Goal: Transaction & Acquisition: Book appointment/travel/reservation

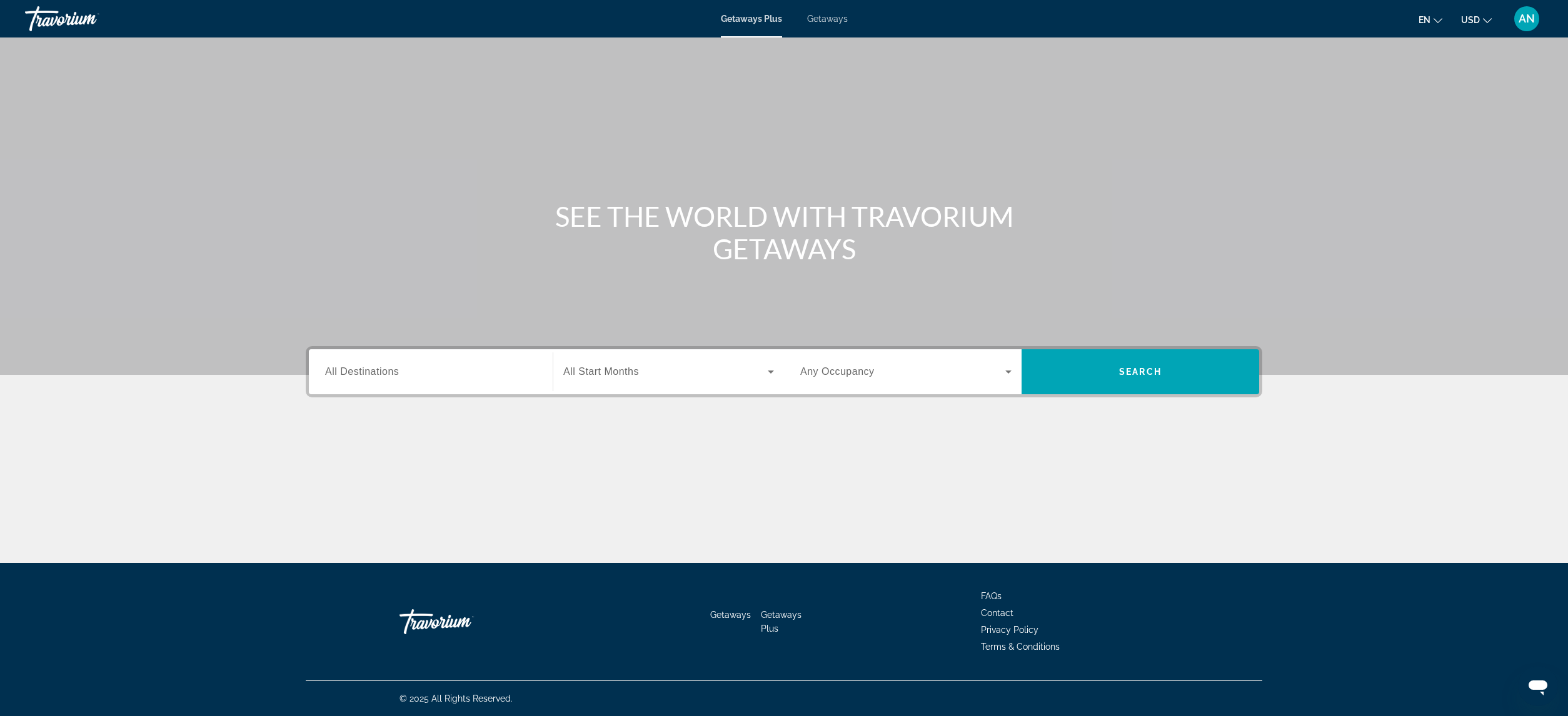
click at [832, 13] on div "Getaways Plus Getaways en English Español Français Italiano Português русский U…" at bounding box center [784, 18] width 1568 height 32
click at [830, 23] on span "Getaways" at bounding box center [827, 18] width 41 height 10
click at [416, 374] on input "Destination All Destinations" at bounding box center [430, 372] width 211 height 15
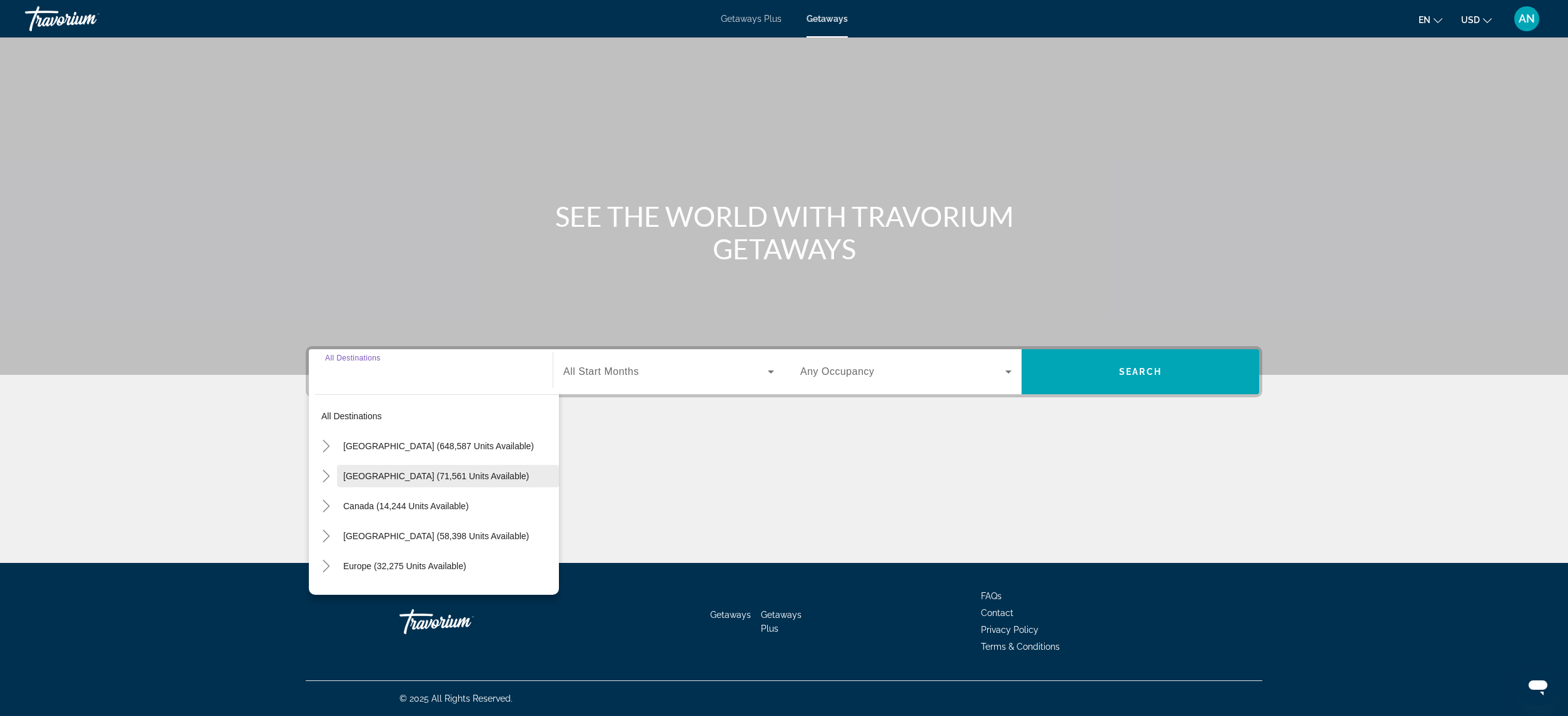
click at [371, 481] on span "Mexico (71,561 units available)" at bounding box center [436, 476] width 186 height 10
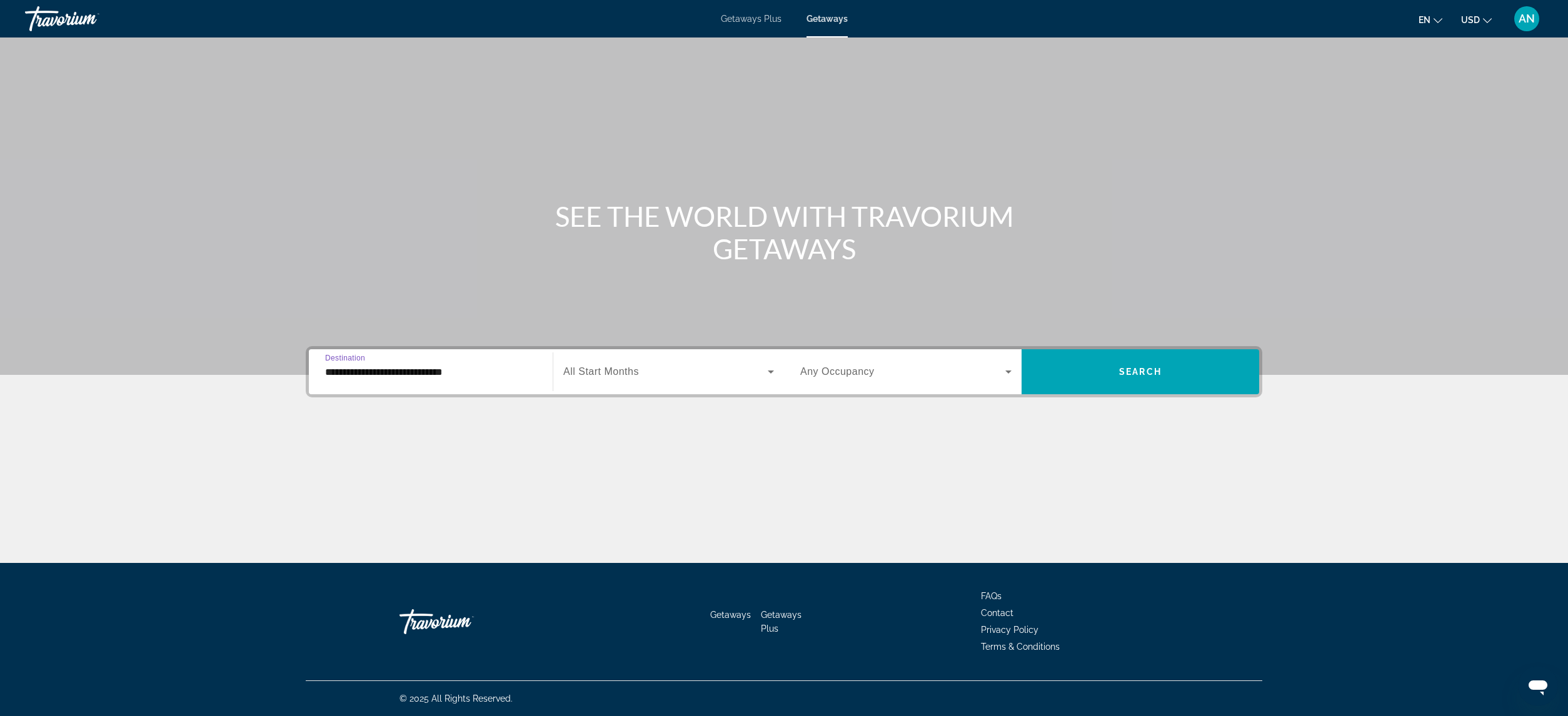
click at [420, 375] on input "**********" at bounding box center [430, 372] width 211 height 15
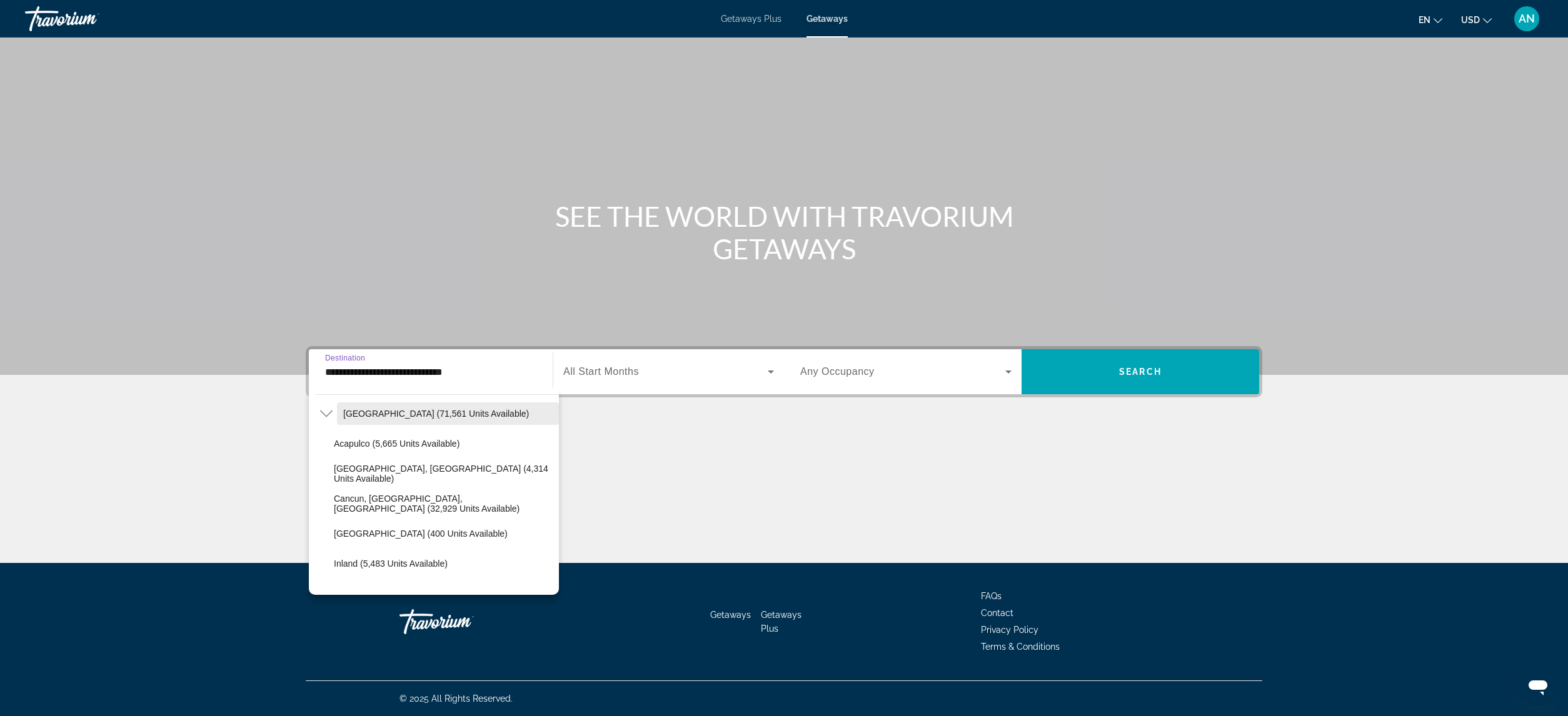
scroll to position [125, 0]
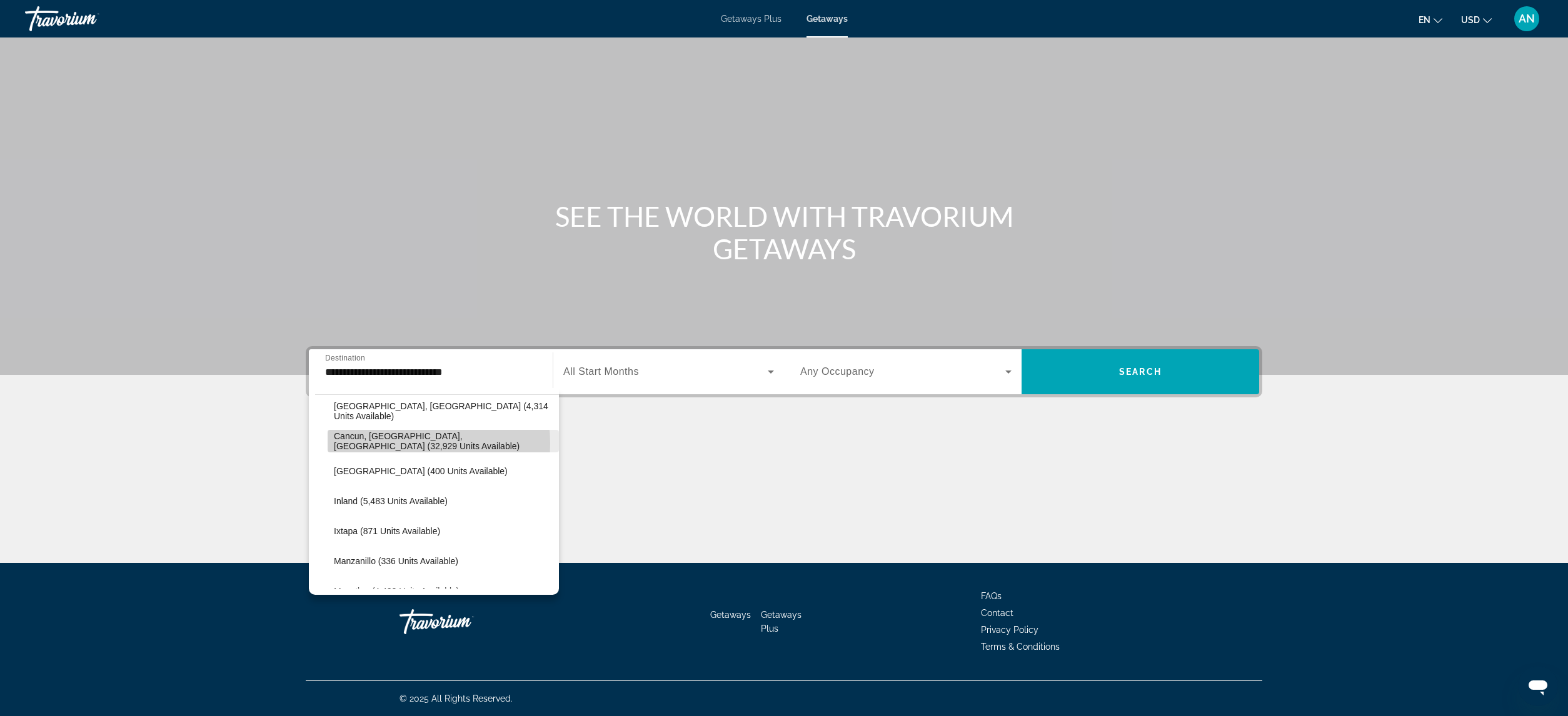
click at [392, 444] on span "Cancun, Cozumel, Riviera Maya (32,929 units available)" at bounding box center [443, 440] width 219 height 20
type input "**********"
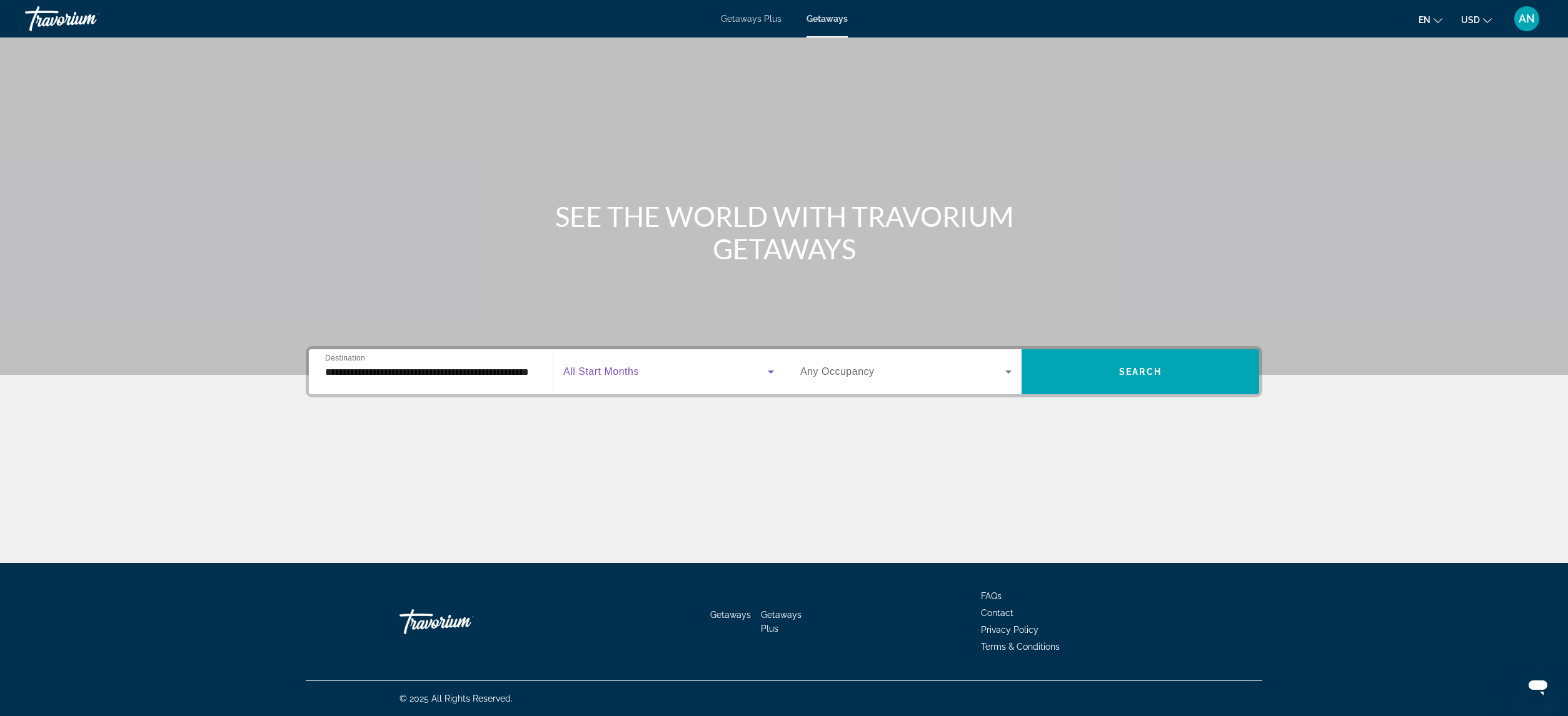
click at [763, 371] on icon "Search widget" at bounding box center [770, 371] width 15 height 15
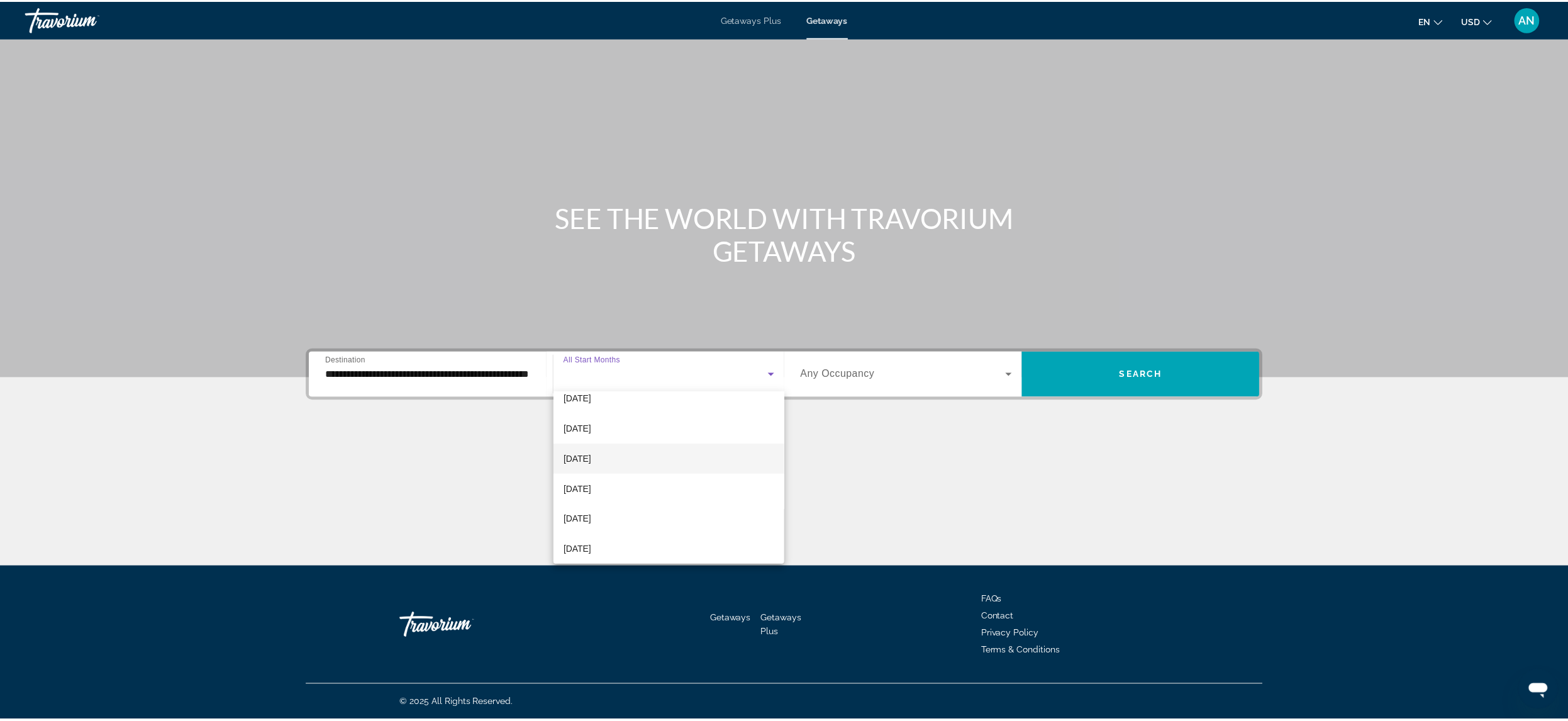
scroll to position [63, 0]
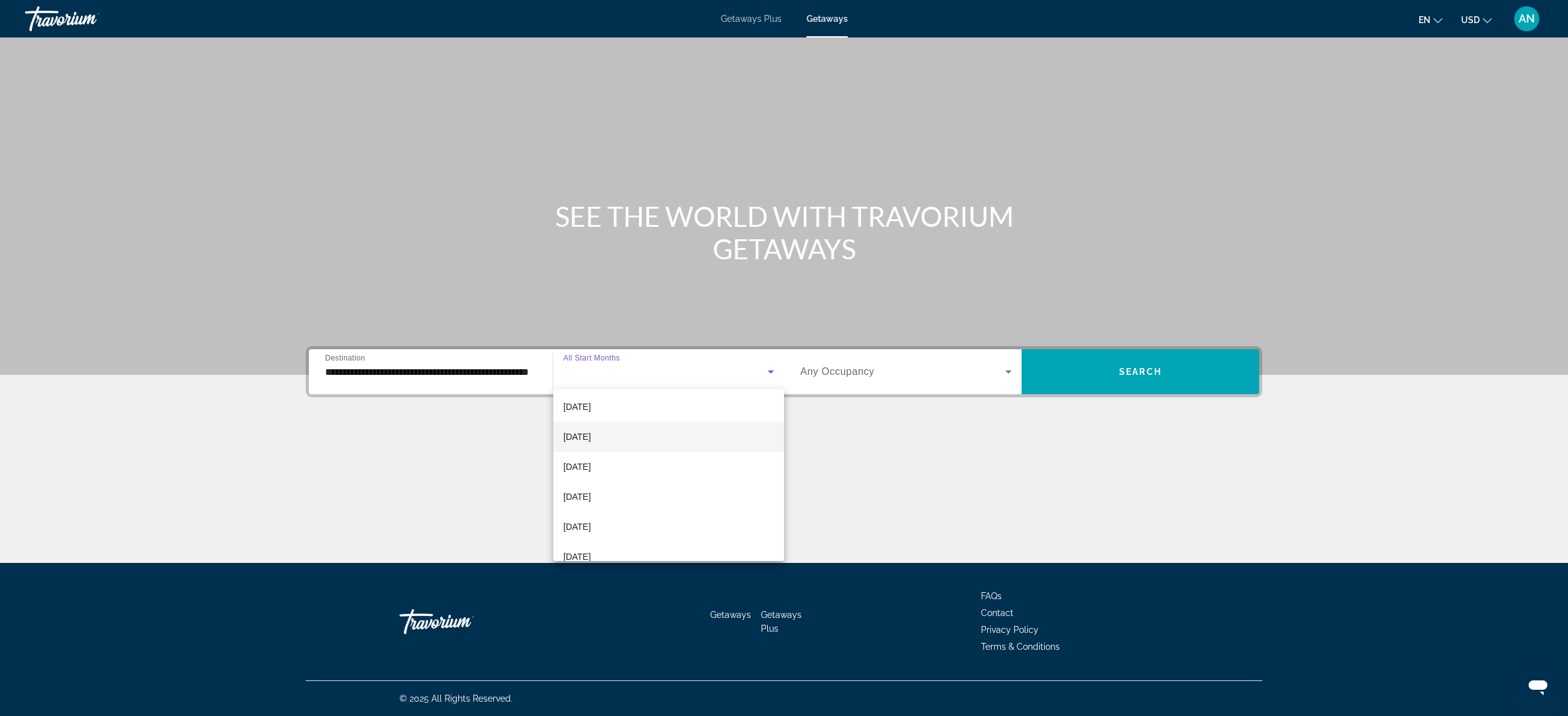
click at [591, 434] on span "[DATE]" at bounding box center [577, 436] width 27 height 15
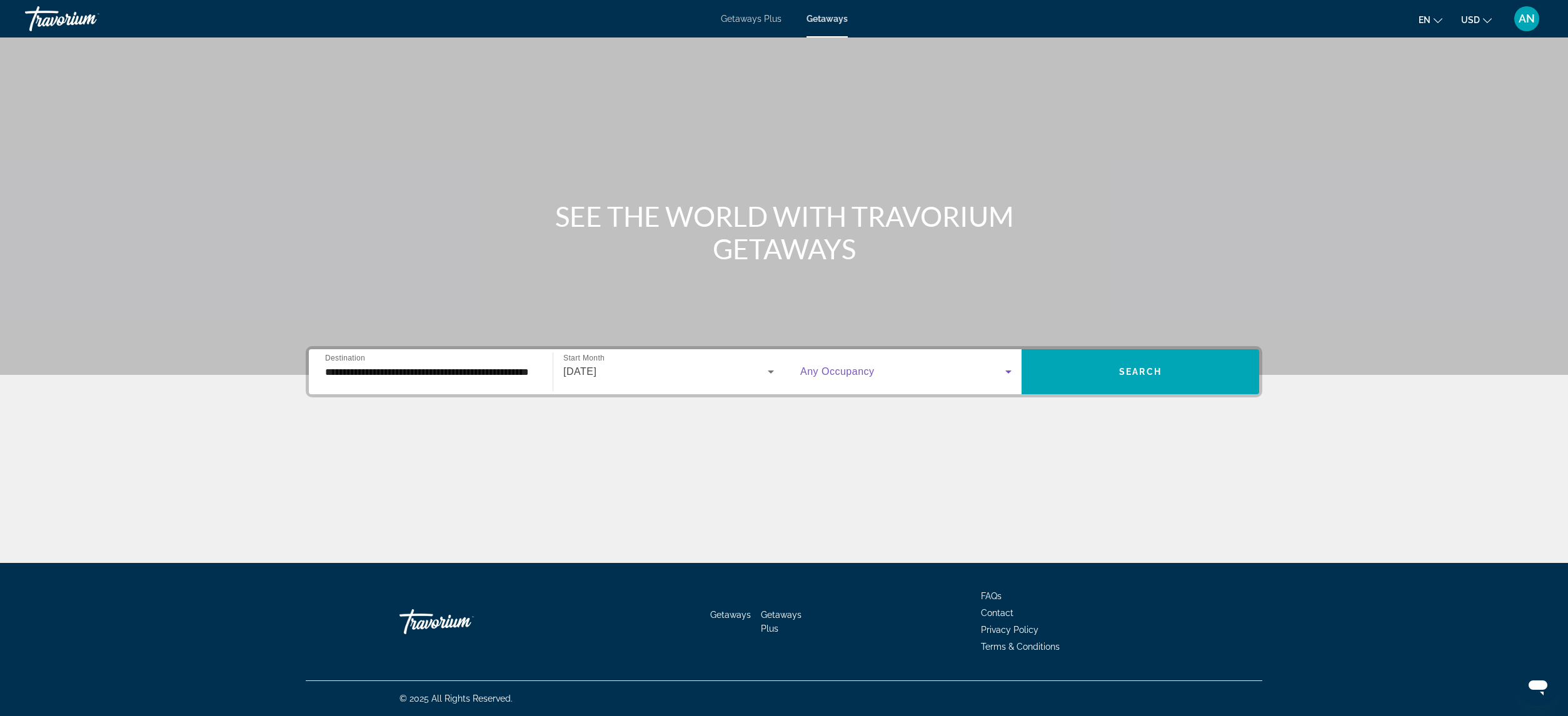
click at [1004, 372] on icon "Search widget" at bounding box center [1008, 371] width 15 height 15
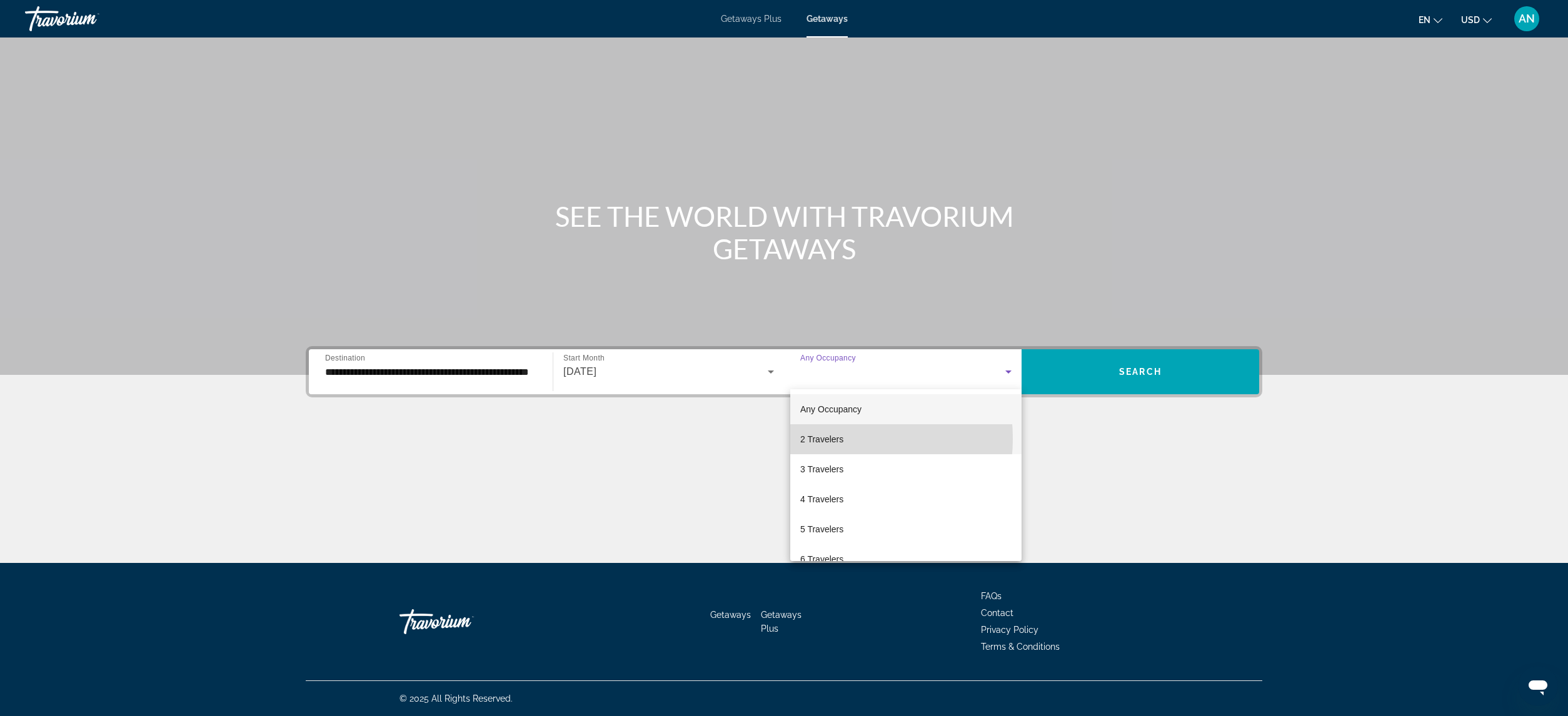
click at [820, 439] on span "2 Travelers" at bounding box center [822, 439] width 43 height 15
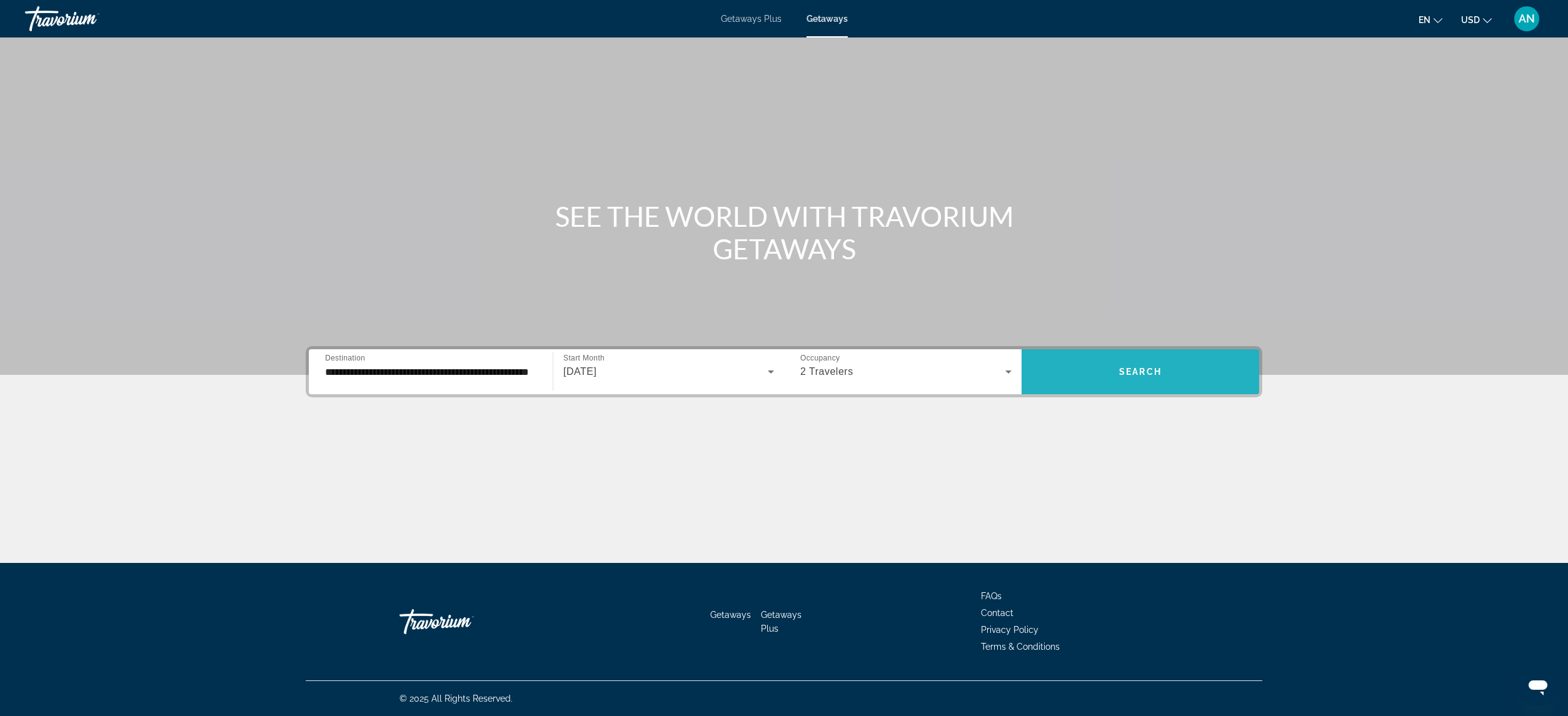
click at [1155, 374] on span "Search" at bounding box center [1140, 371] width 43 height 10
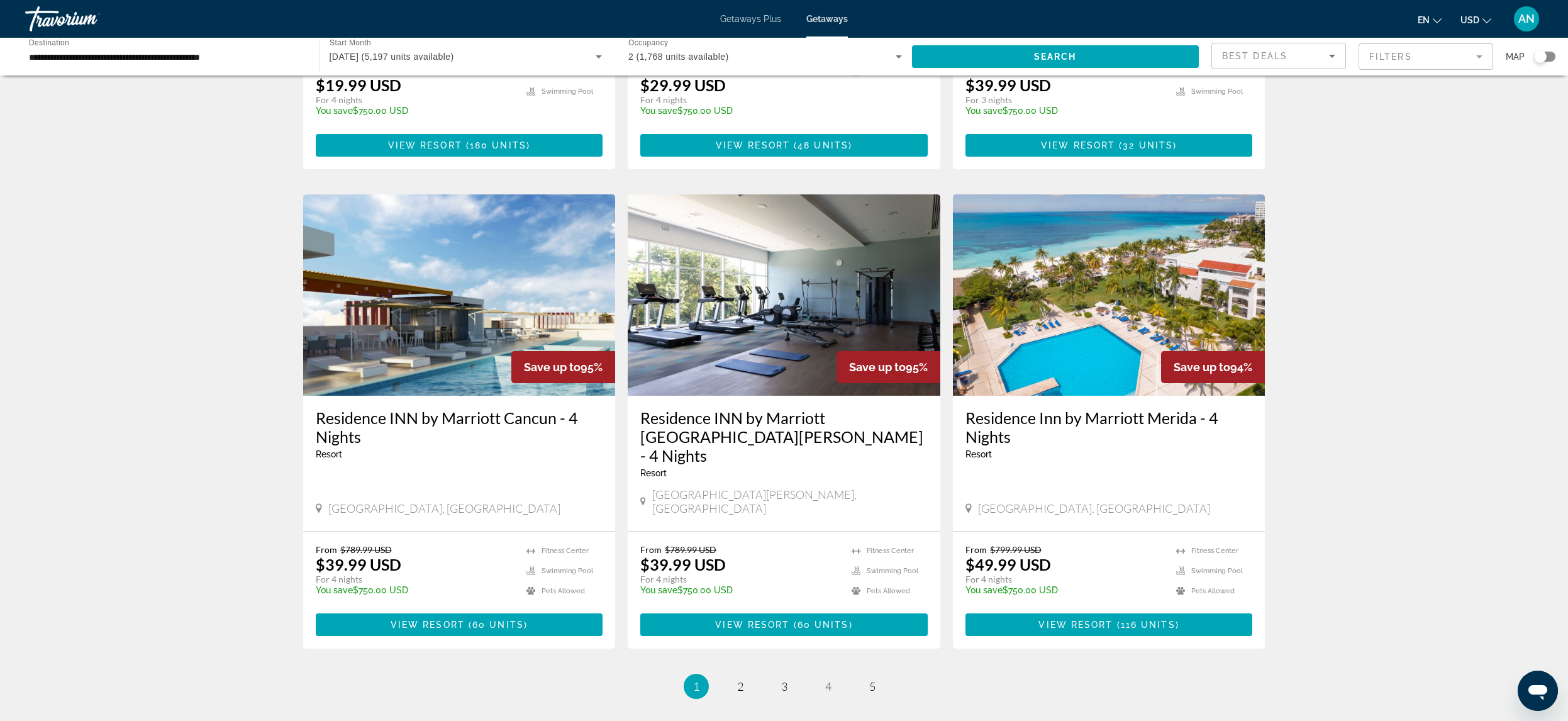
scroll to position [1389, 0]
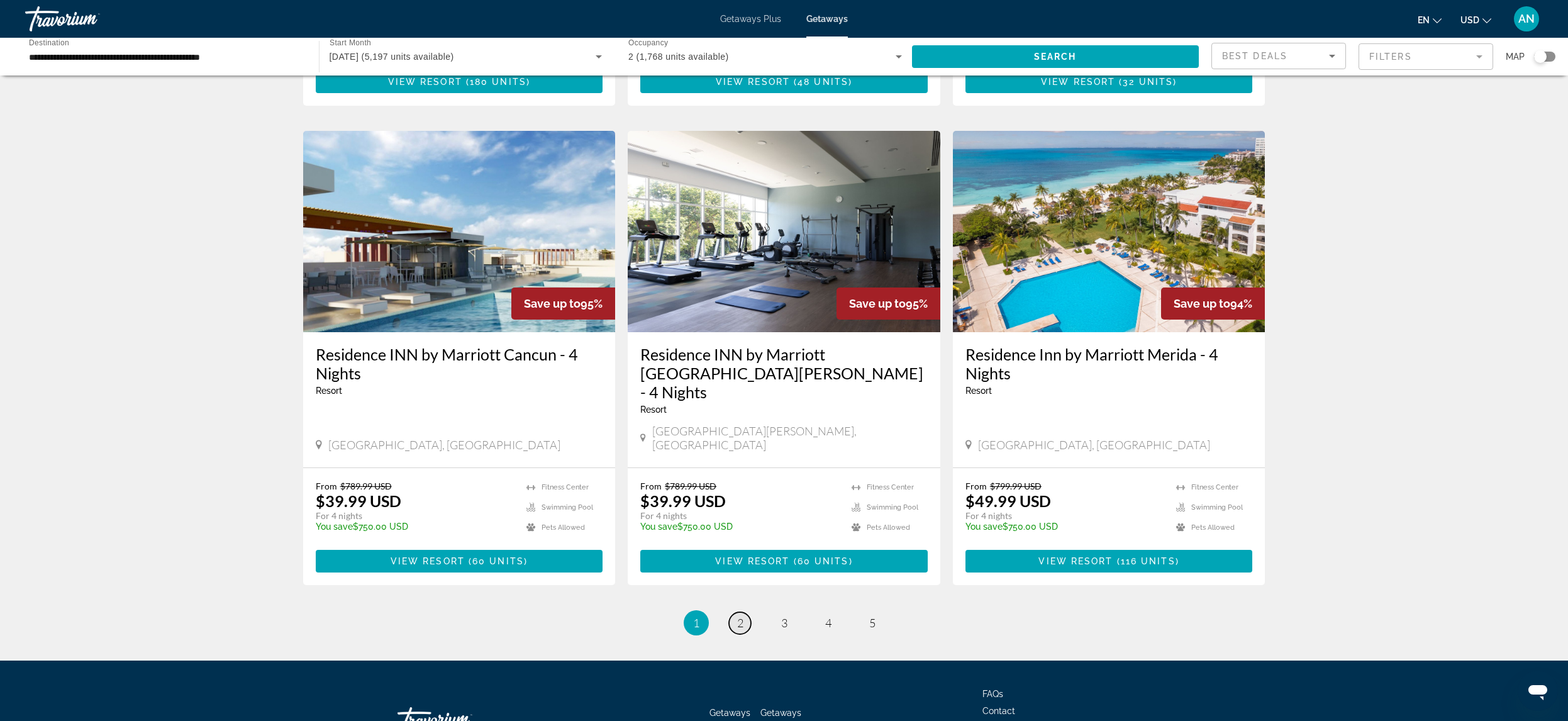
click at [740, 616] on span "2" at bounding box center [740, 622] width 6 height 14
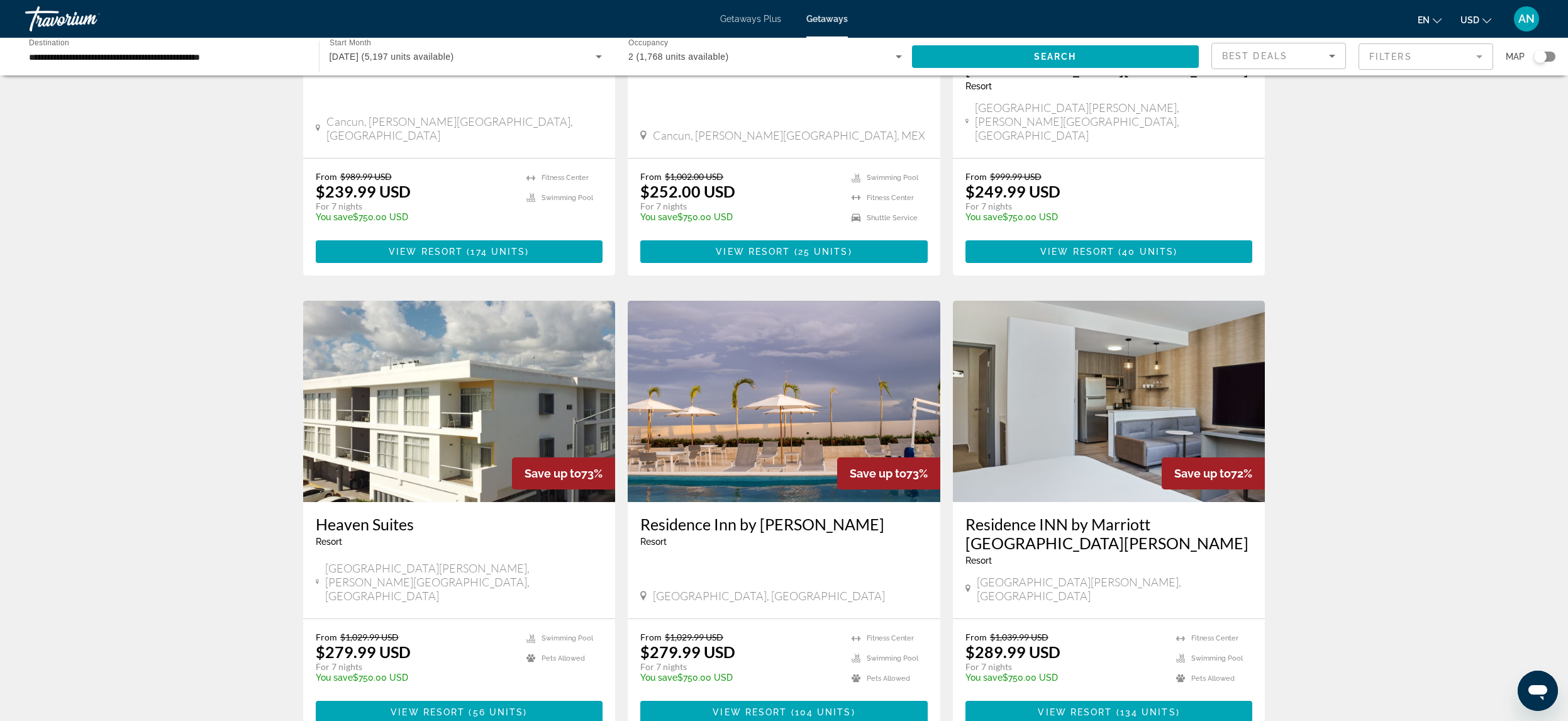
scroll to position [1321, 0]
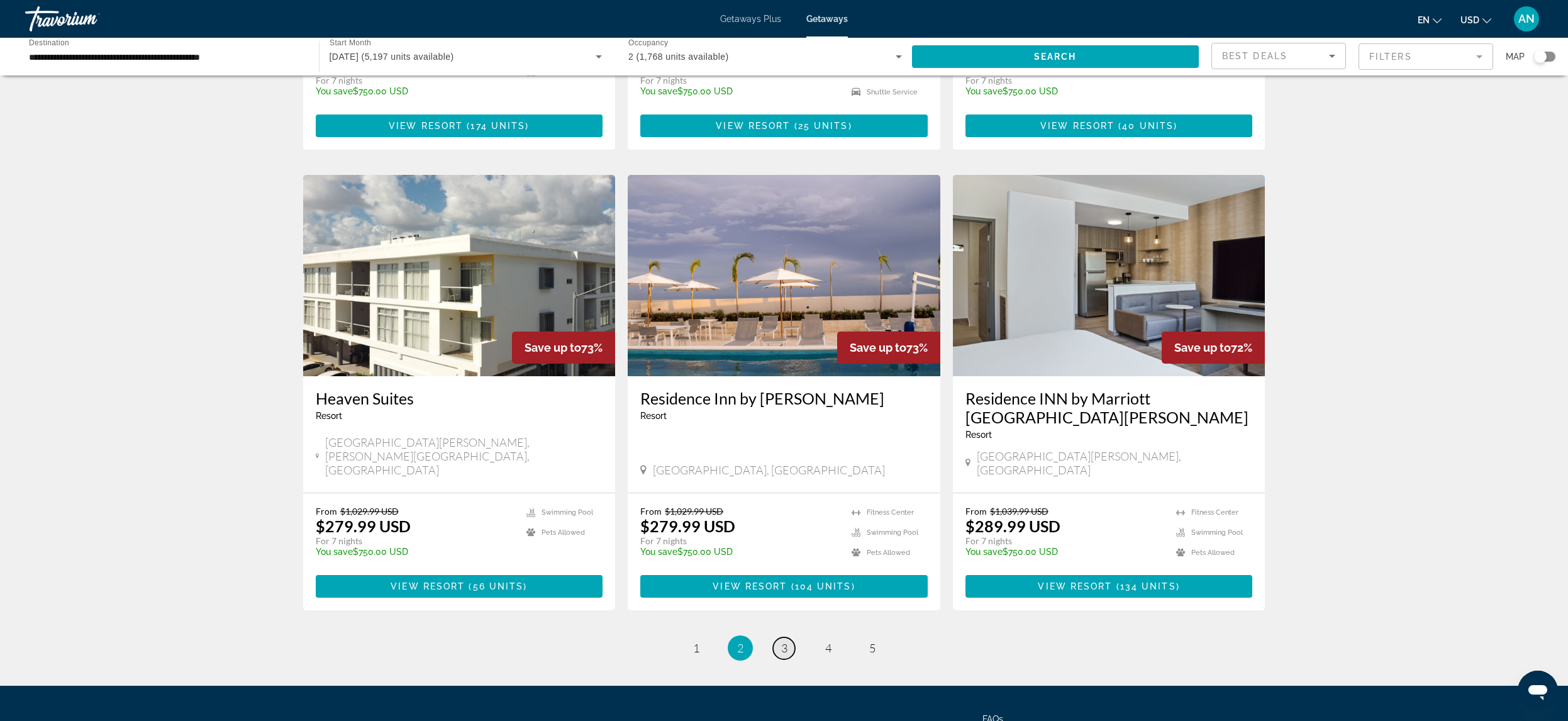
click at [783, 641] on span "3" at bounding box center [785, 647] width 6 height 14
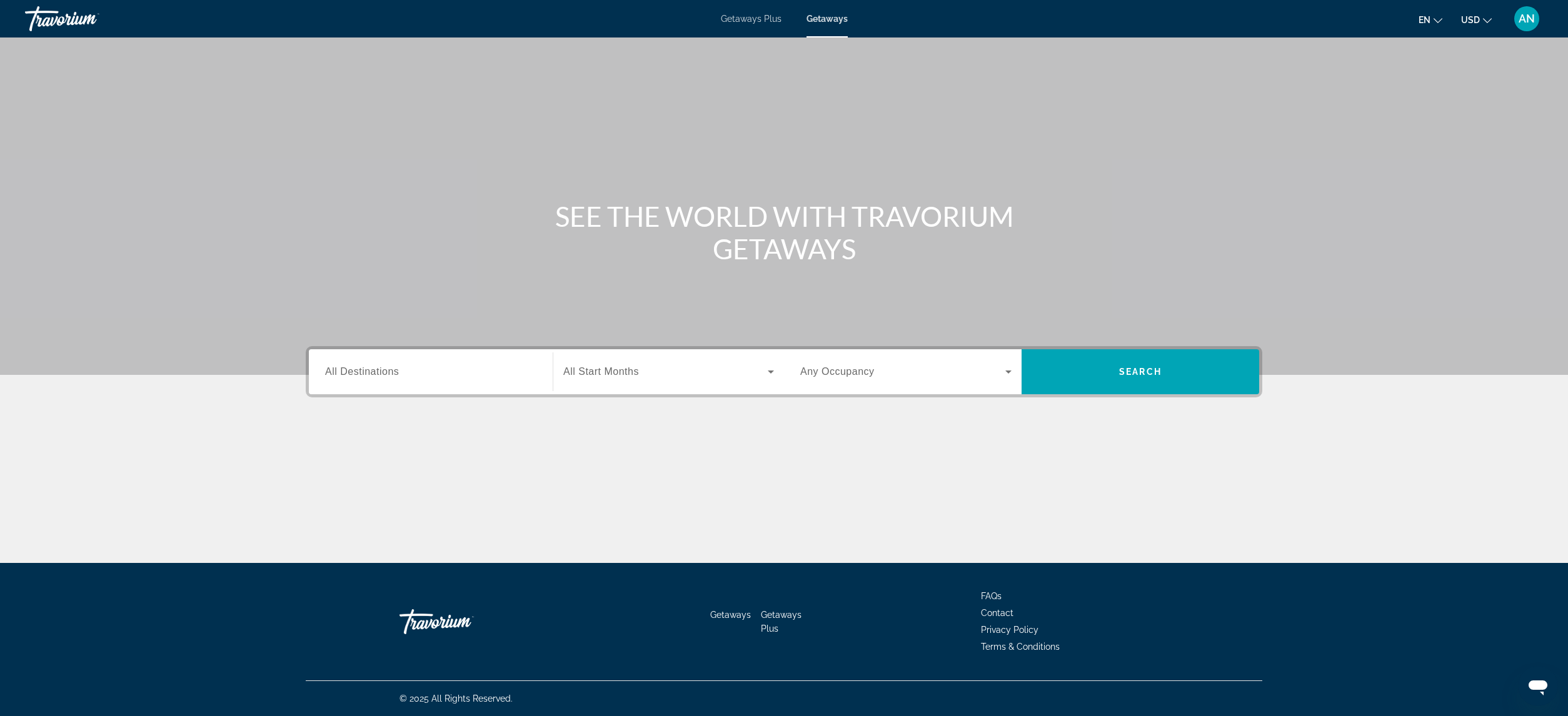
click at [364, 381] on div "Search widget" at bounding box center [430, 372] width 211 height 35
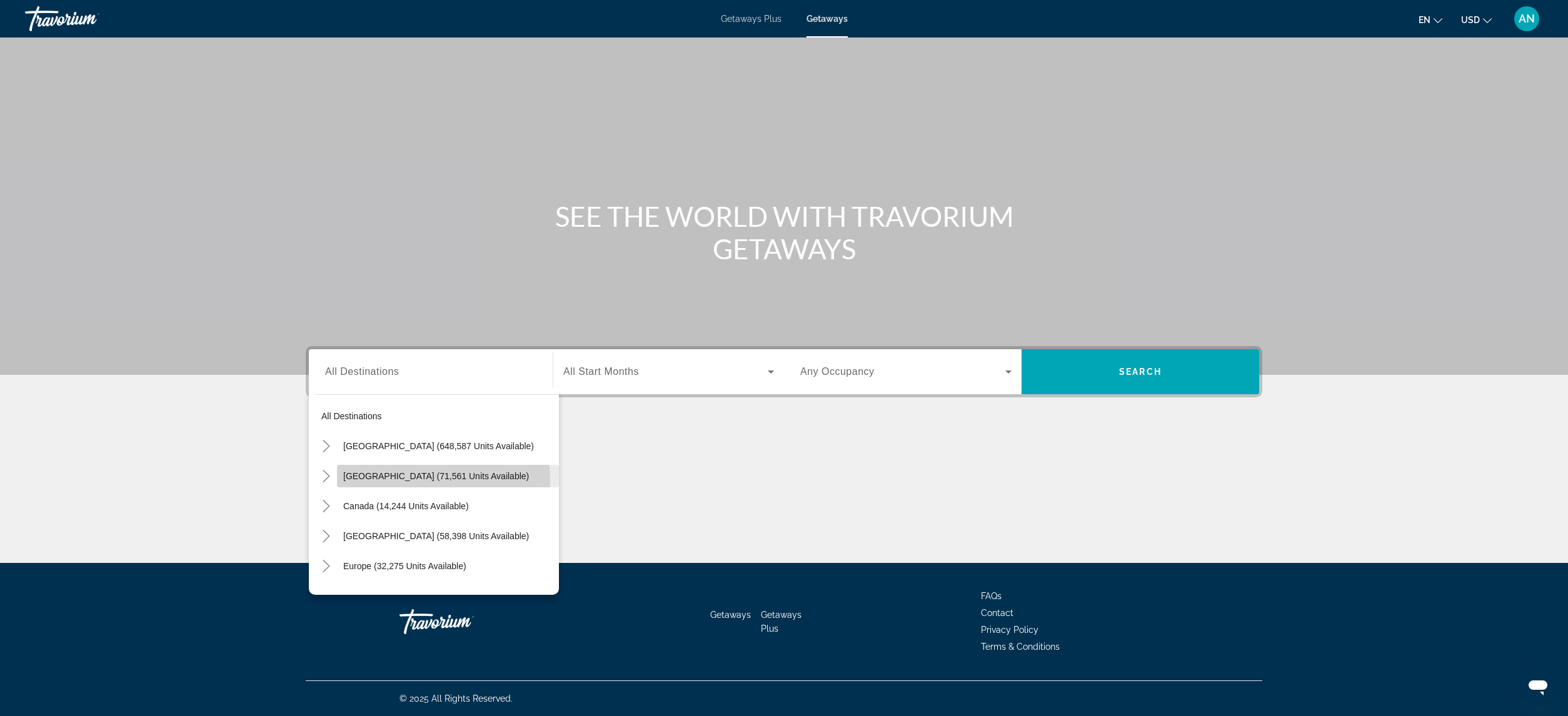
click at [397, 480] on span "[GEOGRAPHIC_DATA] (71,561 units available)" at bounding box center [436, 476] width 186 height 10
type input "**********"
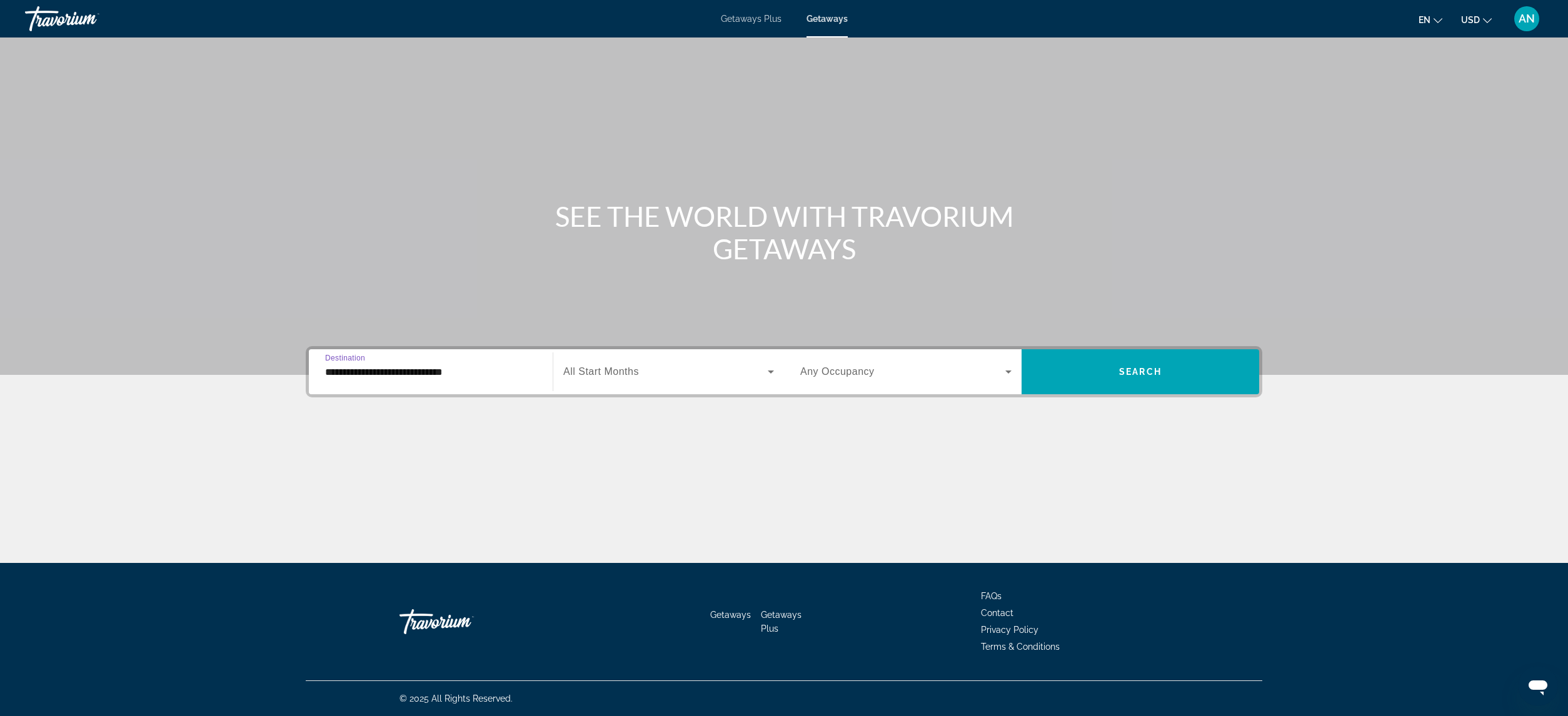
click at [765, 369] on icon "Search widget" at bounding box center [770, 371] width 15 height 15
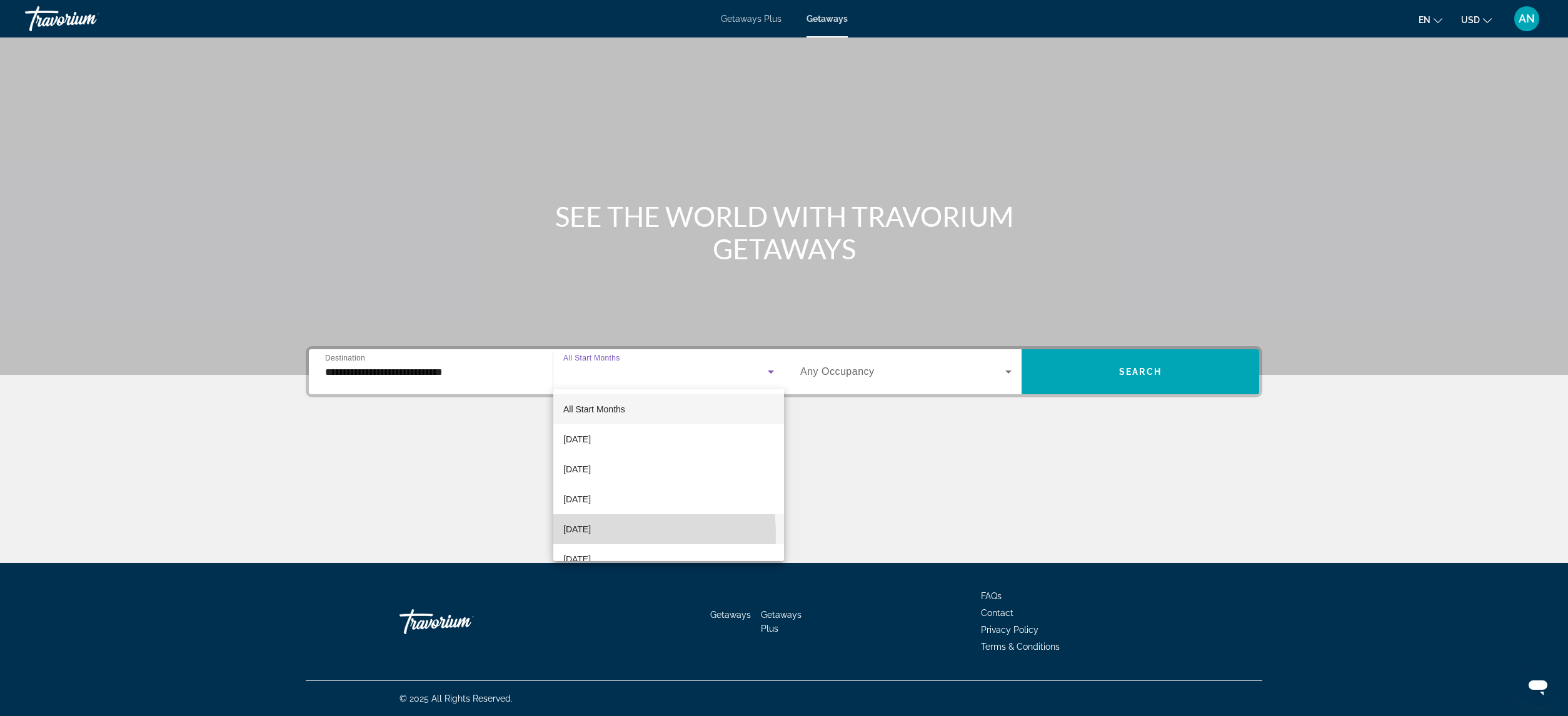
click at [591, 534] on span "[DATE]" at bounding box center [577, 529] width 27 height 15
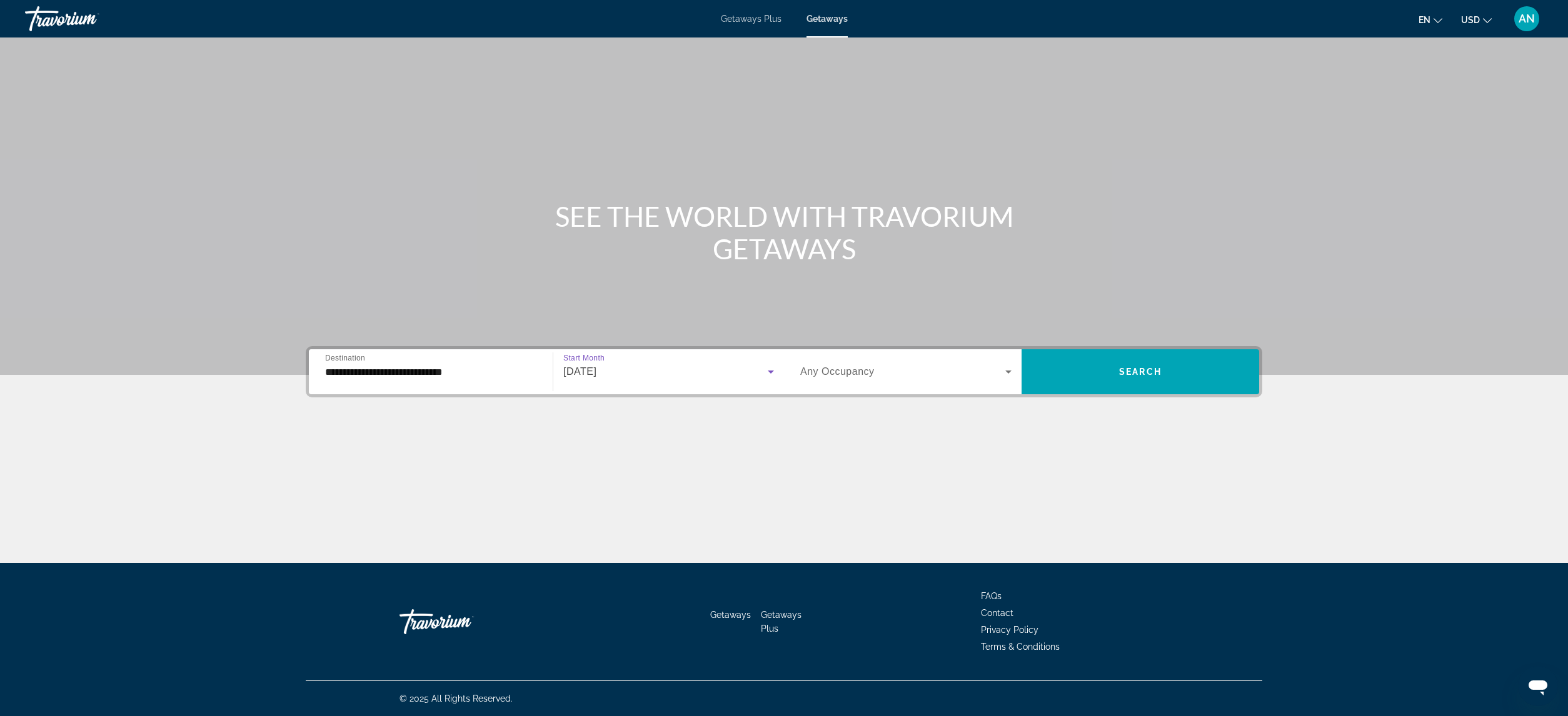
click at [1006, 372] on icon "Search widget" at bounding box center [1008, 371] width 15 height 15
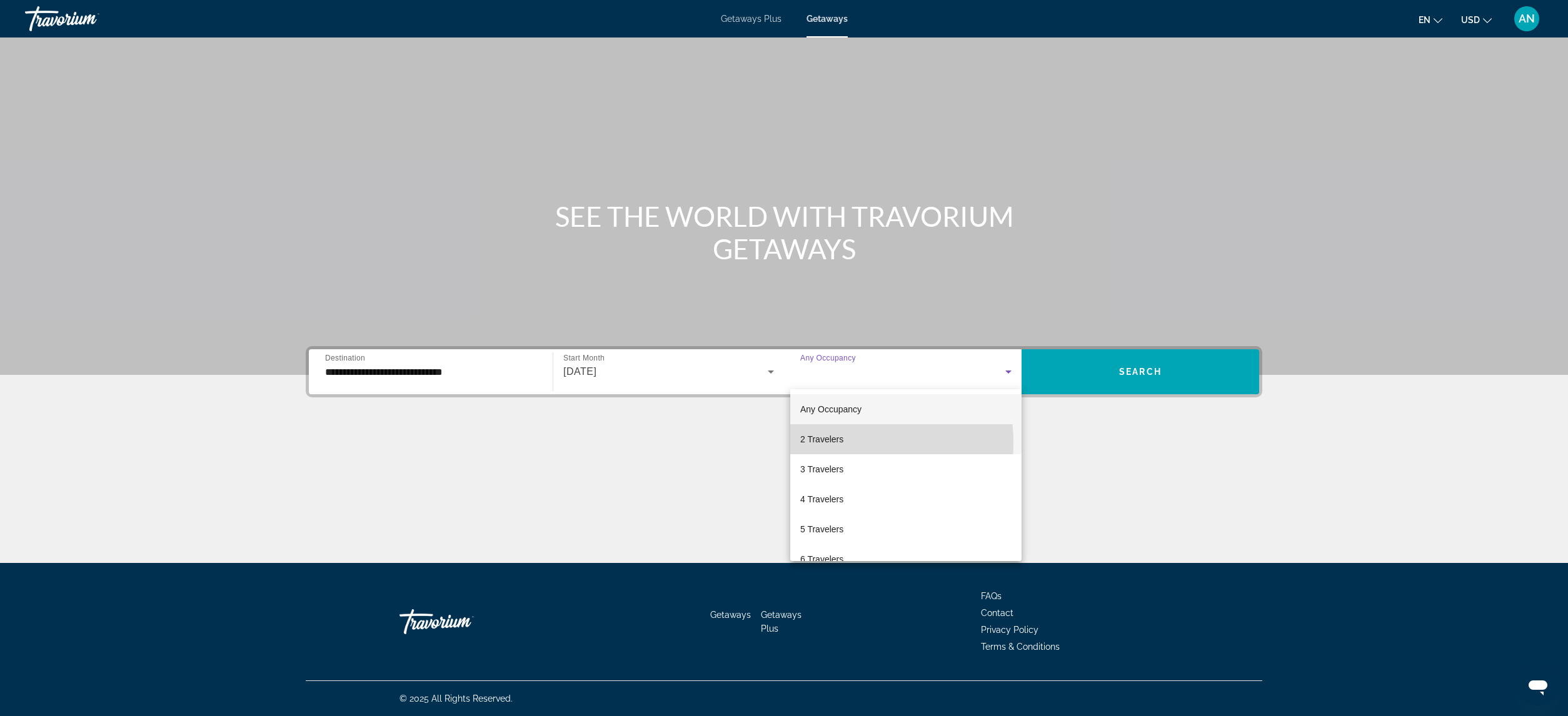
click at [821, 444] on span "2 Travelers" at bounding box center [822, 439] width 43 height 15
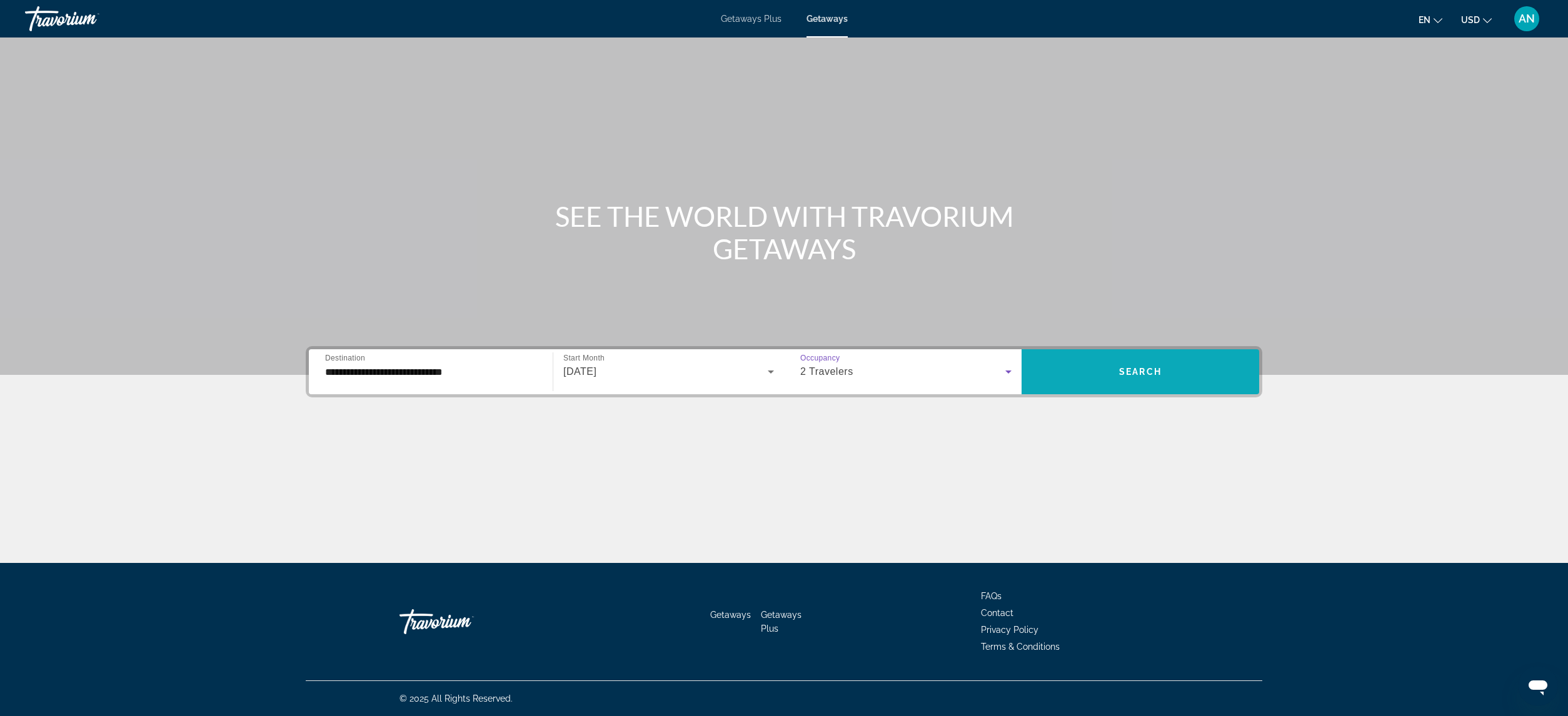
click at [1125, 380] on span "Search widget" at bounding box center [1139, 371] width 237 height 30
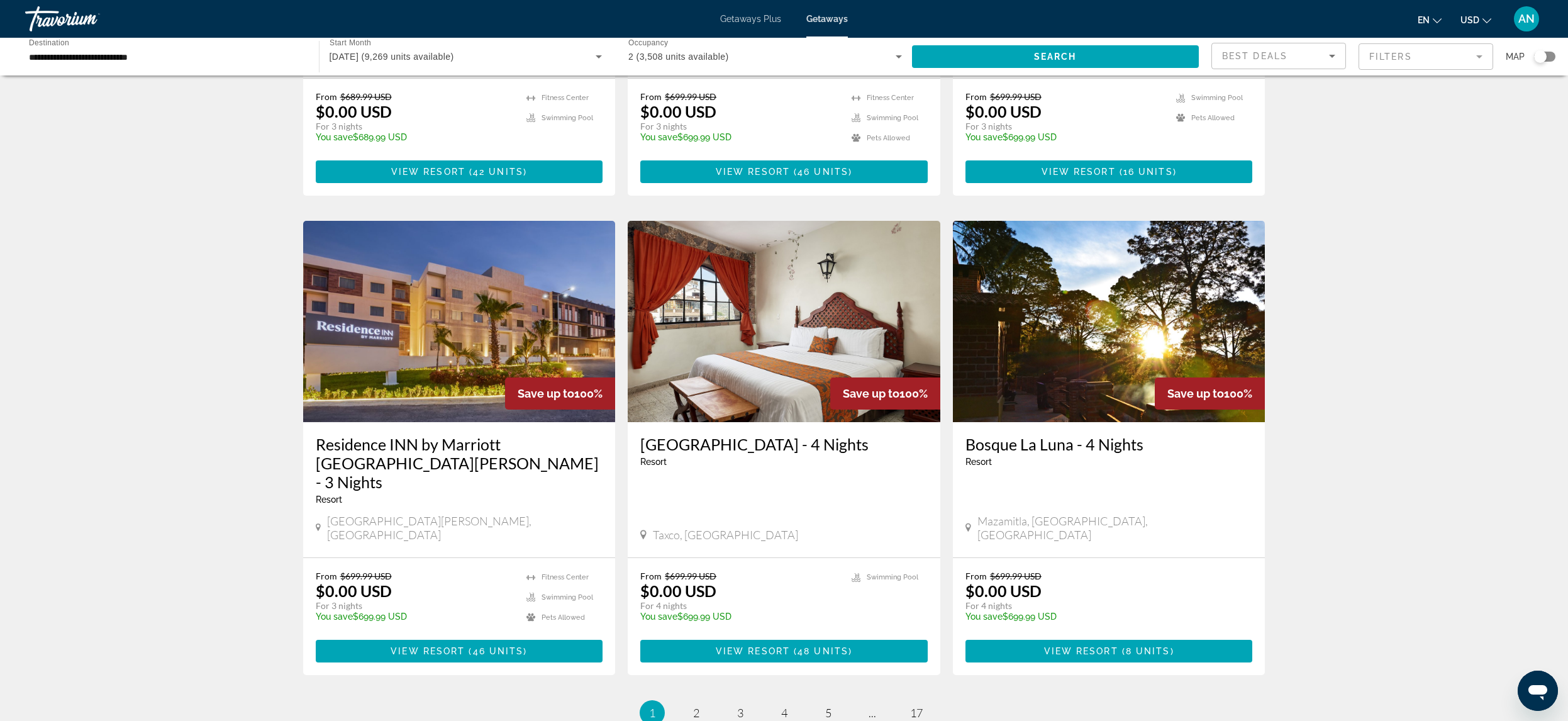
scroll to position [1372, 0]
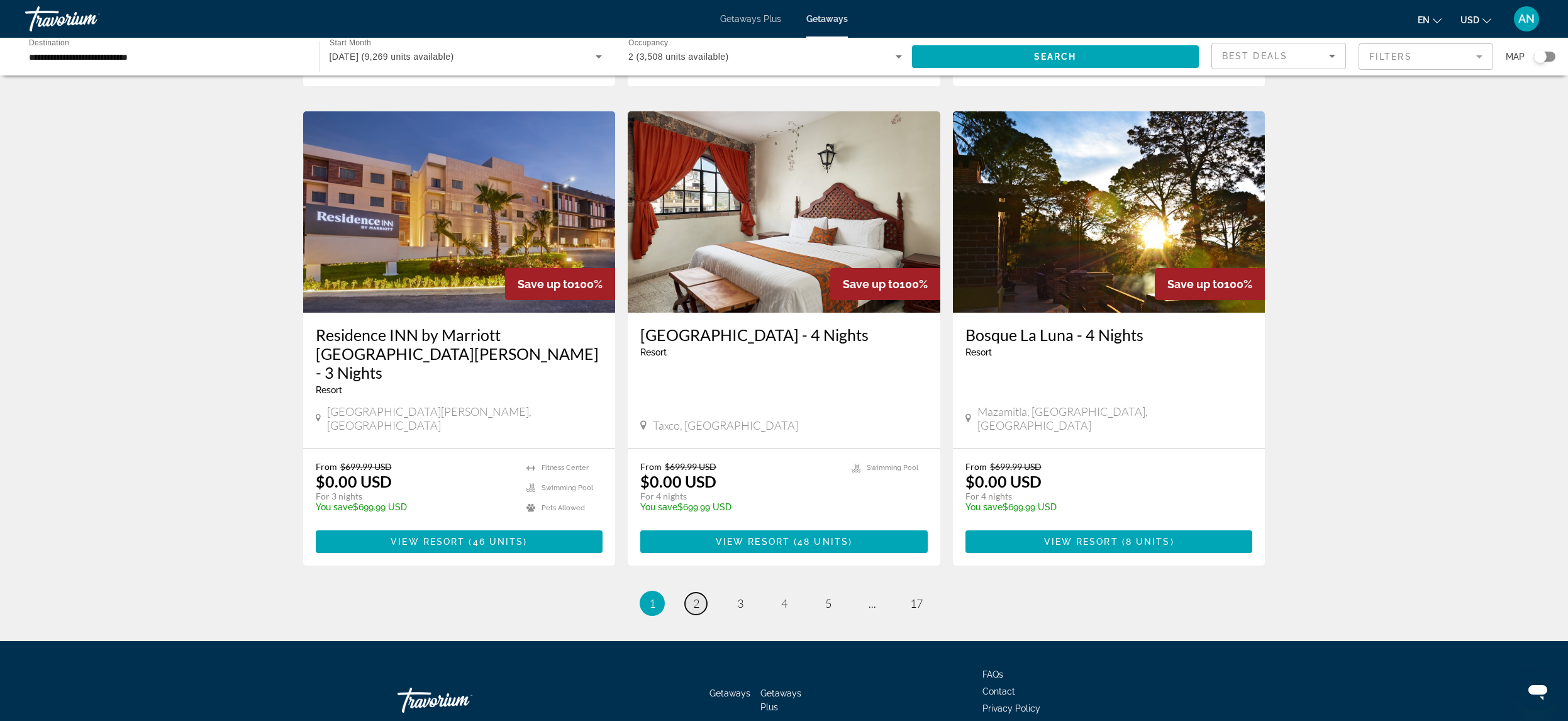
click at [694, 596] on span "2" at bounding box center [697, 603] width 6 height 14
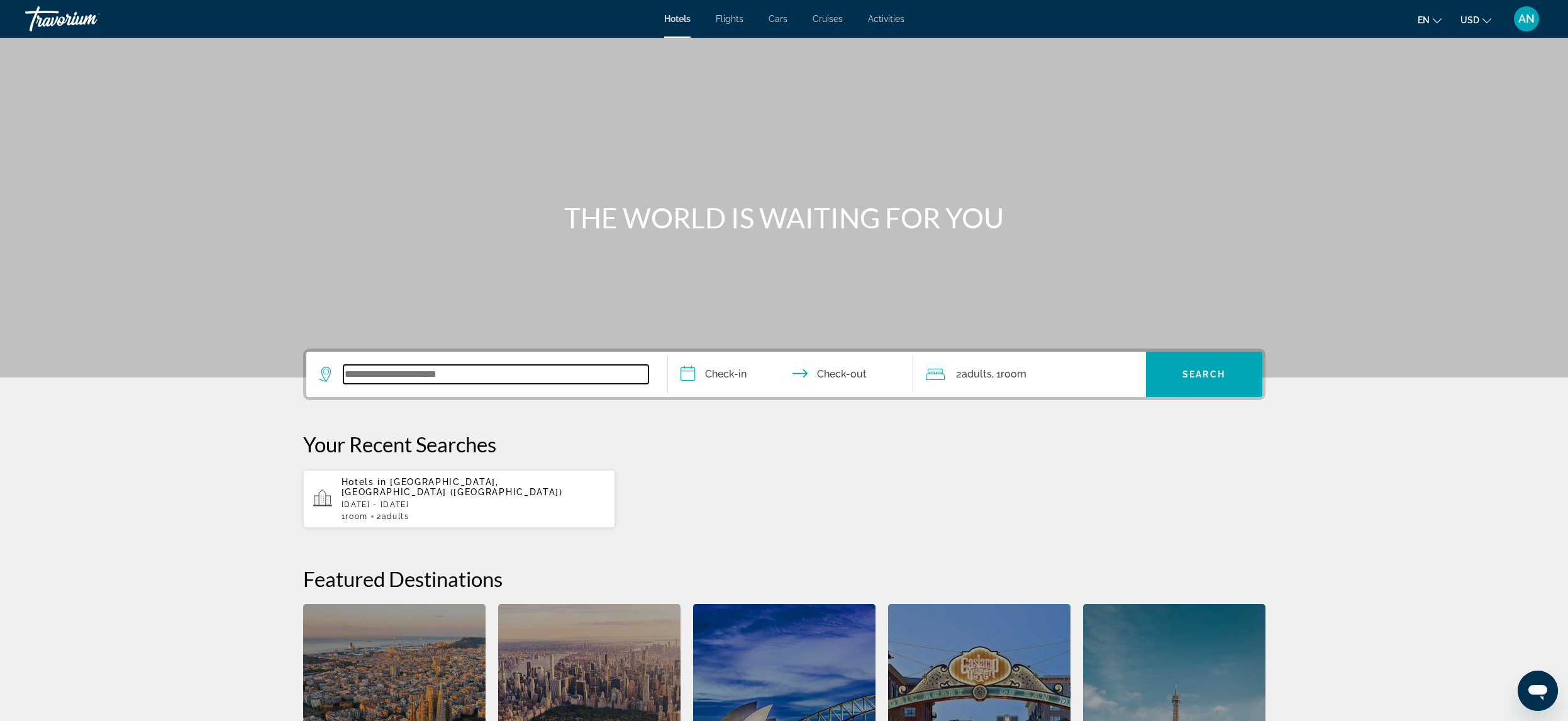
click at [356, 367] on input "Search widget" at bounding box center [495, 374] width 305 height 19
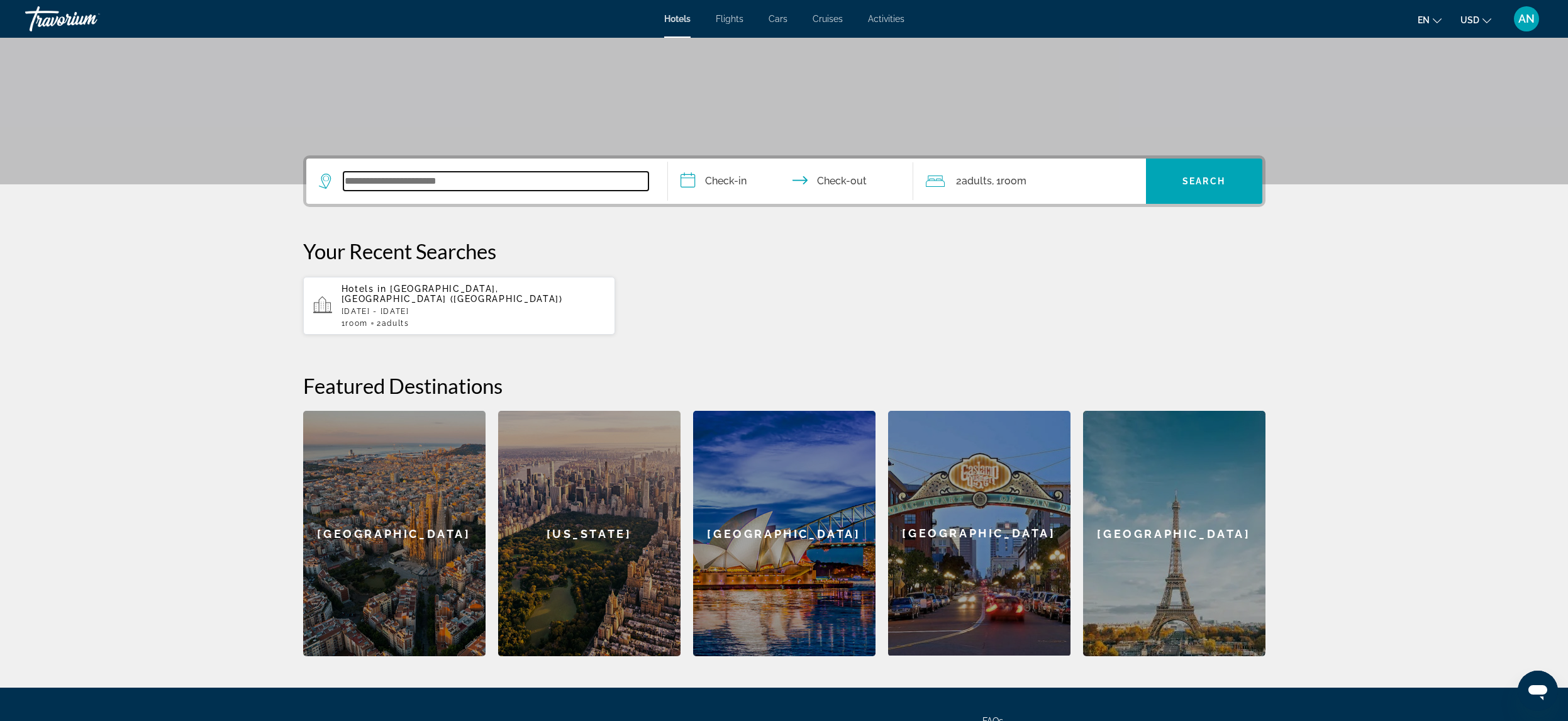
scroll to position [178, 0]
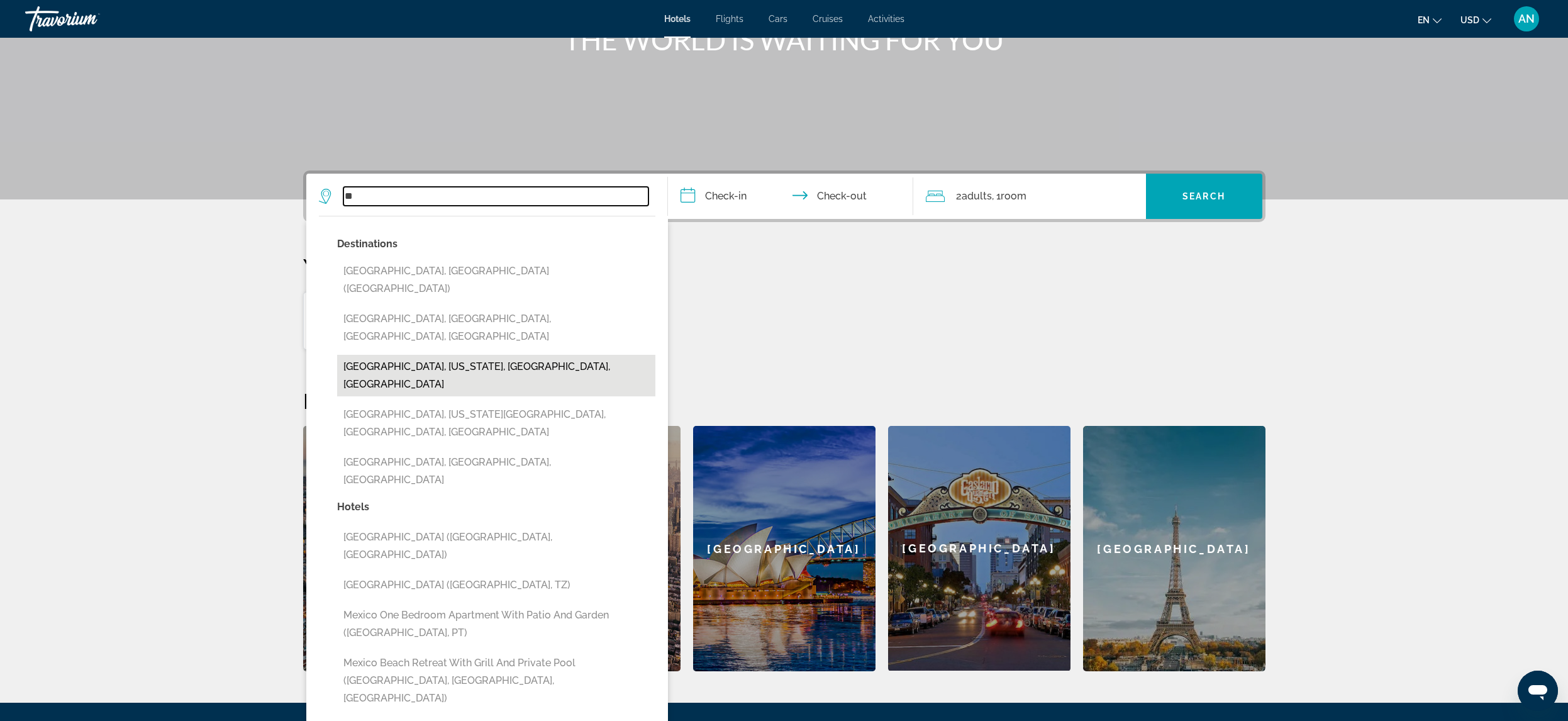
type input "*"
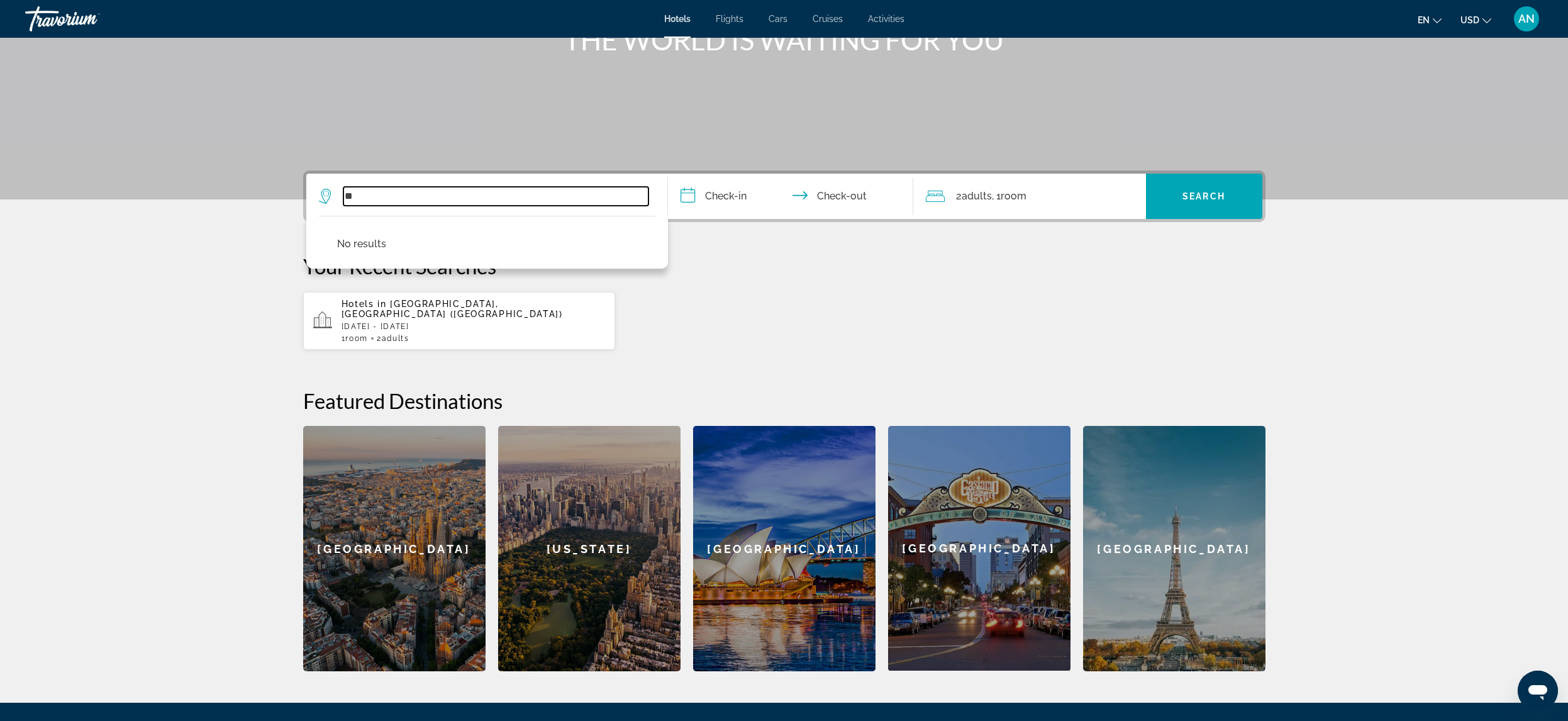
type input "*"
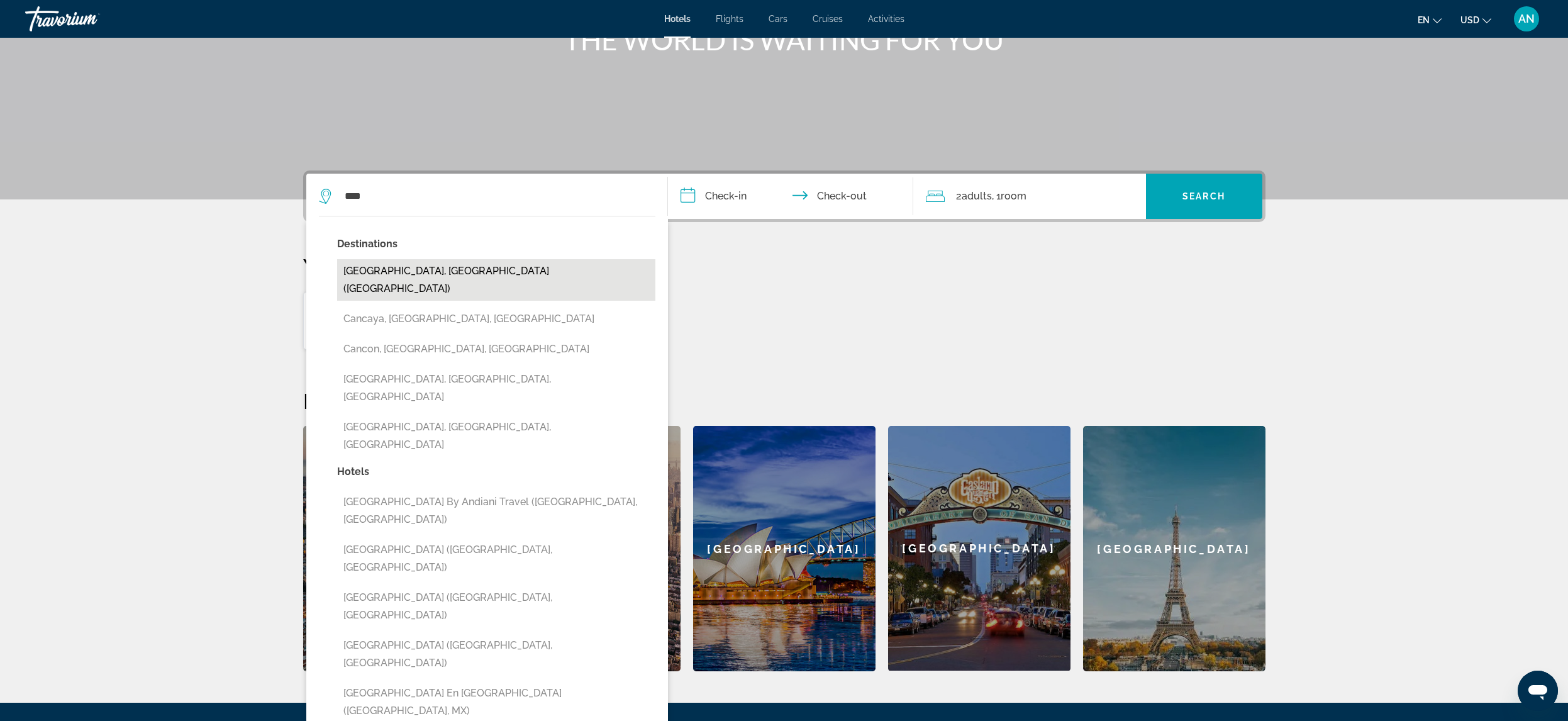
click at [403, 268] on button "[GEOGRAPHIC_DATA], [GEOGRAPHIC_DATA] ([GEOGRAPHIC_DATA])" at bounding box center [496, 279] width 318 height 41
type input "**********"
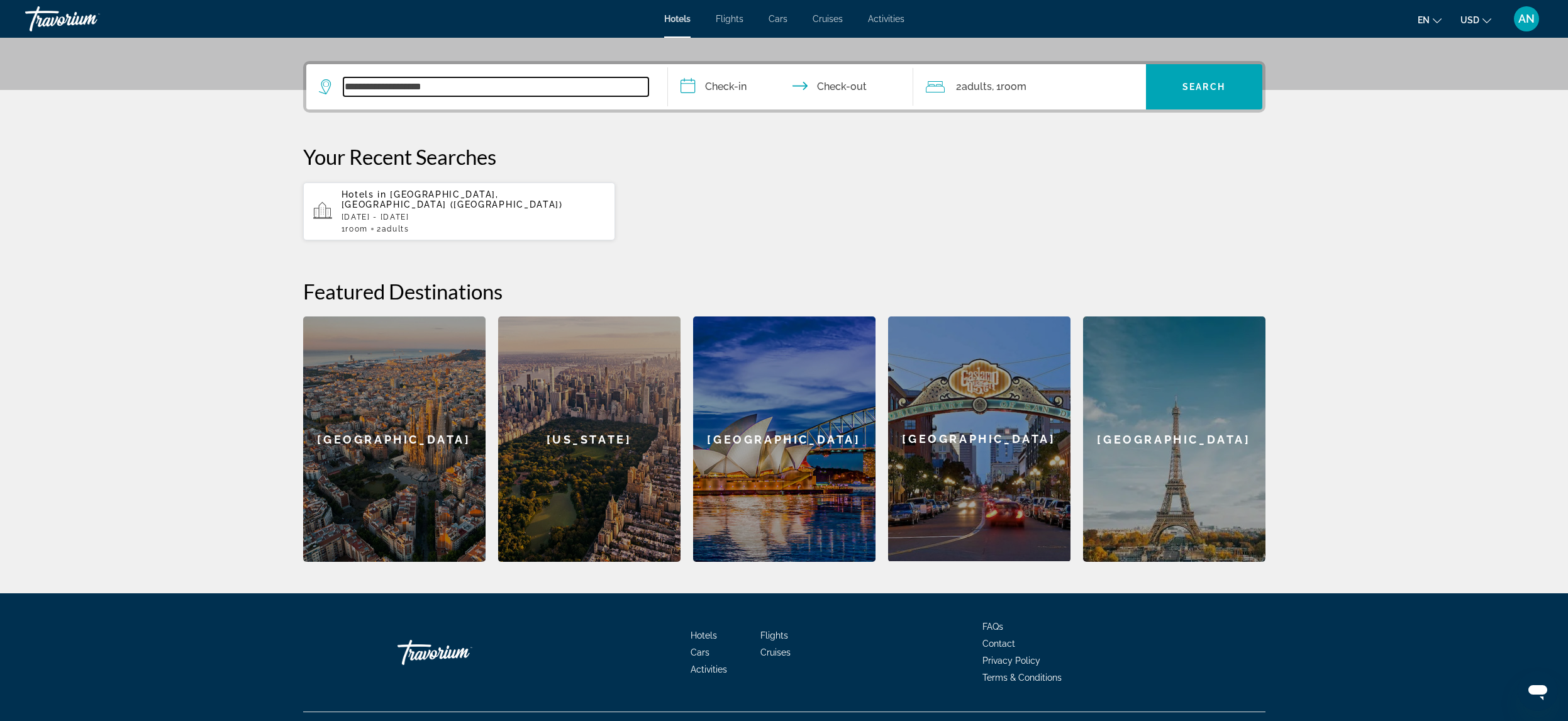
scroll to position [303, 0]
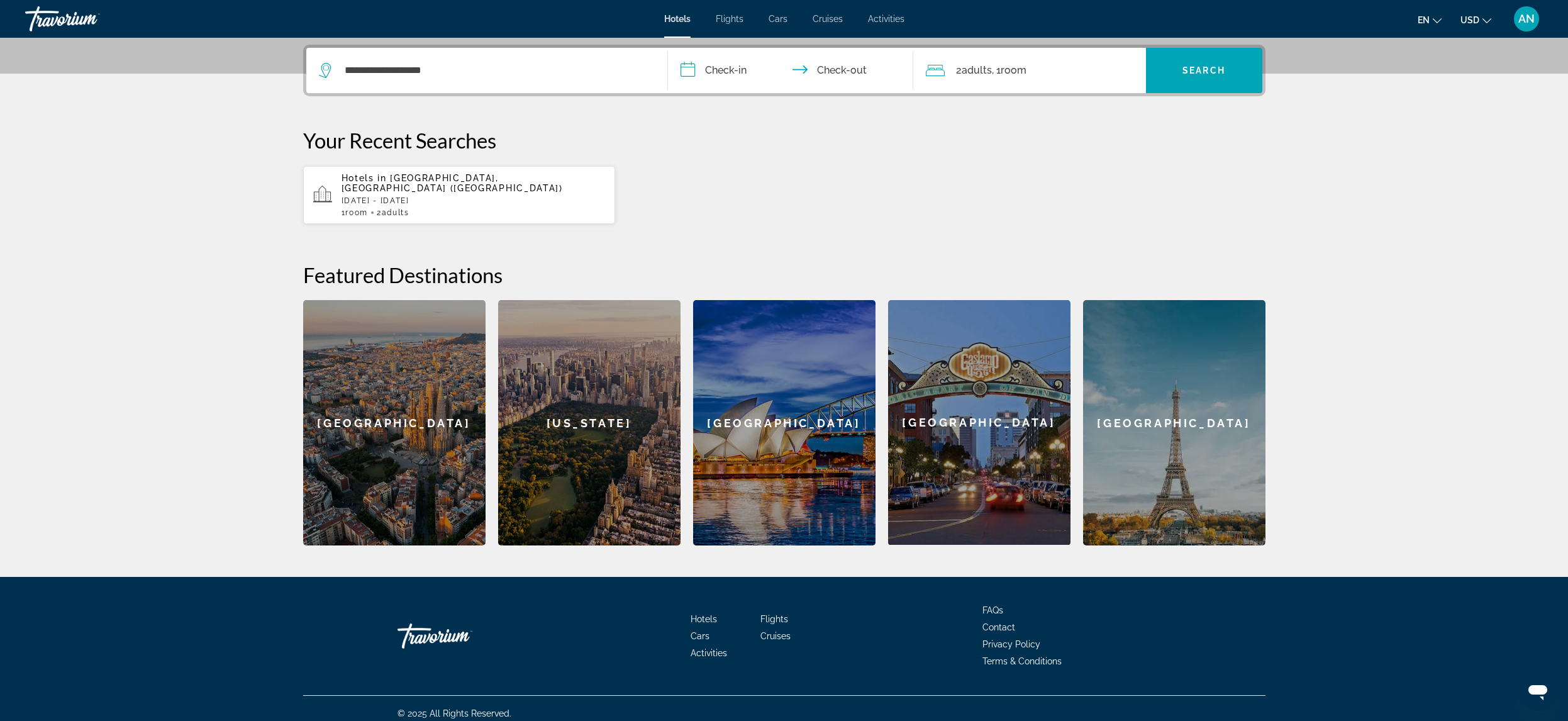
click at [737, 72] on input "**********" at bounding box center [793, 72] width 250 height 49
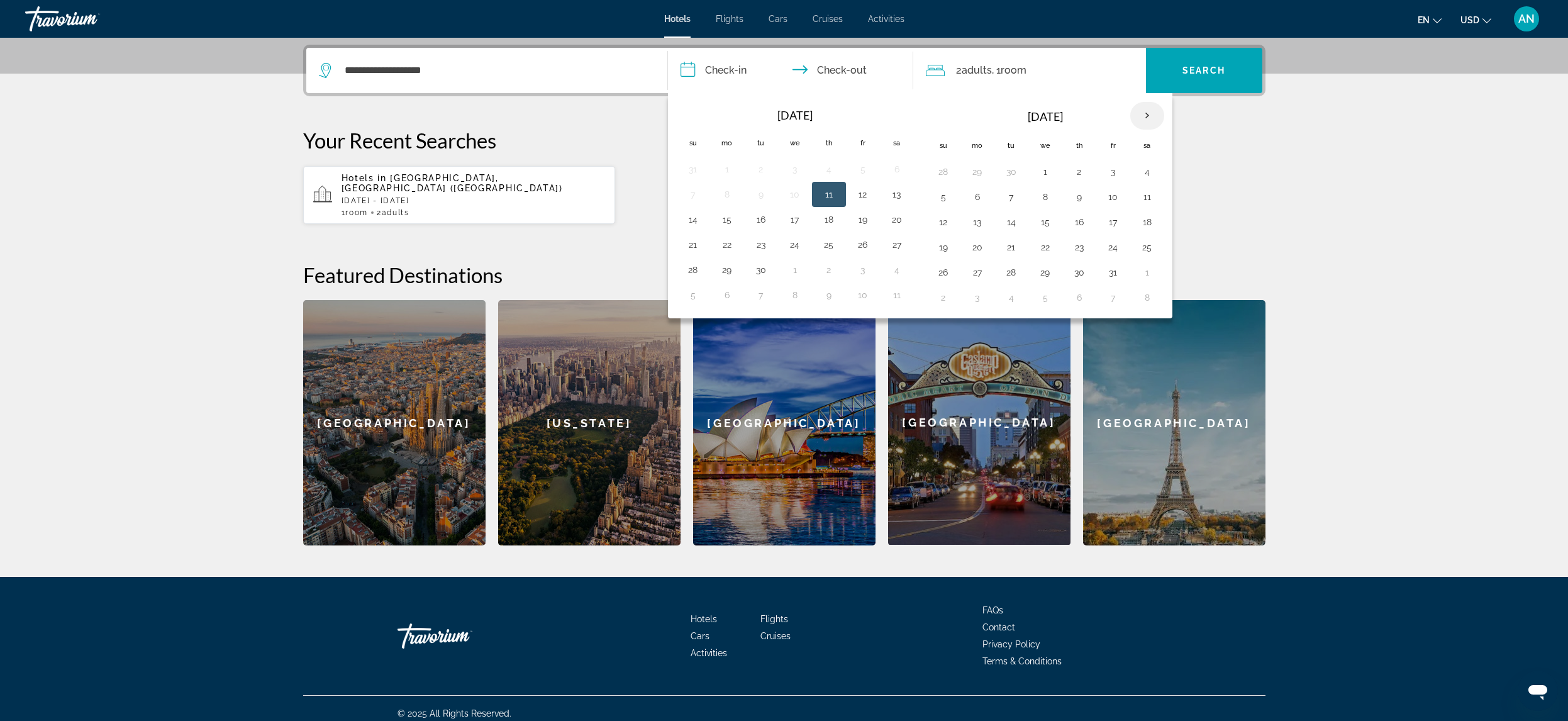
click at [1144, 112] on th "Next month" at bounding box center [1147, 116] width 34 height 28
click at [975, 248] on button "17" at bounding box center [977, 248] width 20 height 18
click at [1219, 66] on span "Search" at bounding box center [1204, 70] width 43 height 10
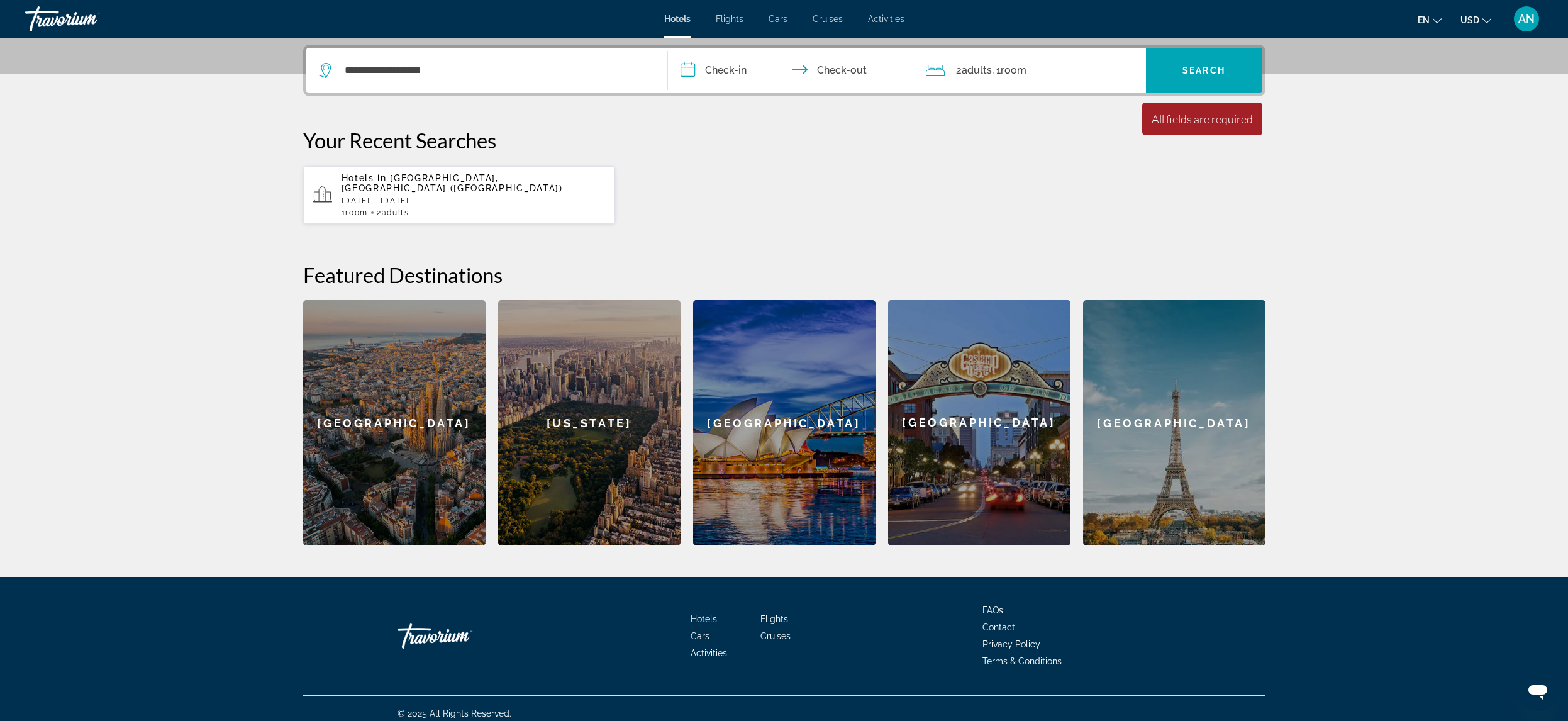
click at [729, 71] on input "**********" at bounding box center [793, 72] width 250 height 49
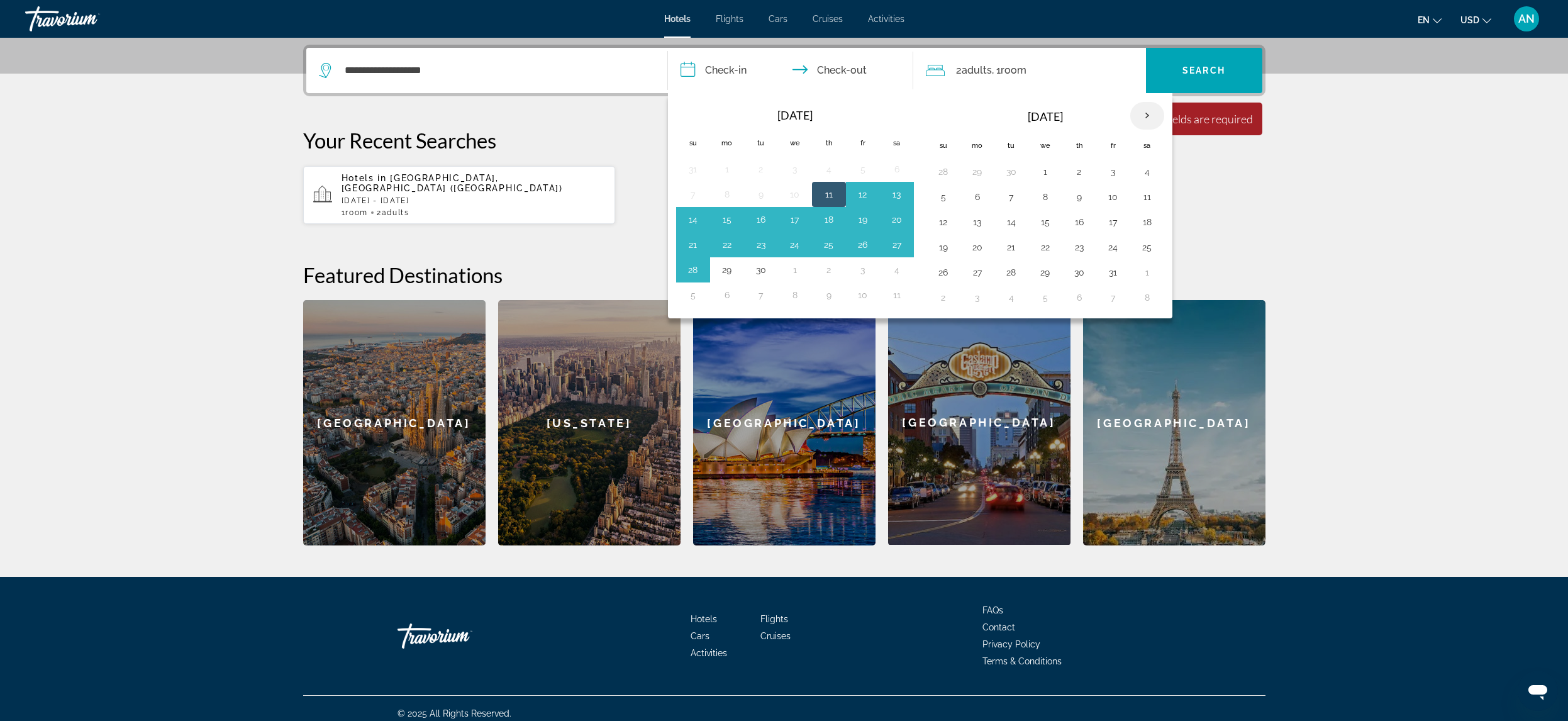
click at [1146, 110] on th "Next month" at bounding box center [1147, 116] width 34 height 28
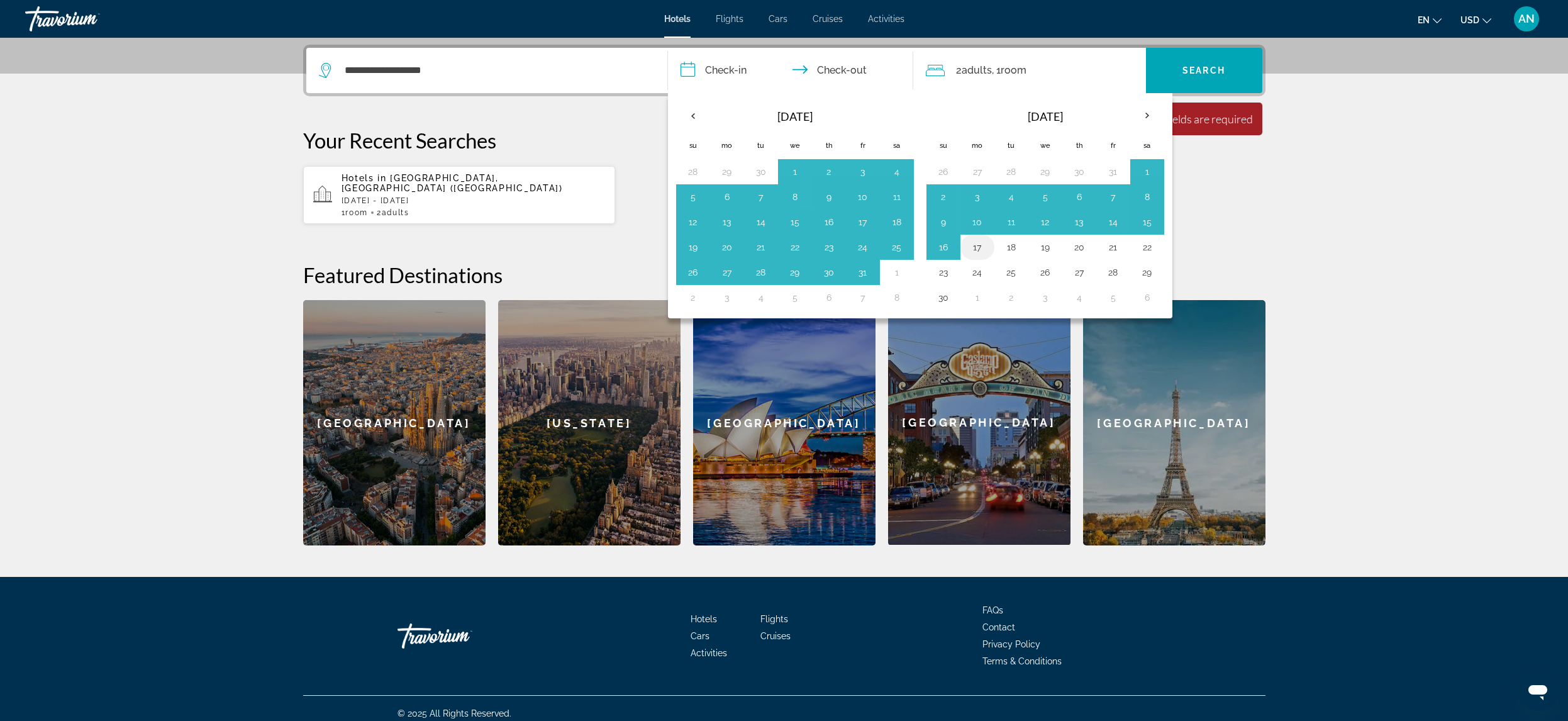
click at [977, 246] on button "17" at bounding box center [977, 248] width 20 height 18
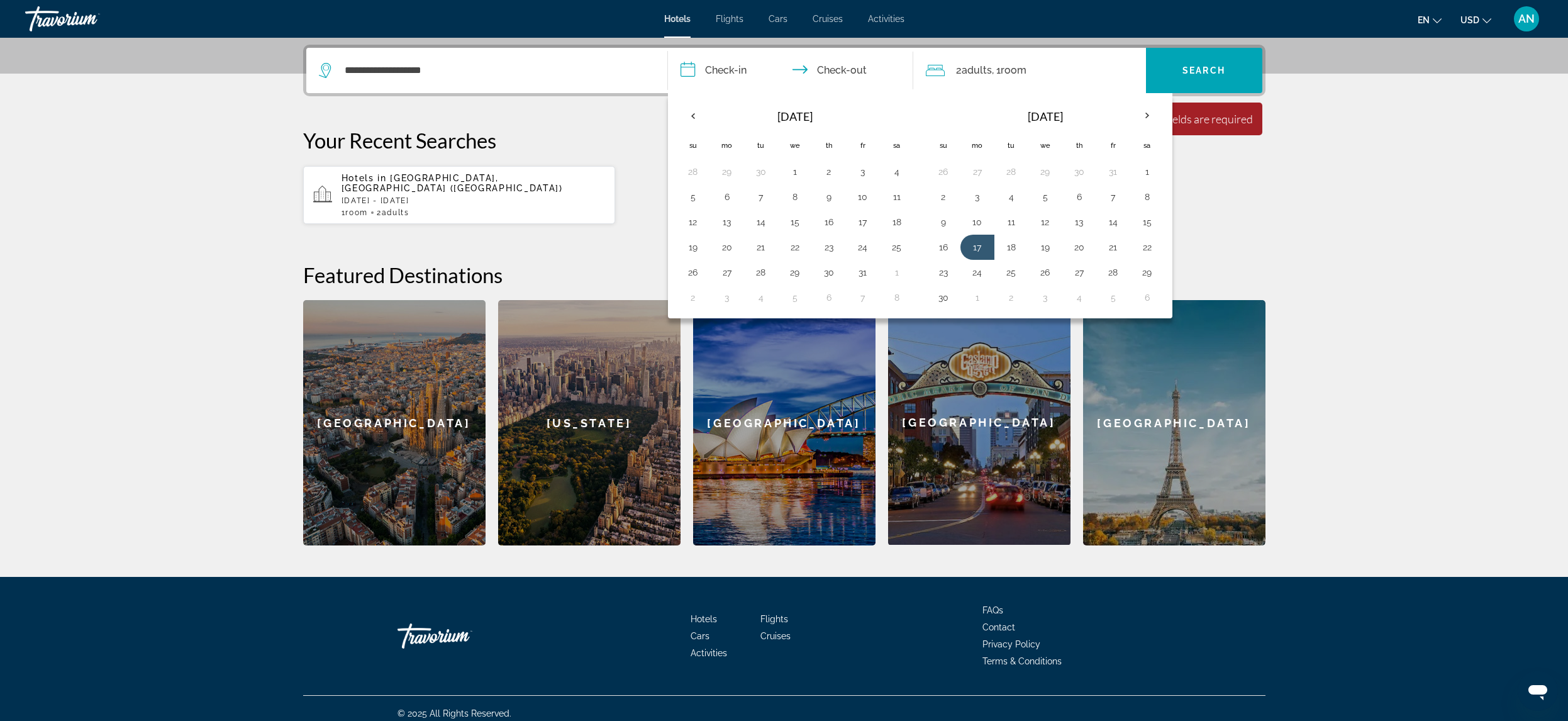
click at [831, 64] on input "**********" at bounding box center [793, 72] width 250 height 49
click at [723, 68] on input "**********" at bounding box center [793, 72] width 250 height 49
click at [843, 70] on input "**********" at bounding box center [793, 72] width 250 height 49
click at [978, 252] on button "17" at bounding box center [977, 248] width 20 height 18
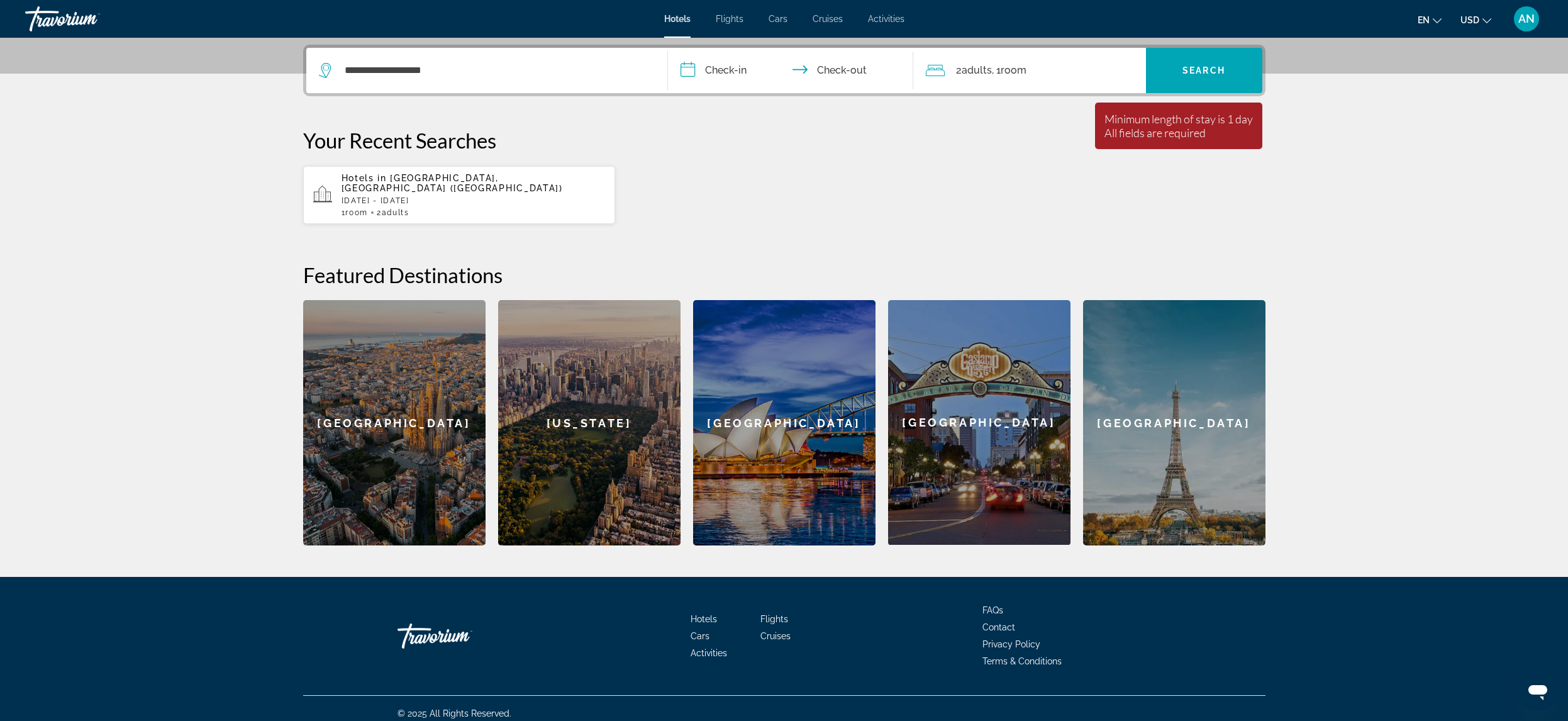
click at [831, 68] on input "**********" at bounding box center [793, 72] width 250 height 49
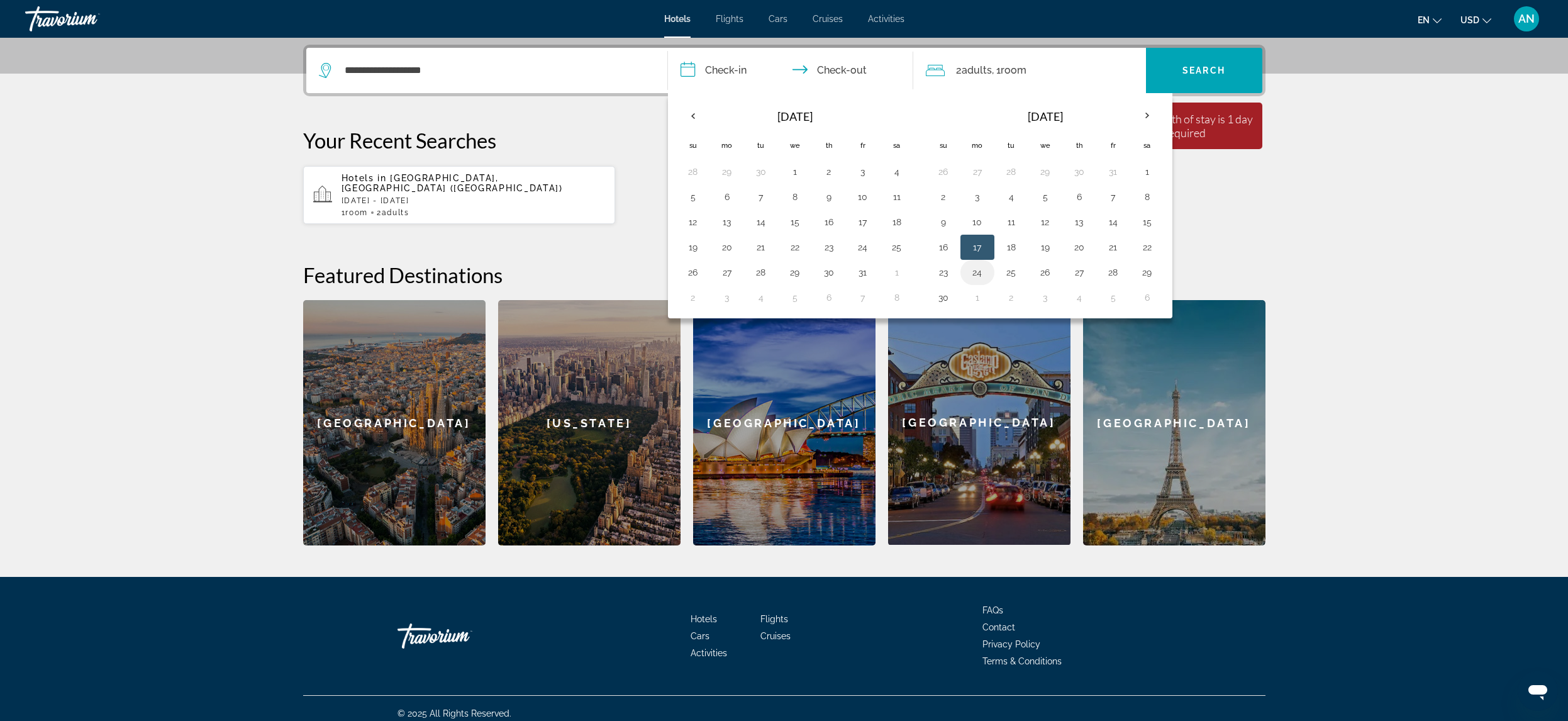
click at [976, 277] on button "24" at bounding box center [977, 273] width 20 height 18
click at [977, 253] on button "17" at bounding box center [977, 248] width 20 height 18
type input "**********"
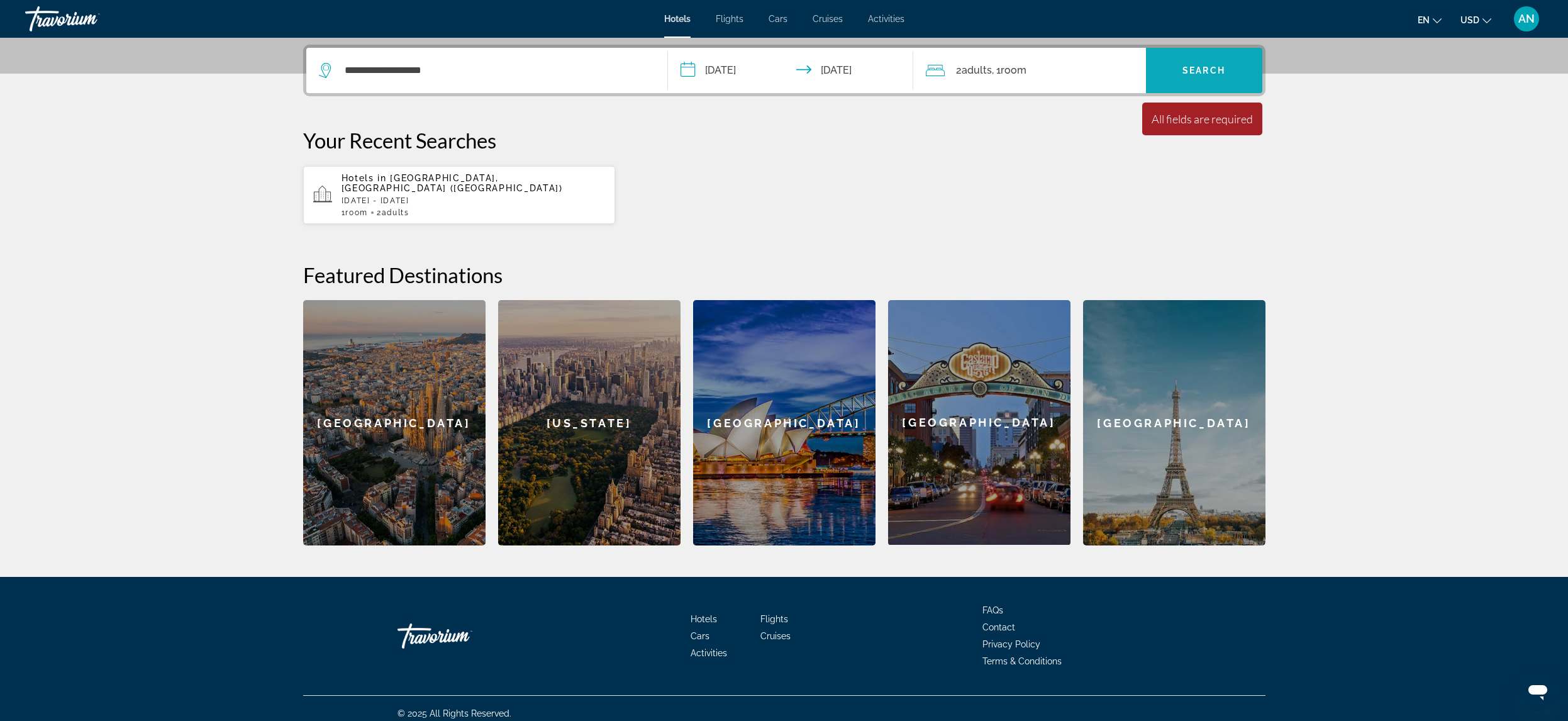
click at [1209, 66] on span "Search" at bounding box center [1204, 70] width 43 height 10
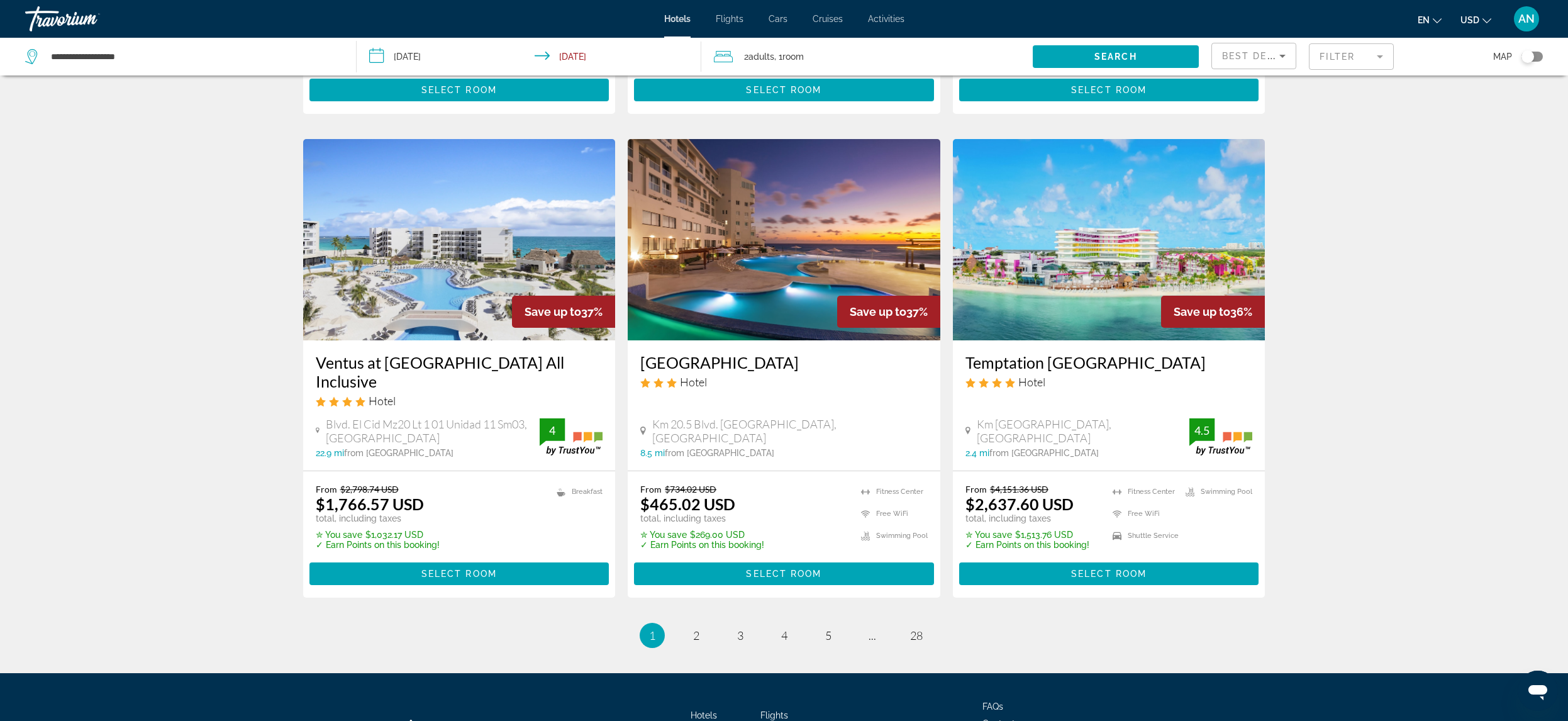
scroll to position [1510, 0]
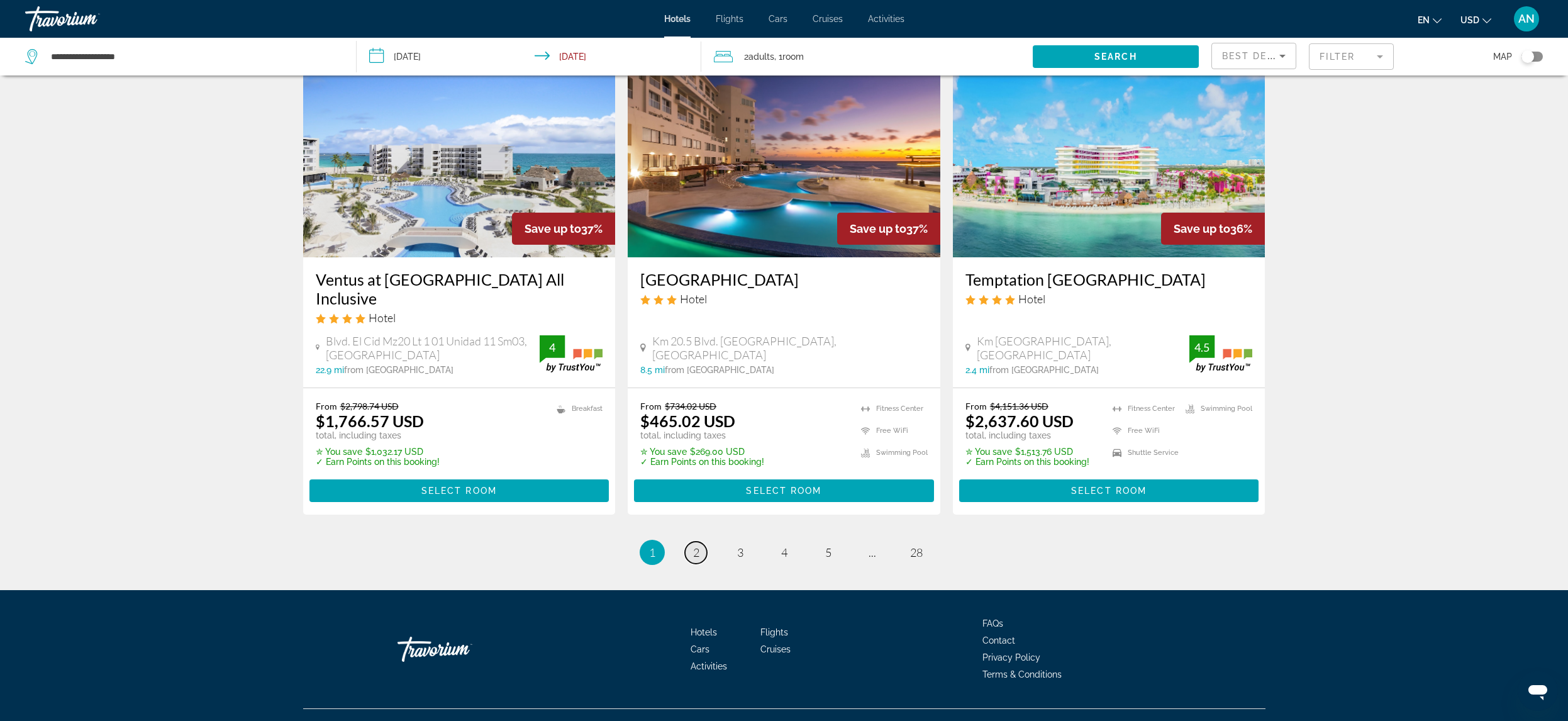
click at [697, 553] on span "2" at bounding box center [697, 552] width 6 height 14
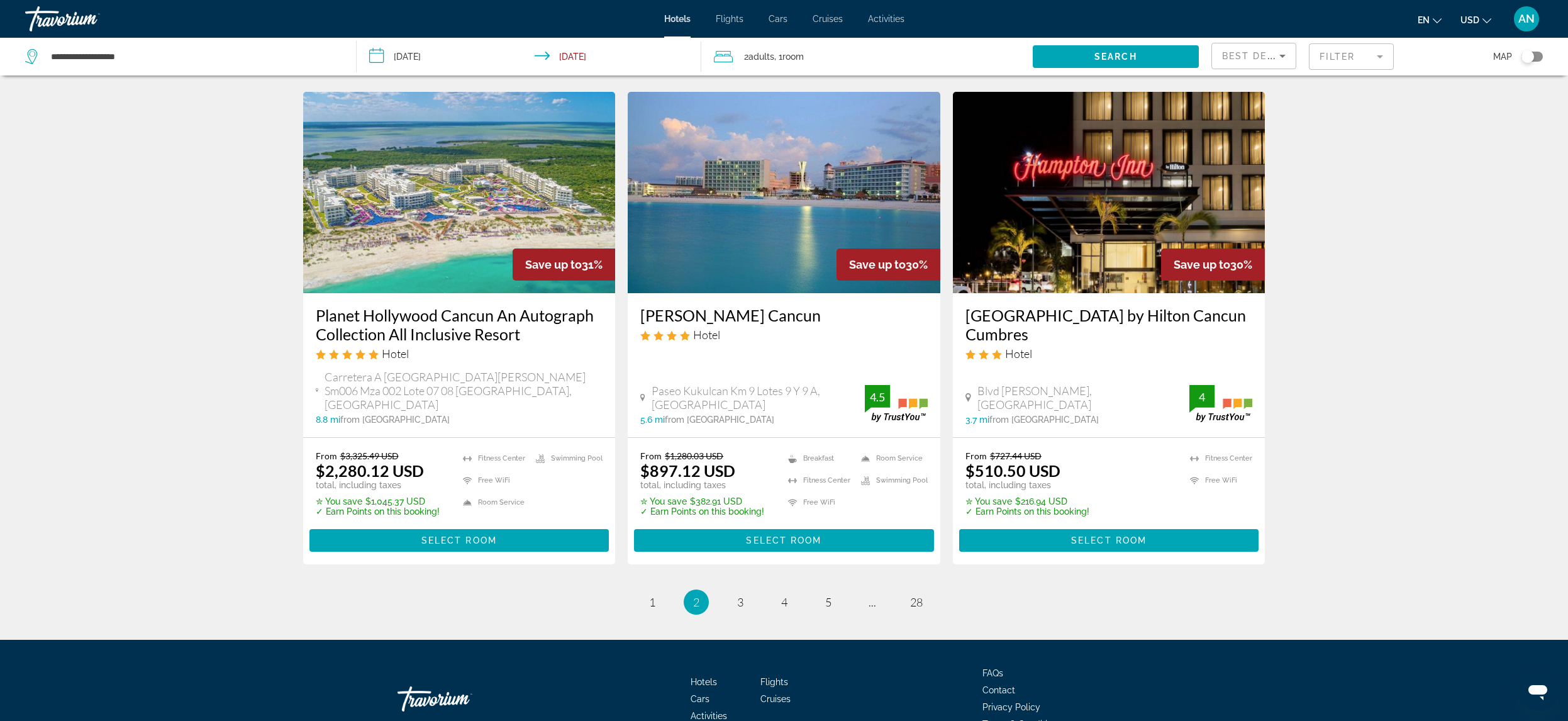
scroll to position [1510, 0]
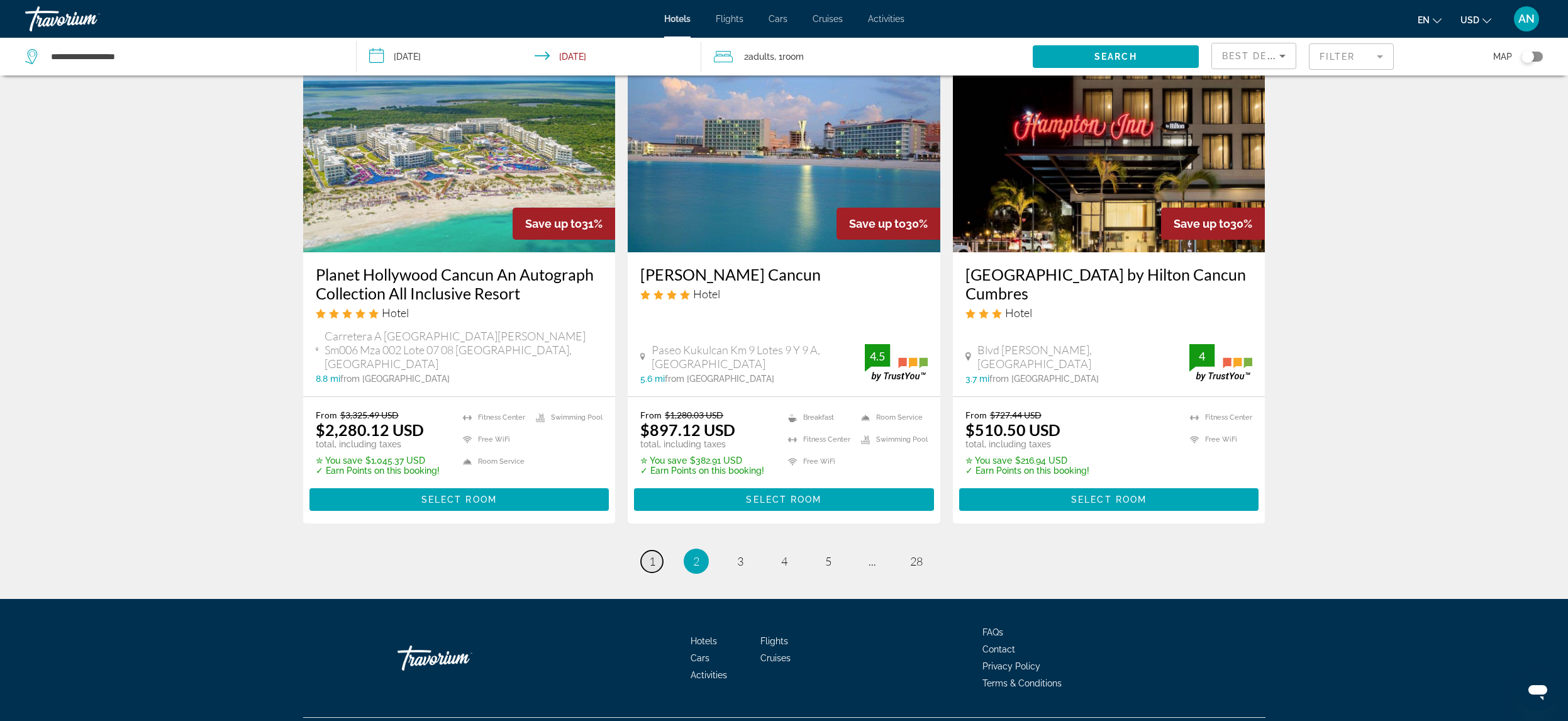
click at [648, 550] on link "page 1" at bounding box center [651, 561] width 22 height 22
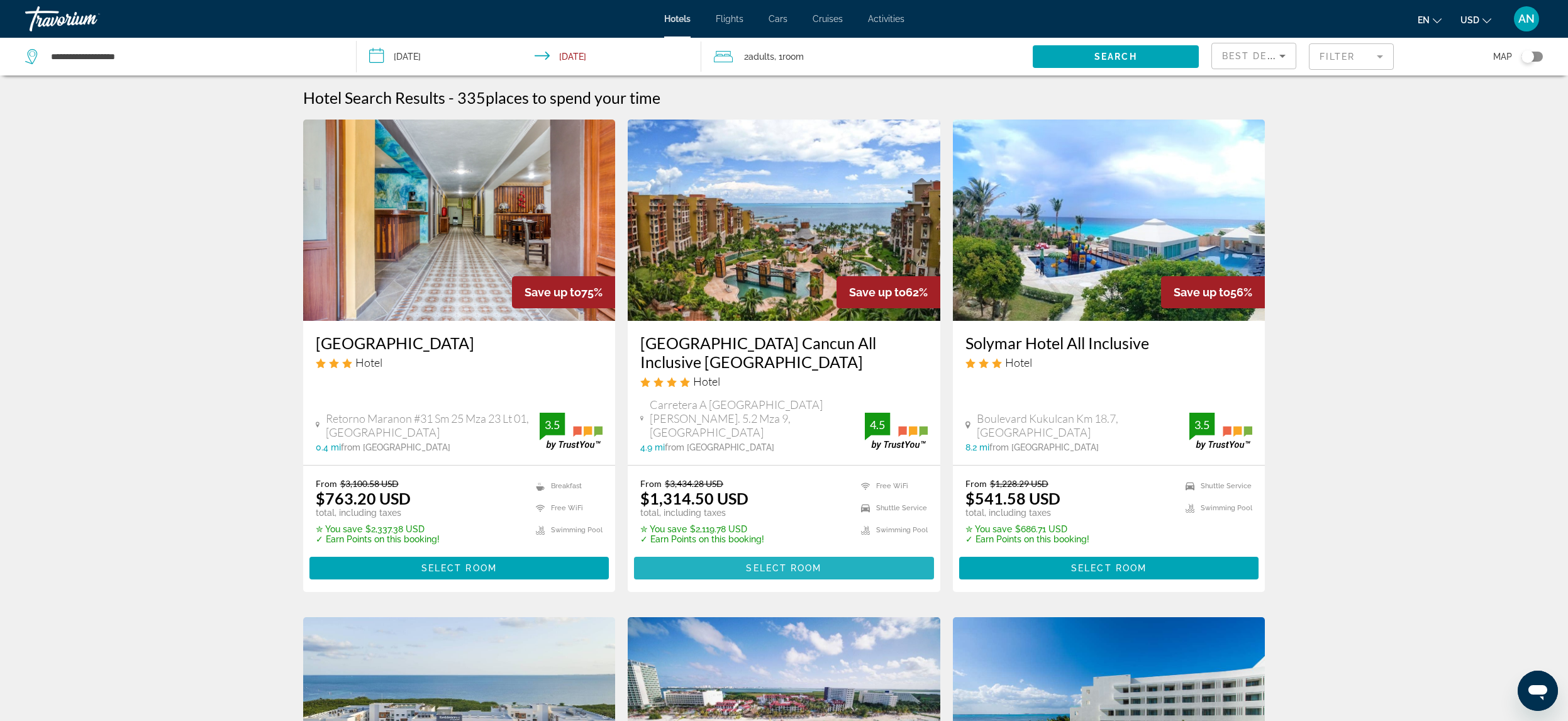
click at [805, 563] on span "Select Room" at bounding box center [783, 568] width 75 height 10
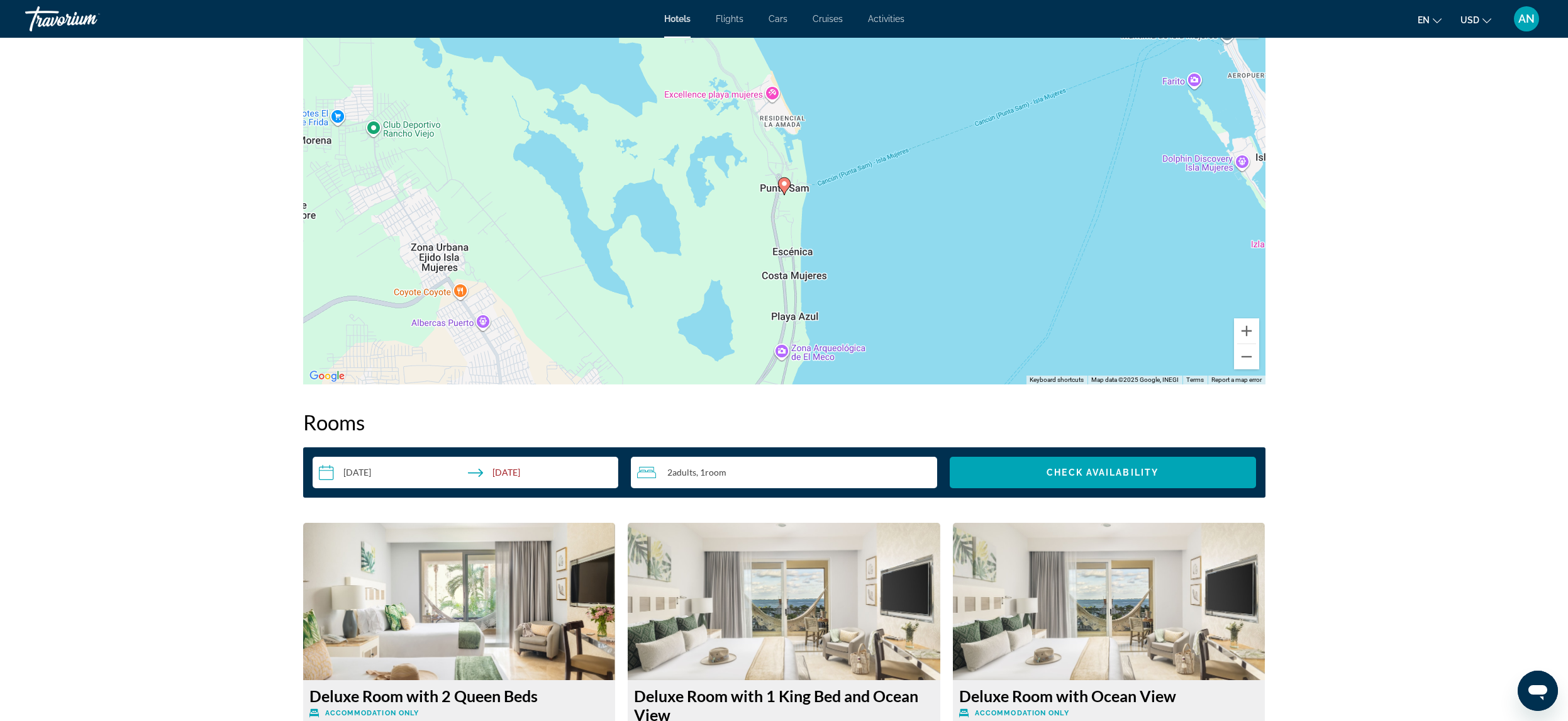
scroll to position [1007, 0]
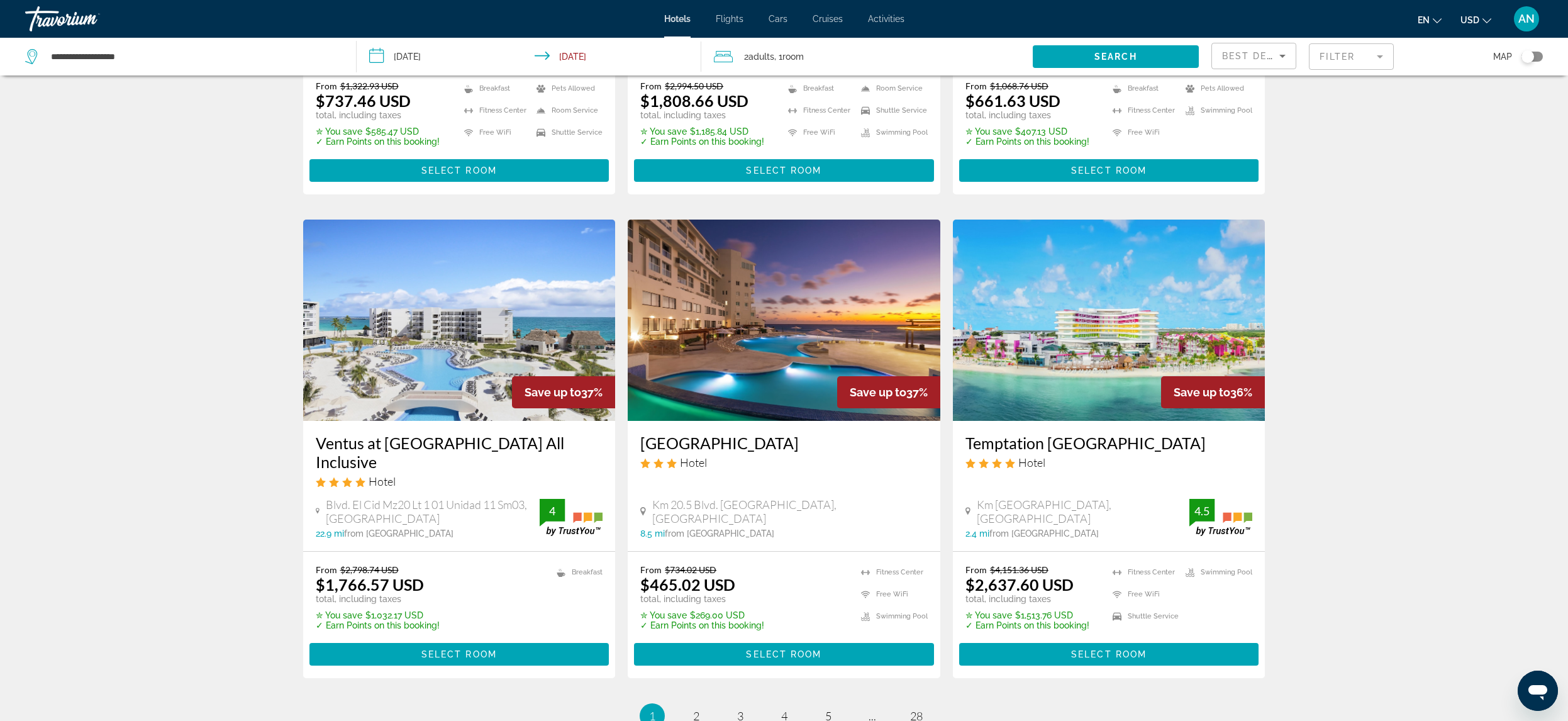
scroll to position [1384, 0]
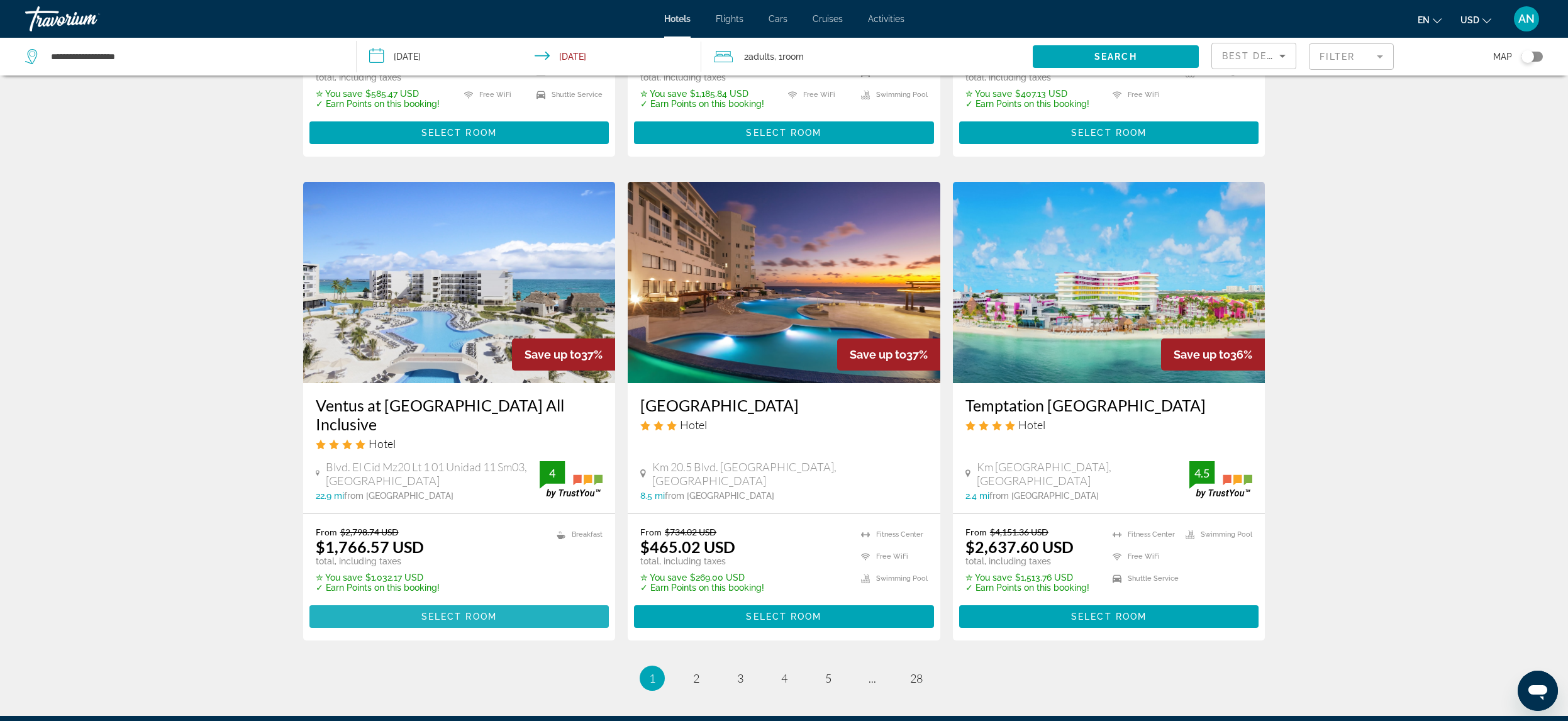
click at [531, 612] on span "Main content" at bounding box center [459, 616] width 300 height 30
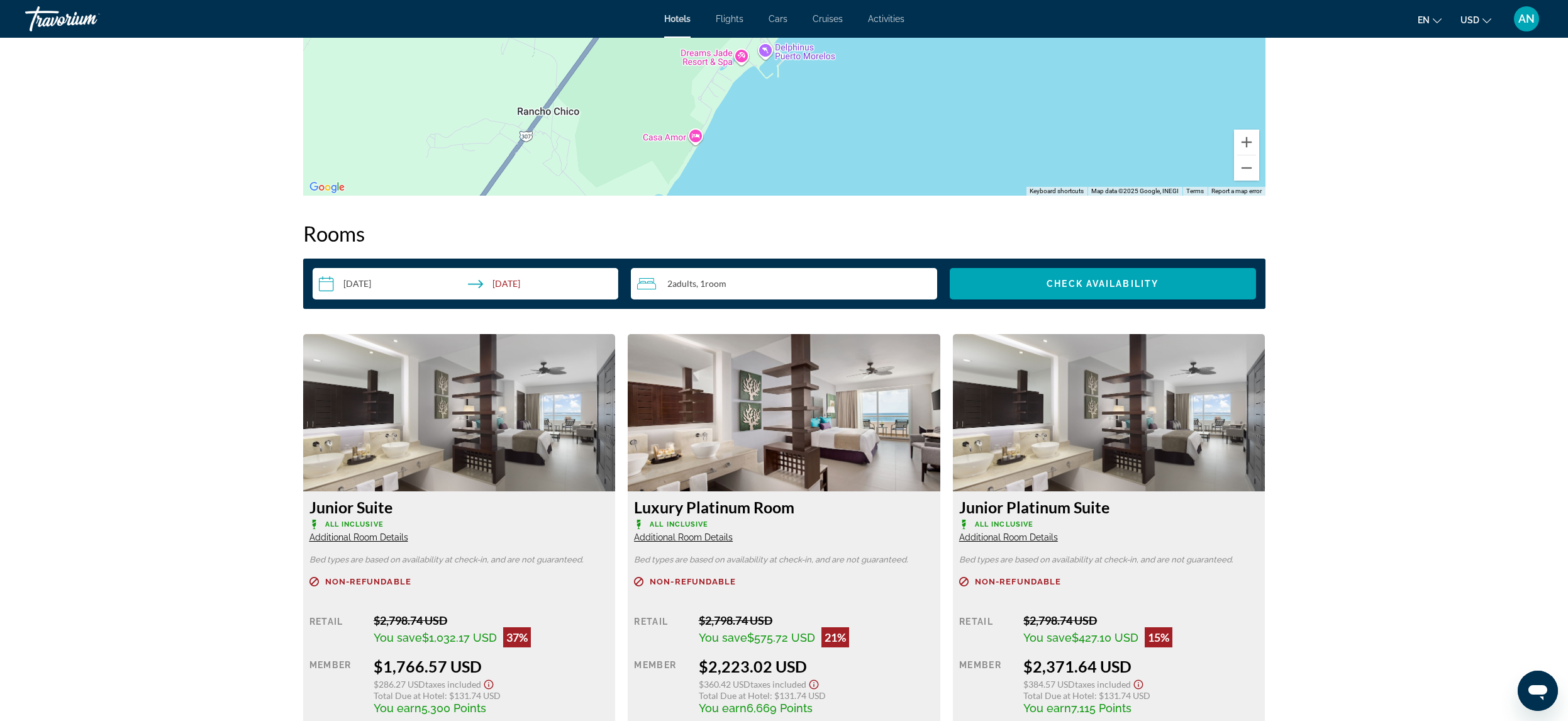
scroll to position [1384, 0]
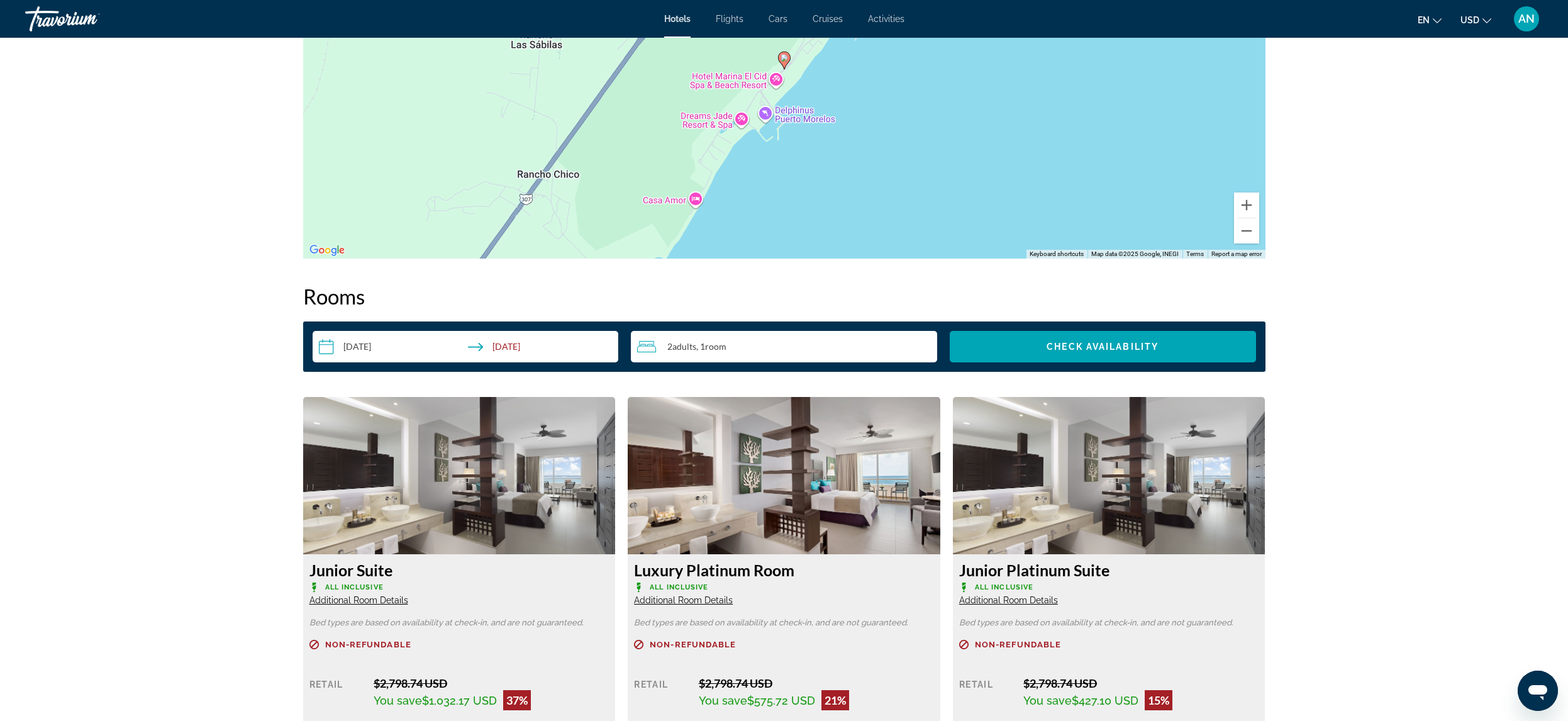
click at [388, 601] on span "Additional Room Details" at bounding box center [358, 600] width 99 height 10
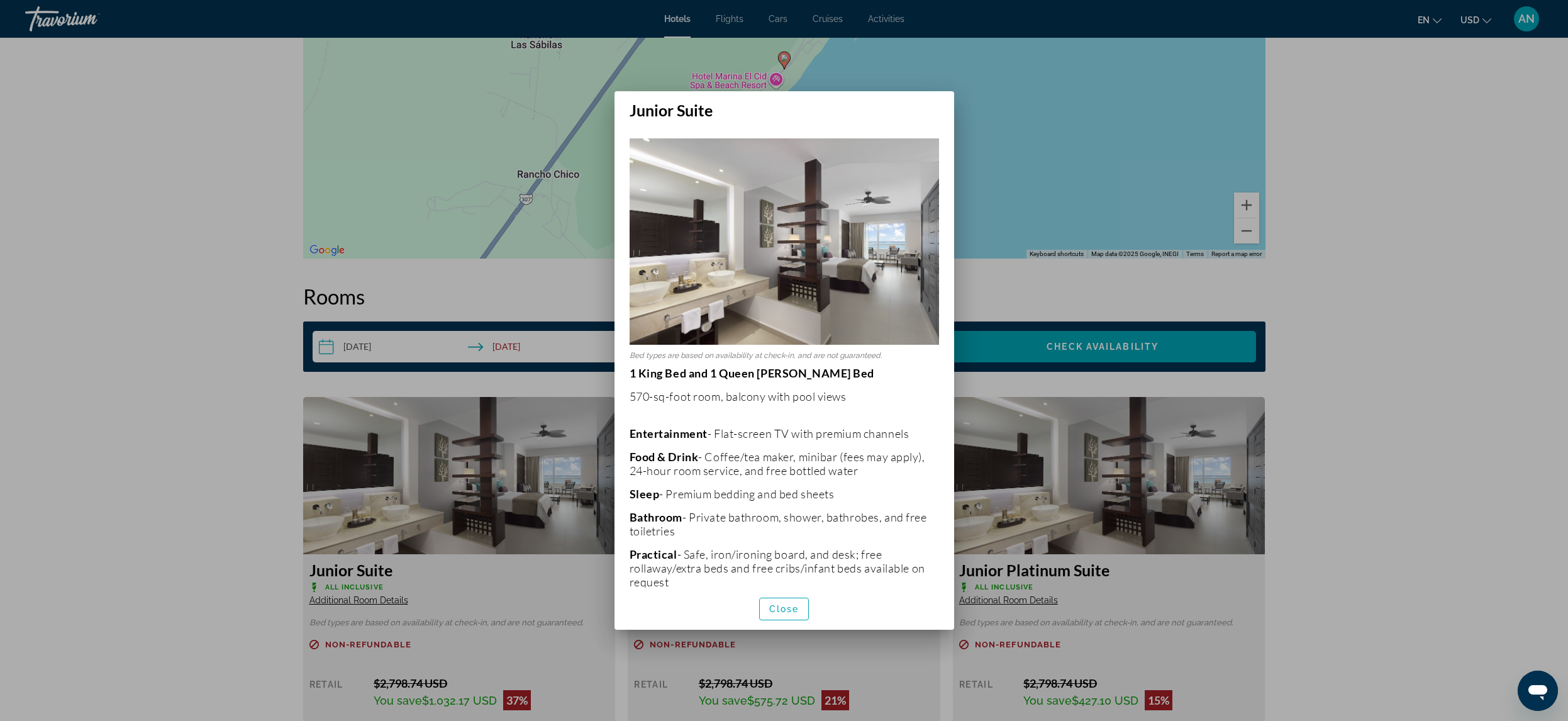
scroll to position [87, 0]
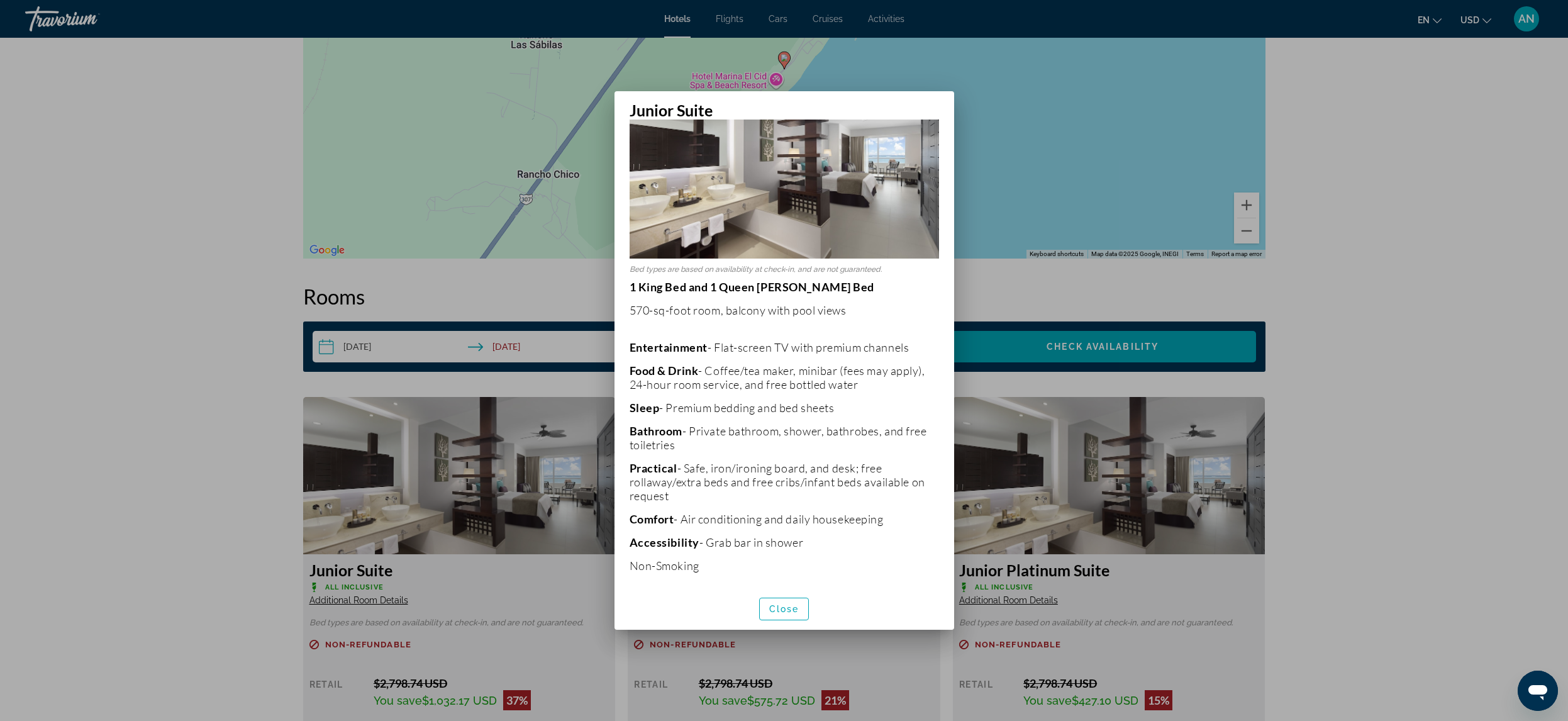
click at [1416, 333] on div at bounding box center [784, 360] width 1568 height 721
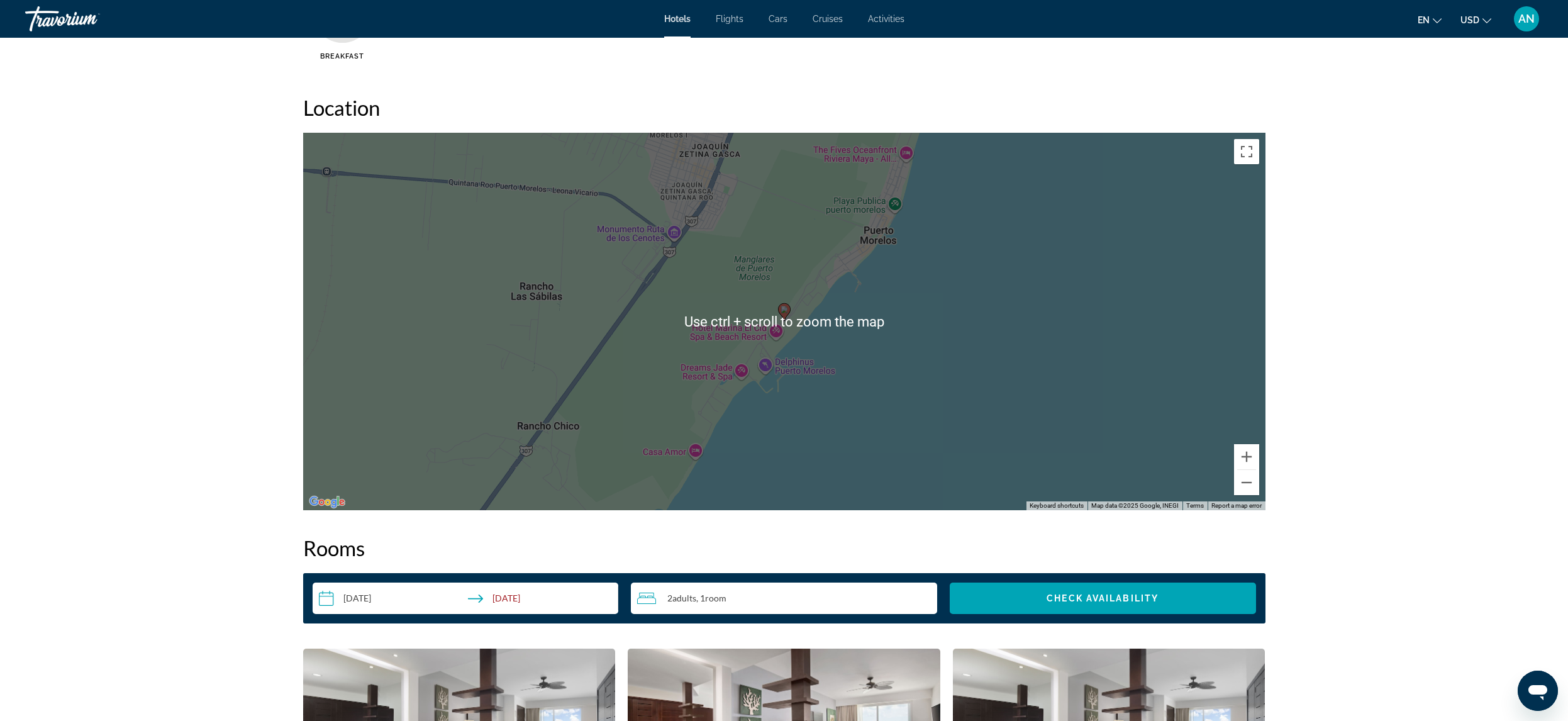
scroll to position [1321, 0]
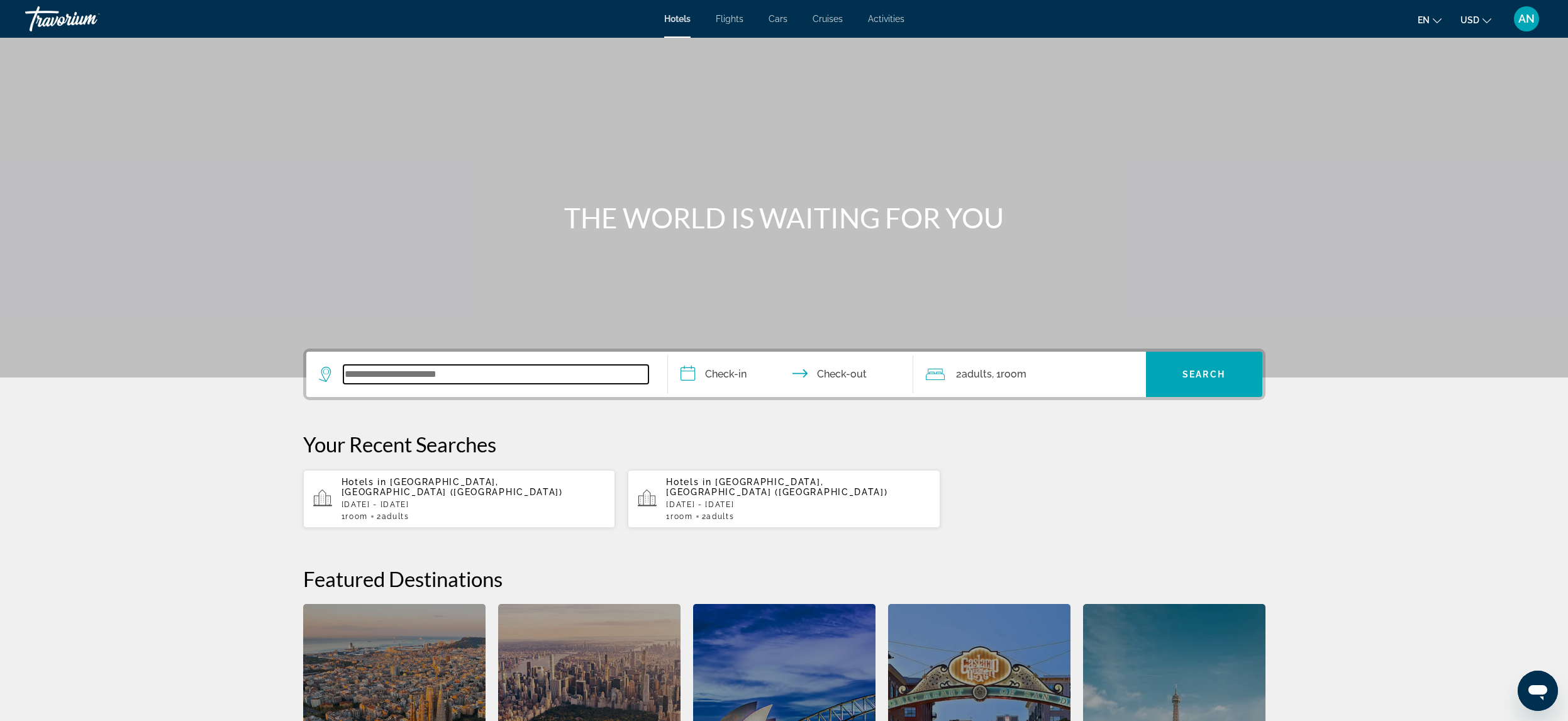
click at [400, 371] on input "Search widget" at bounding box center [495, 374] width 305 height 19
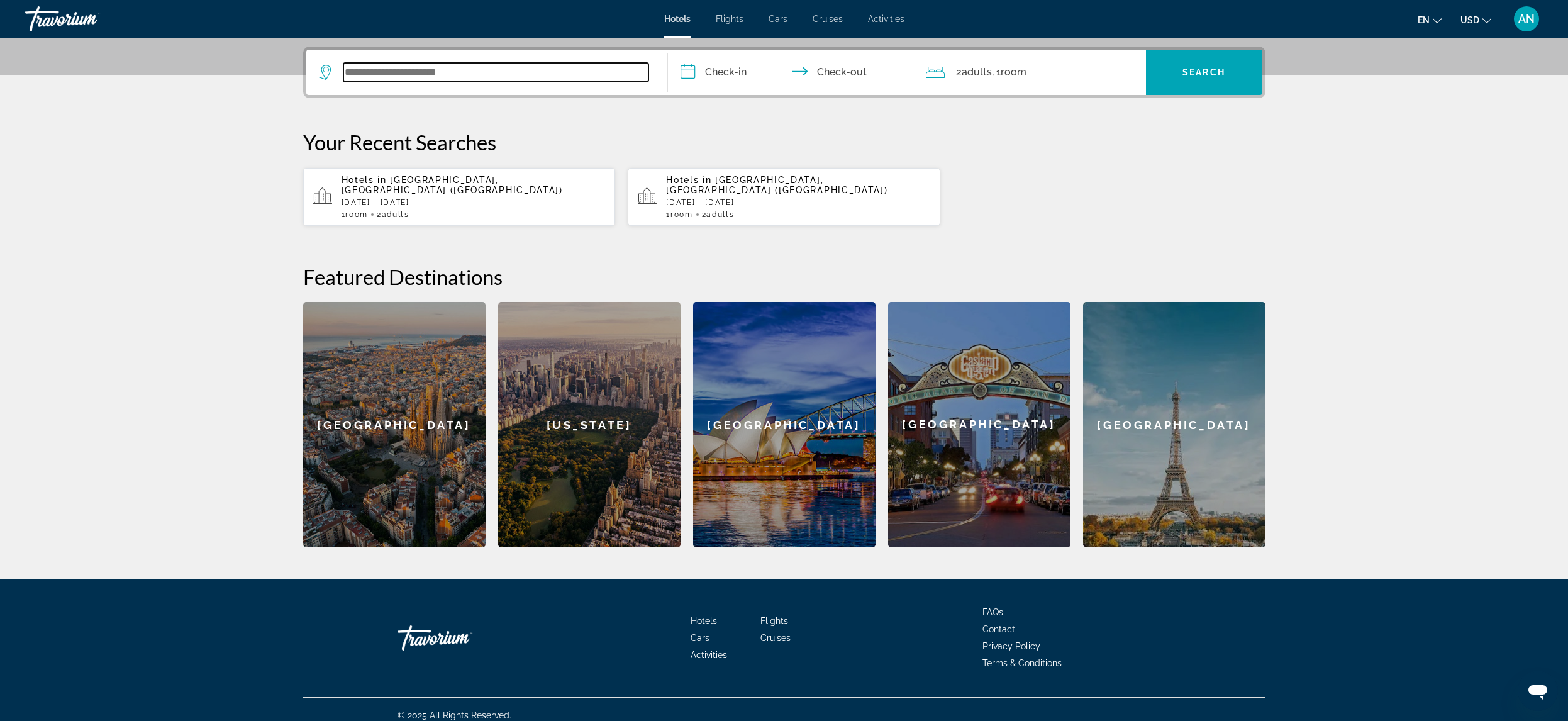
scroll to position [303, 0]
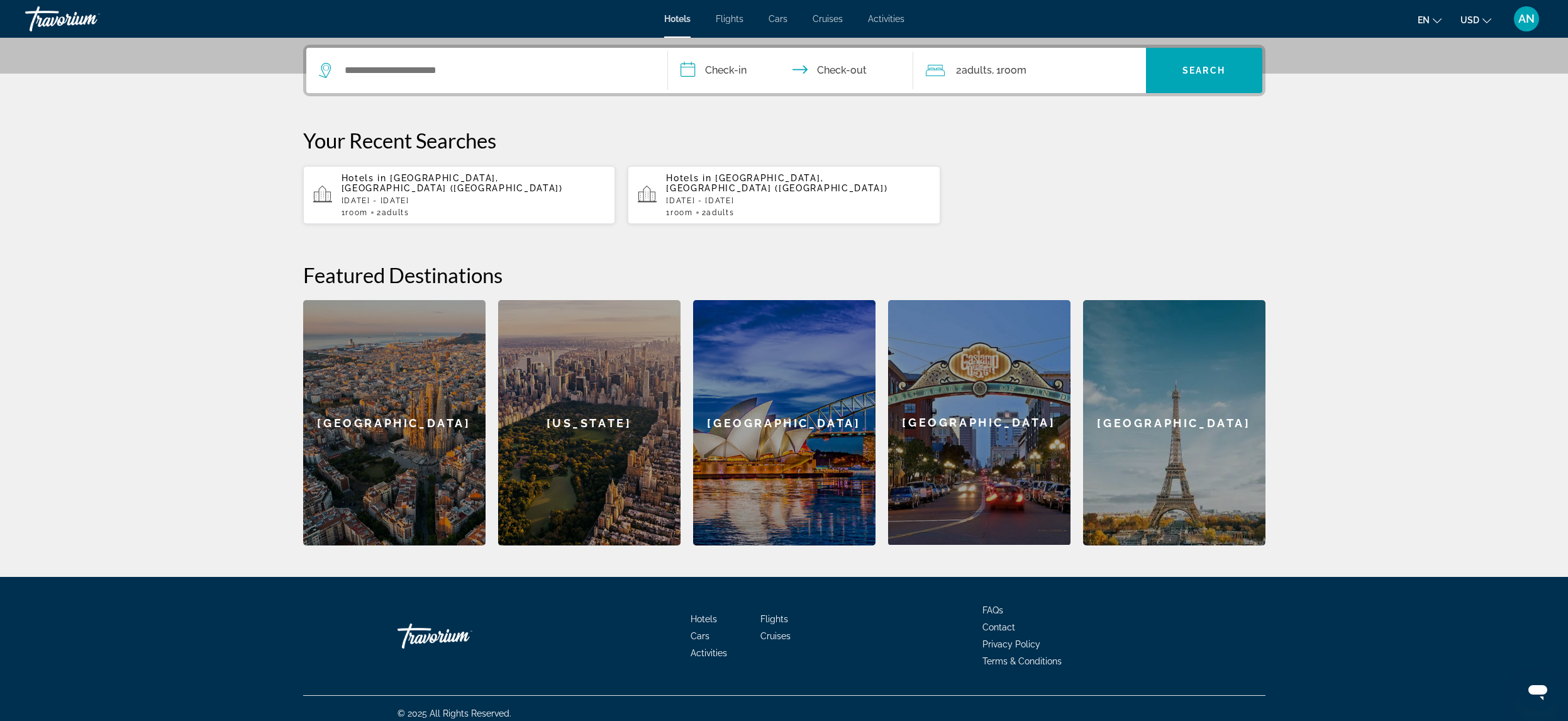
click at [1347, 214] on section "**********" at bounding box center [784, 121] width 1568 height 850
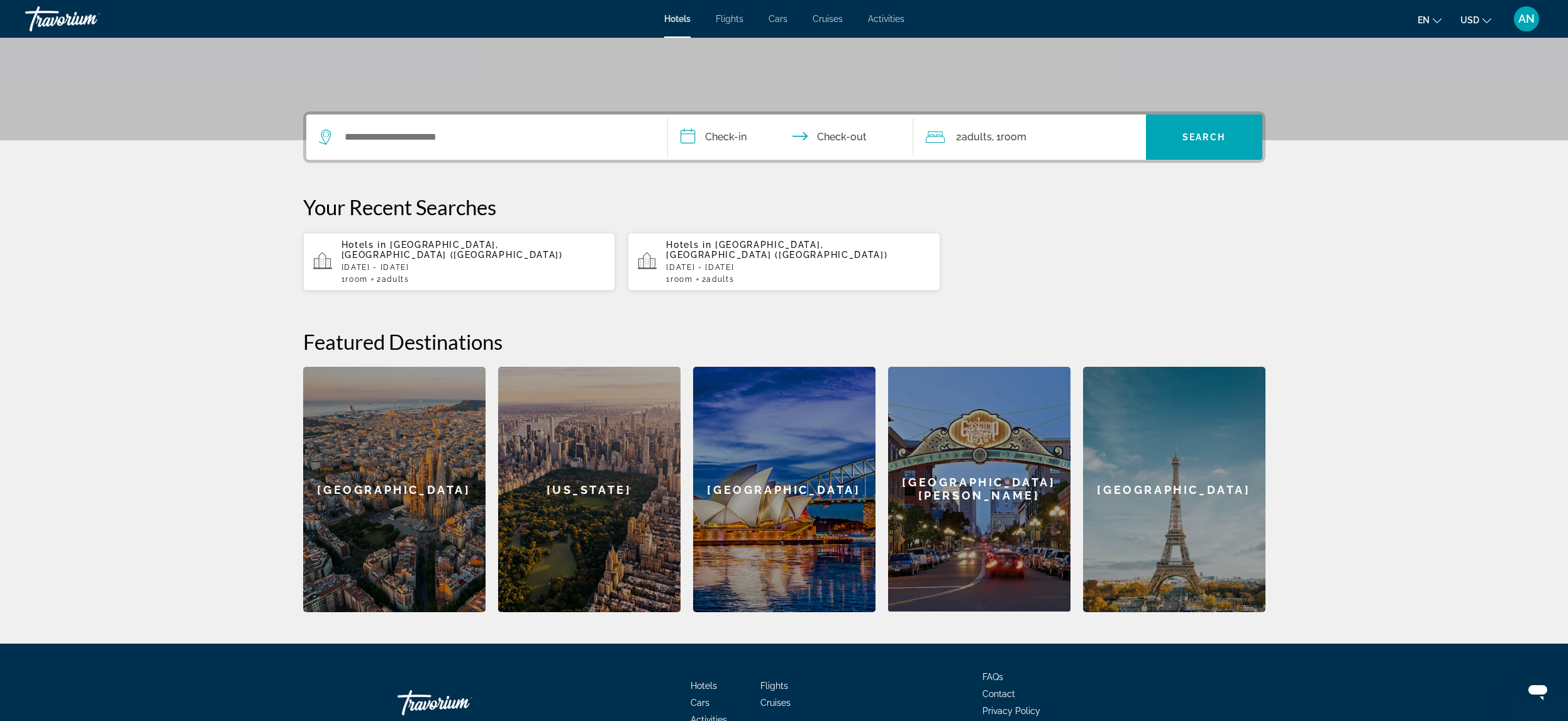
scroll to position [178, 0]
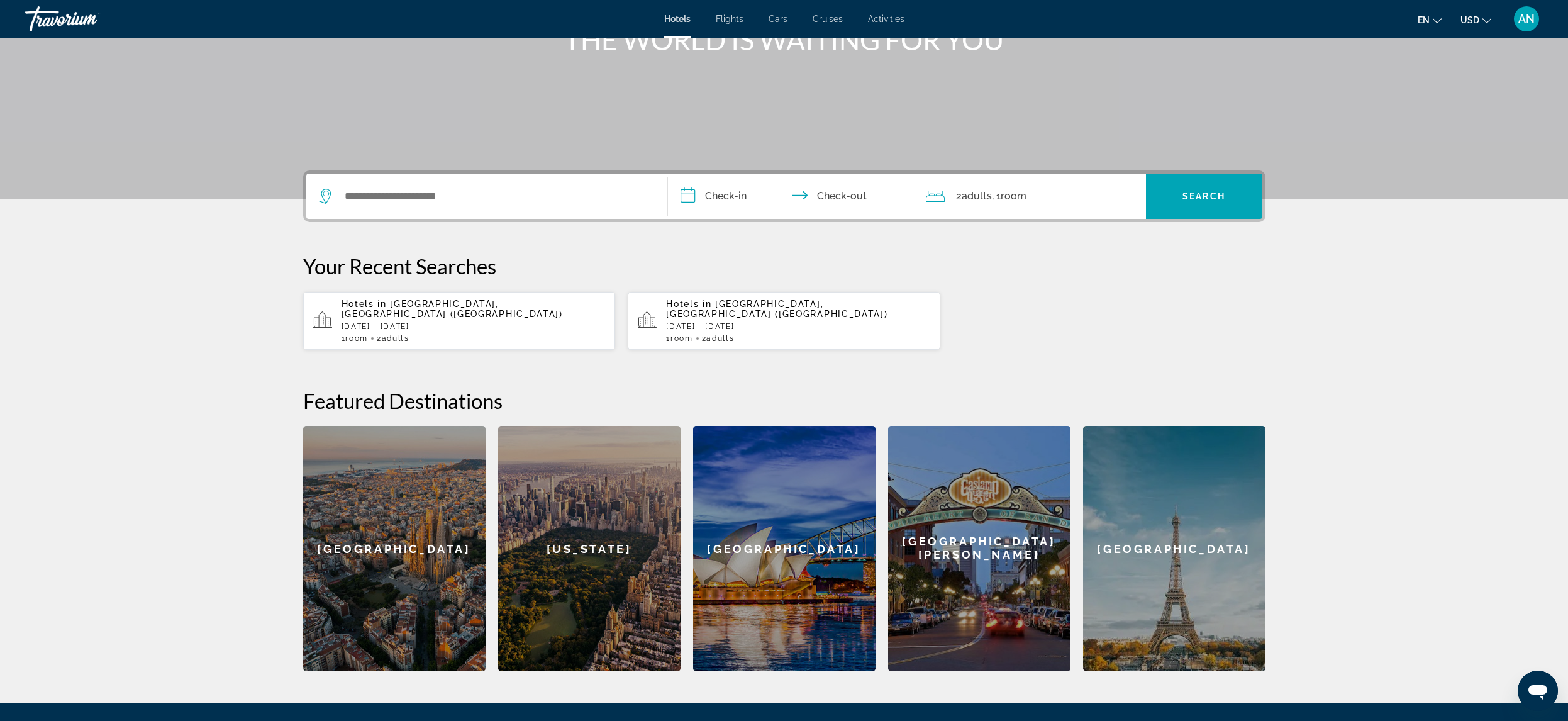
click at [360, 180] on div "Search widget" at bounding box center [486, 197] width 336 height 45
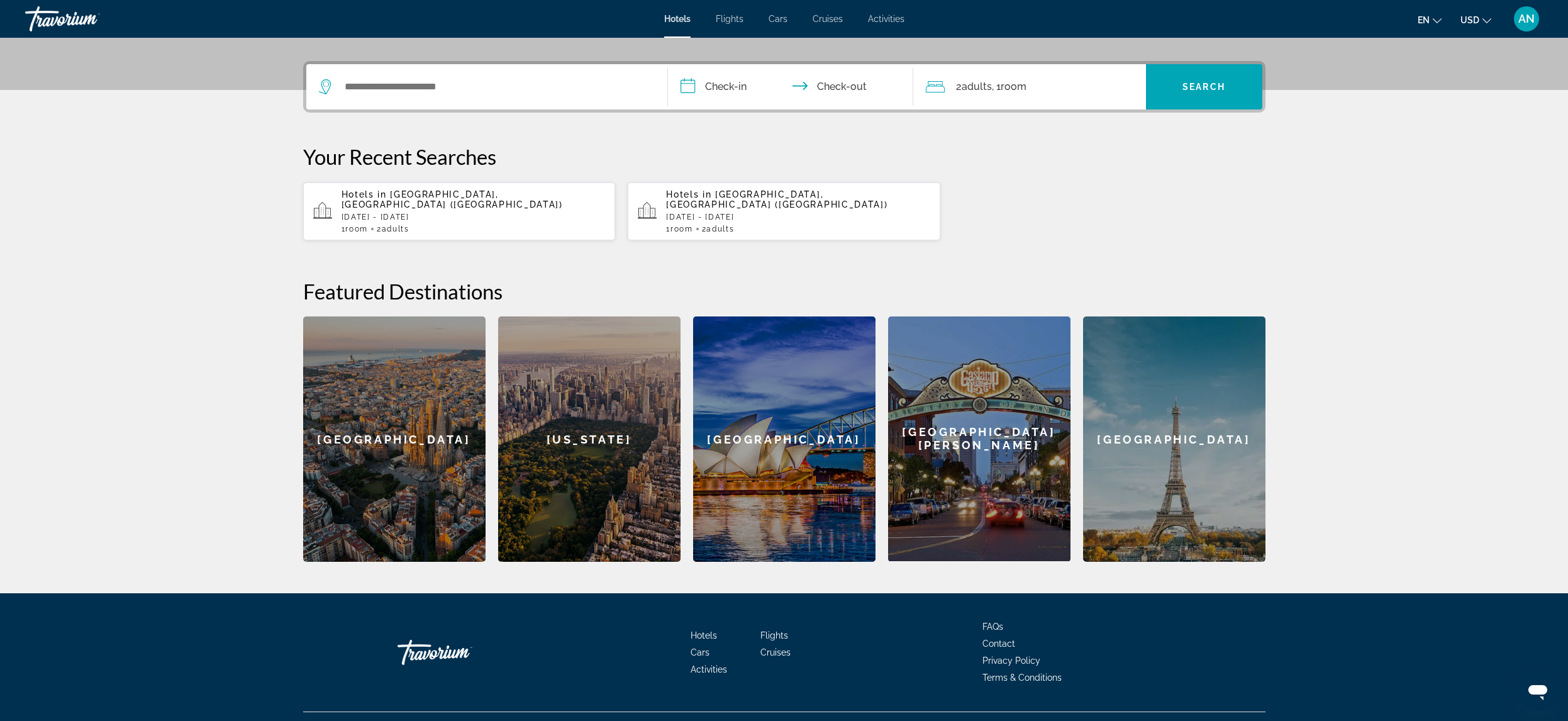
scroll to position [303, 0]
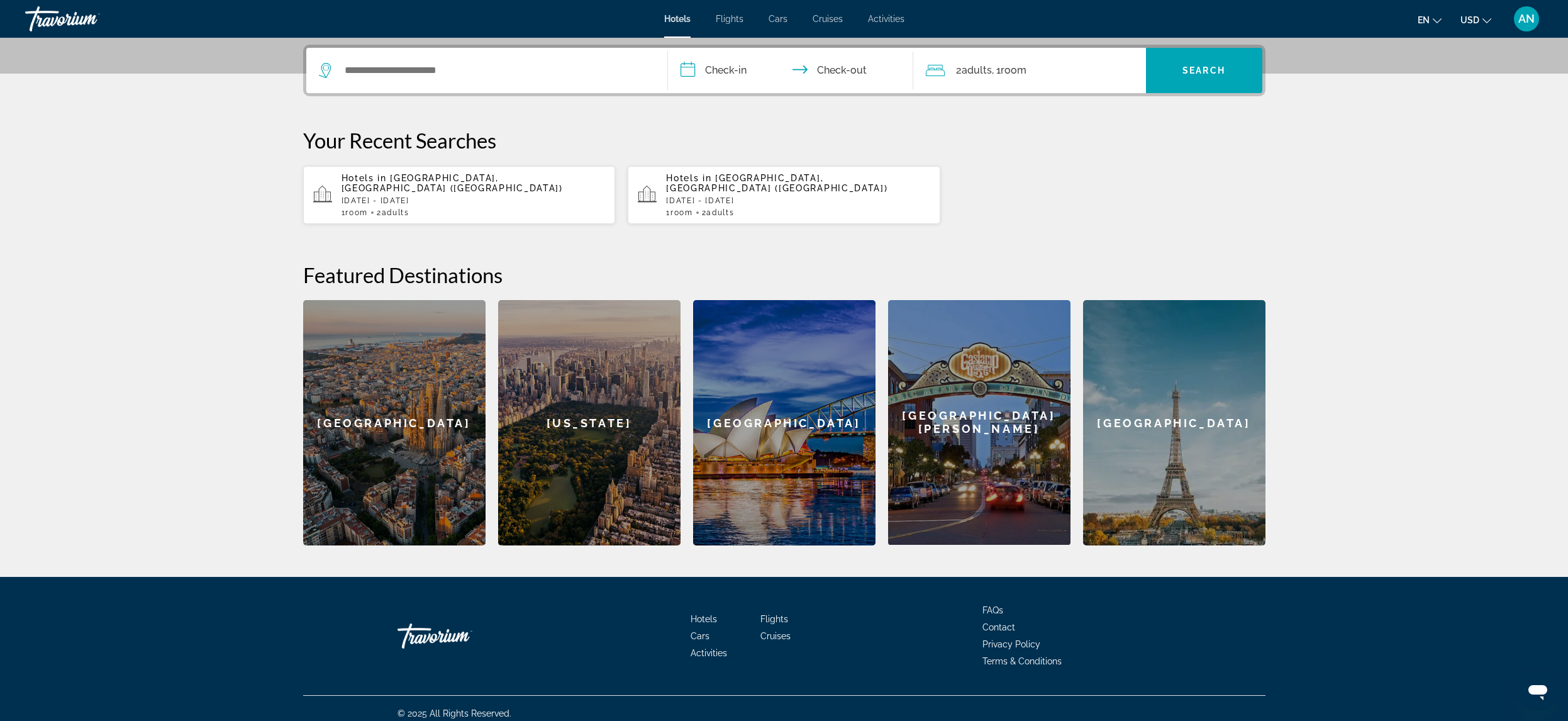
click at [361, 76] on div "Search widget" at bounding box center [486, 70] width 336 height 45
click at [357, 68] on input "Search widget" at bounding box center [495, 70] width 305 height 19
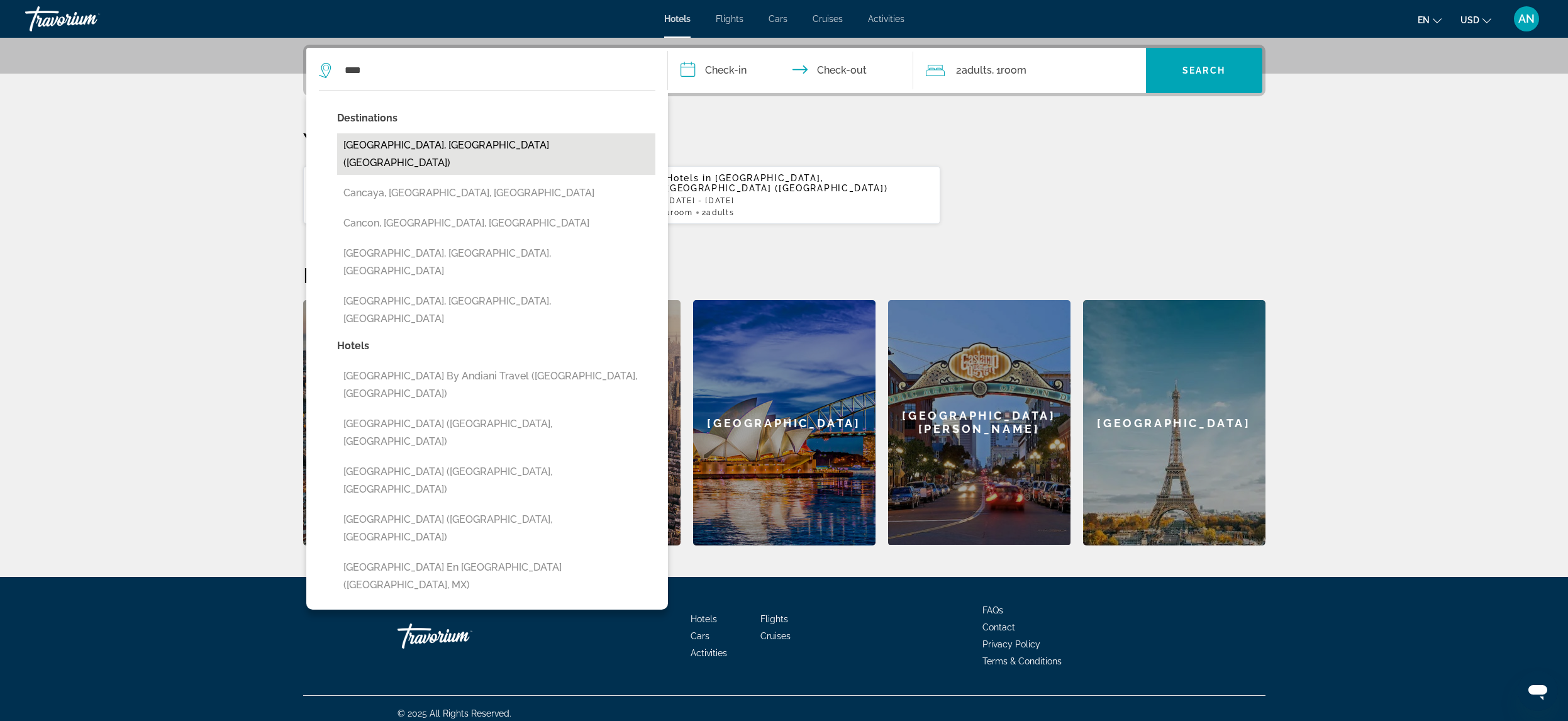
click at [369, 145] on button "Cancun, Mexico (CUN)" at bounding box center [496, 154] width 318 height 41
type input "**********"
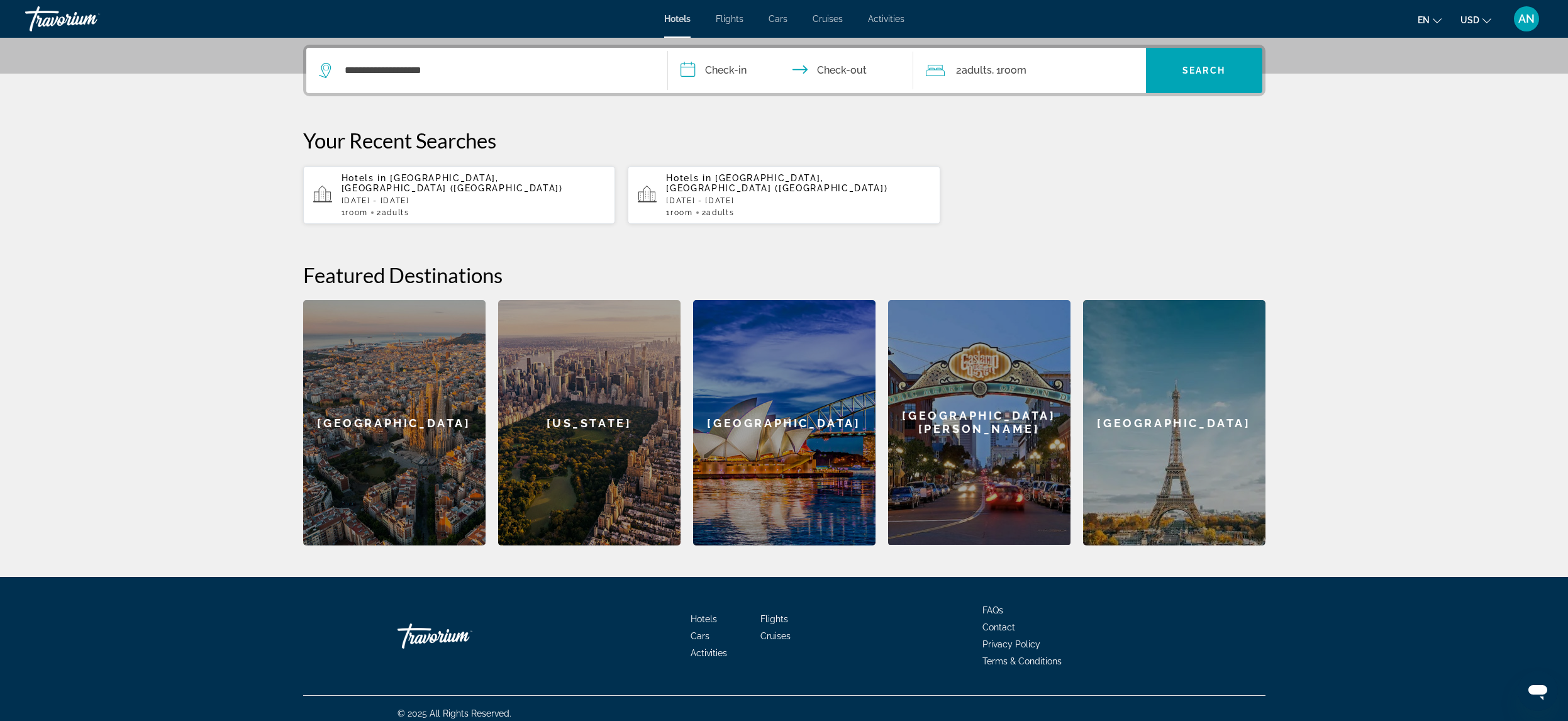
click at [734, 74] on input "**********" at bounding box center [793, 72] width 250 height 49
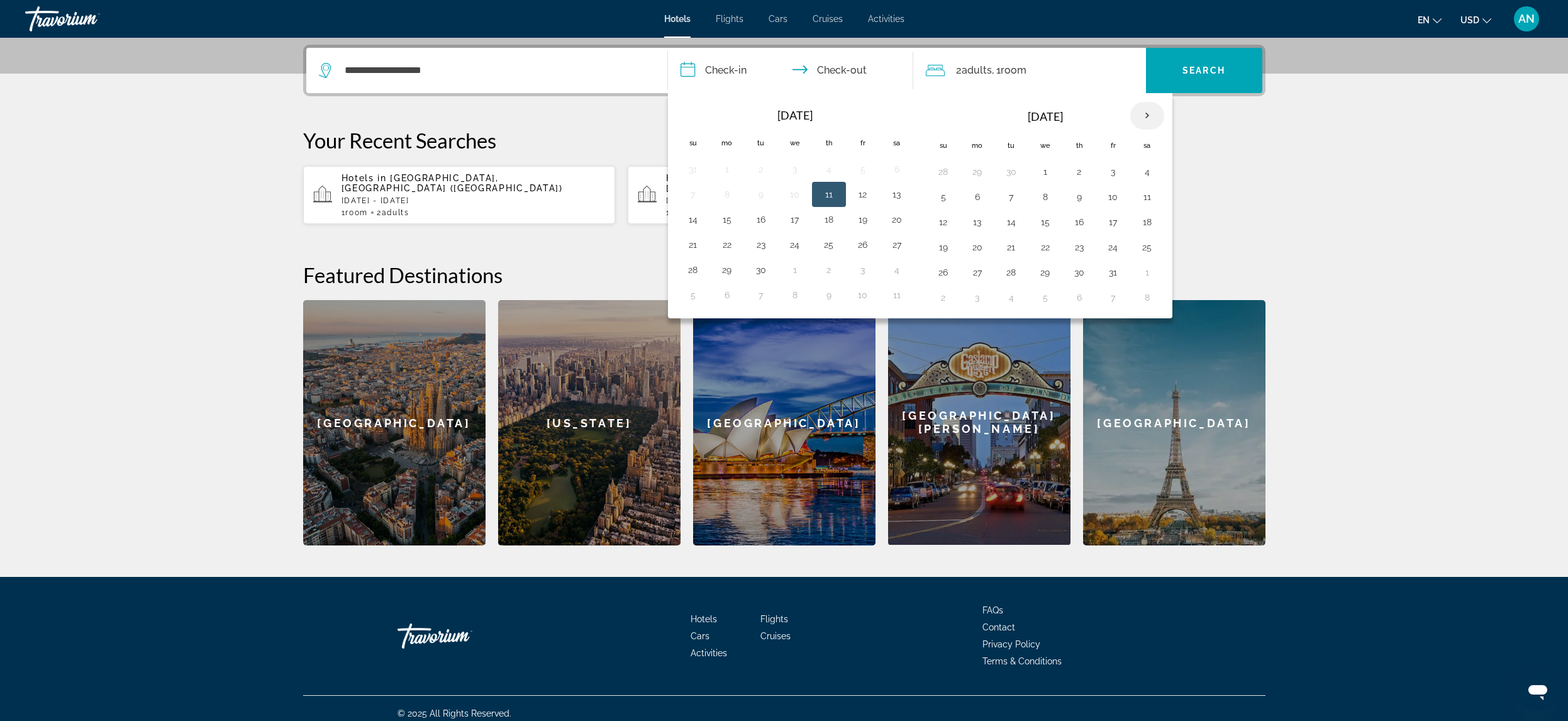
click at [1148, 110] on th "Next month" at bounding box center [1147, 116] width 34 height 28
click at [982, 221] on button "10" at bounding box center [977, 223] width 20 height 18
click at [977, 244] on button "17" at bounding box center [977, 248] width 20 height 18
type input "**********"
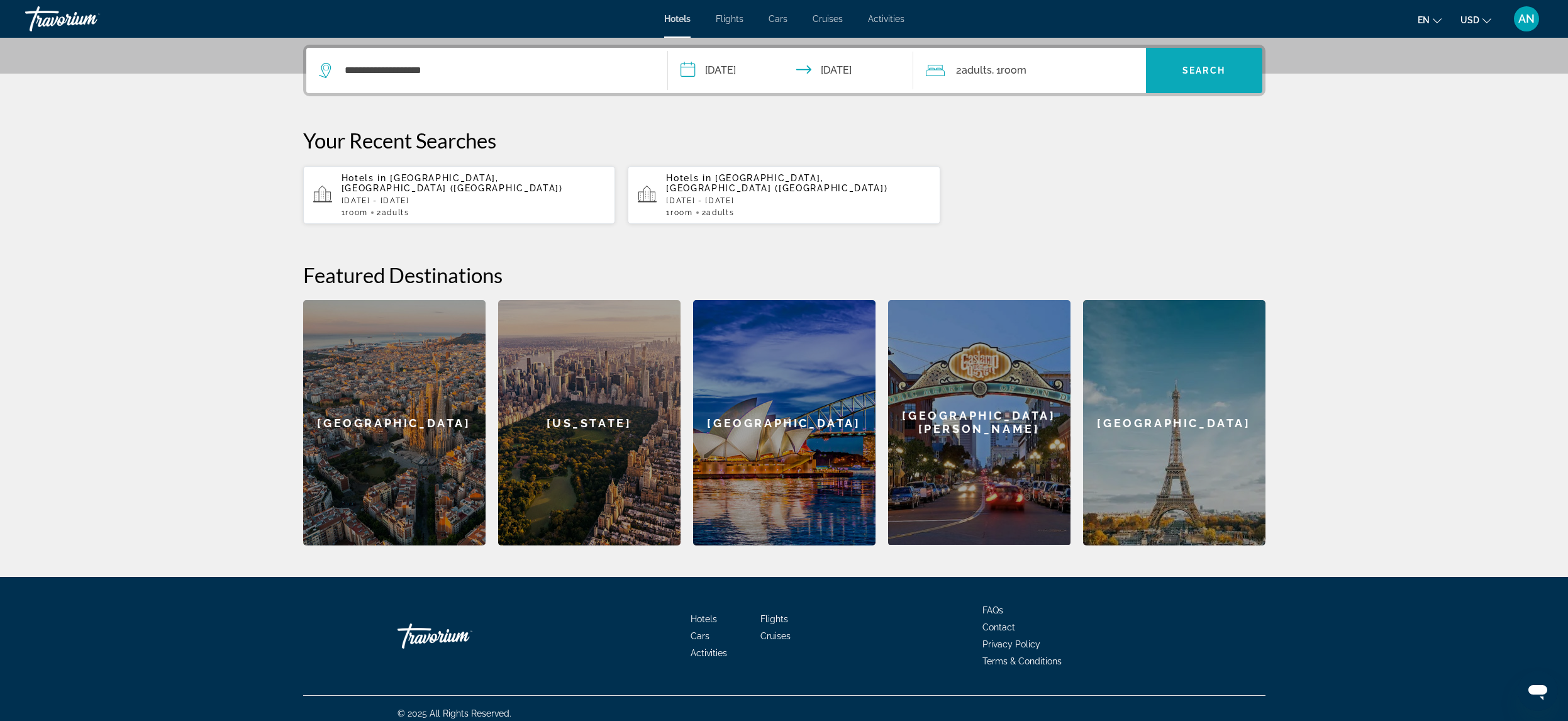
click at [1213, 70] on span "Search" at bounding box center [1204, 70] width 43 height 10
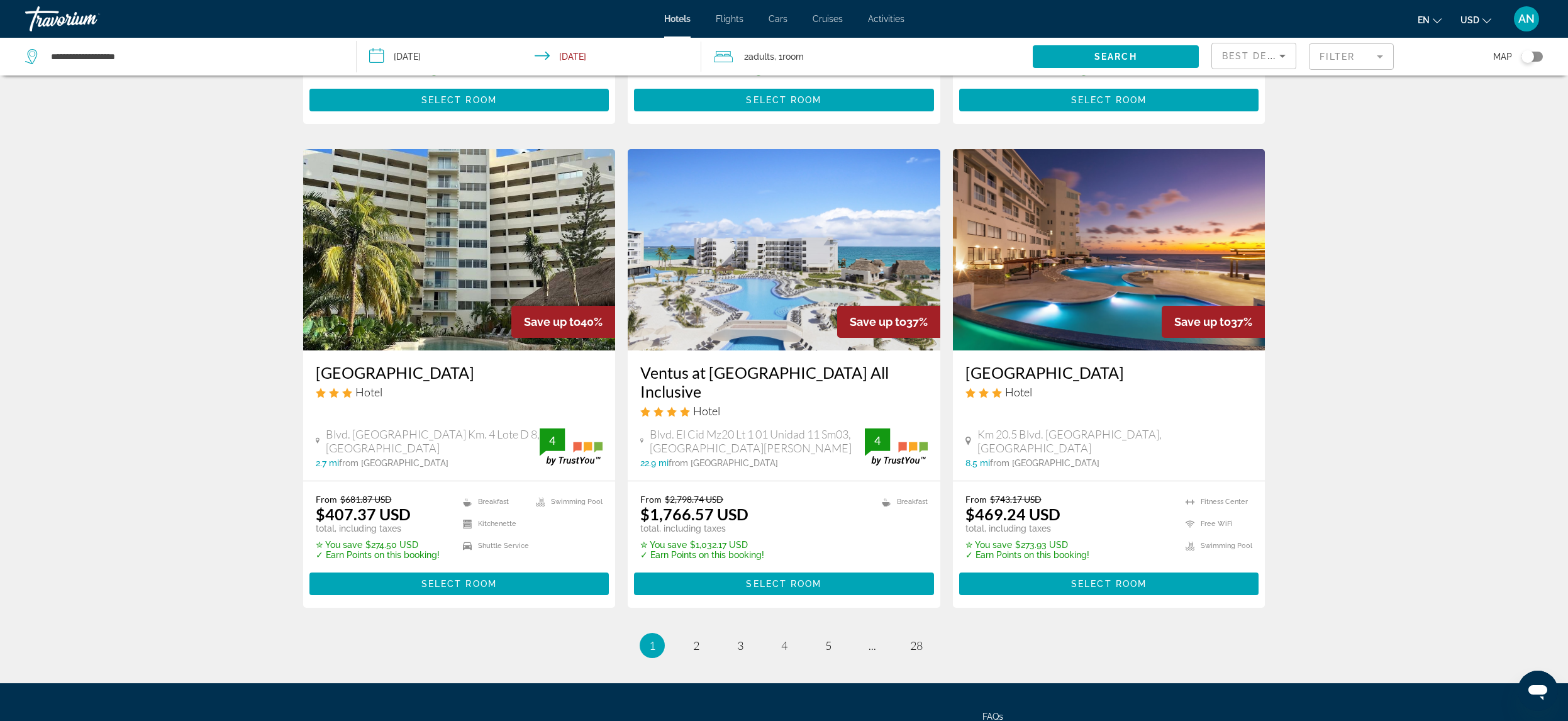
scroll to position [1447, 0]
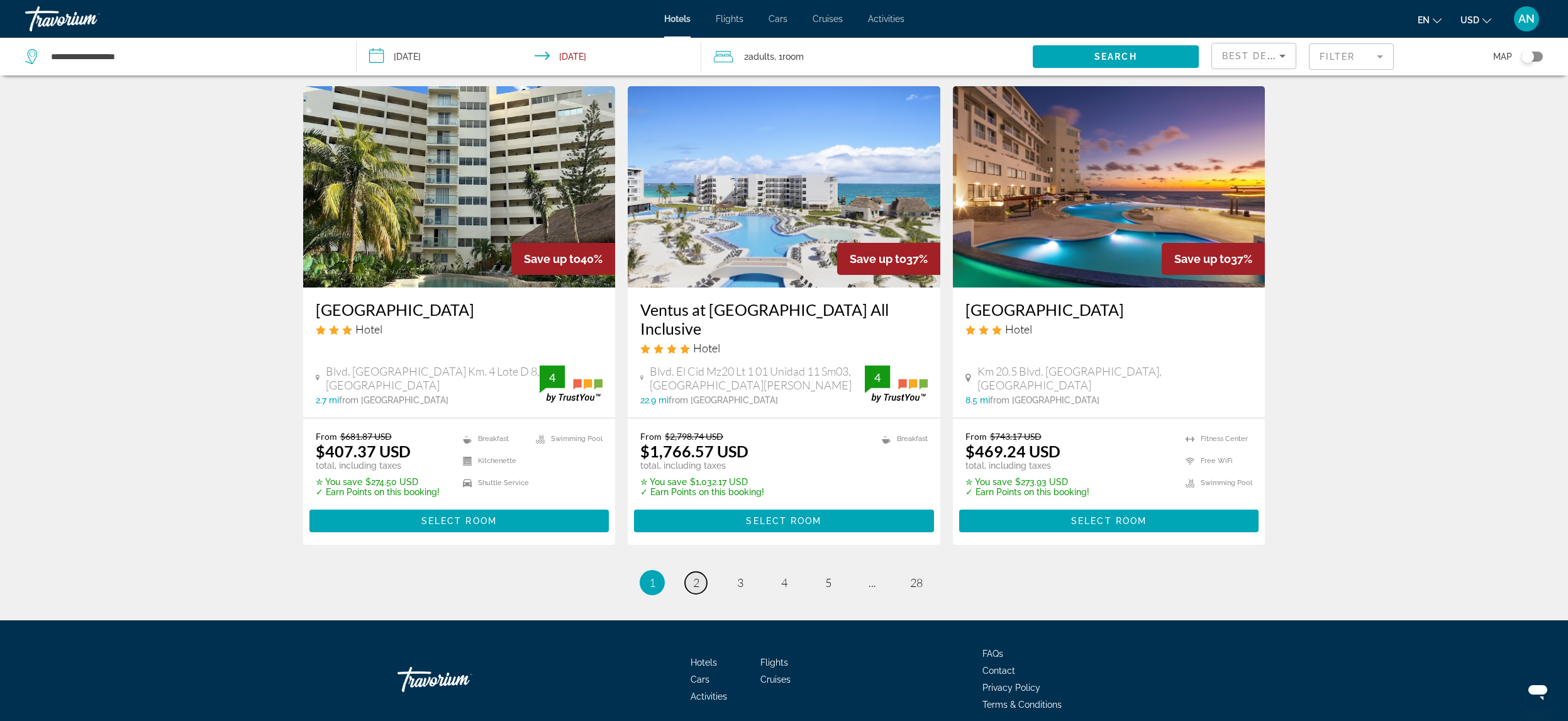
click at [698, 589] on span "2" at bounding box center [697, 582] width 6 height 14
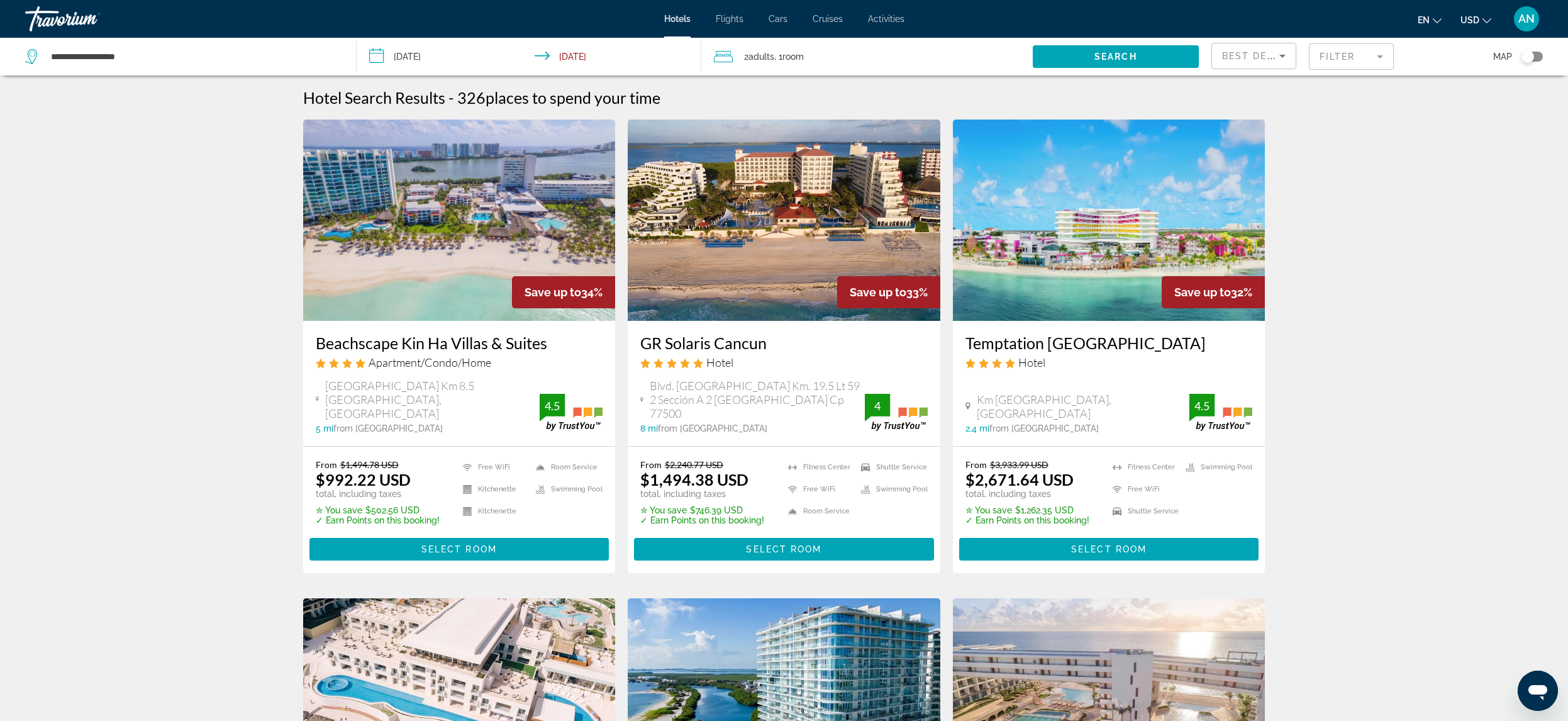
click at [1377, 55] on mat-form-field "Filter" at bounding box center [1351, 57] width 85 height 27
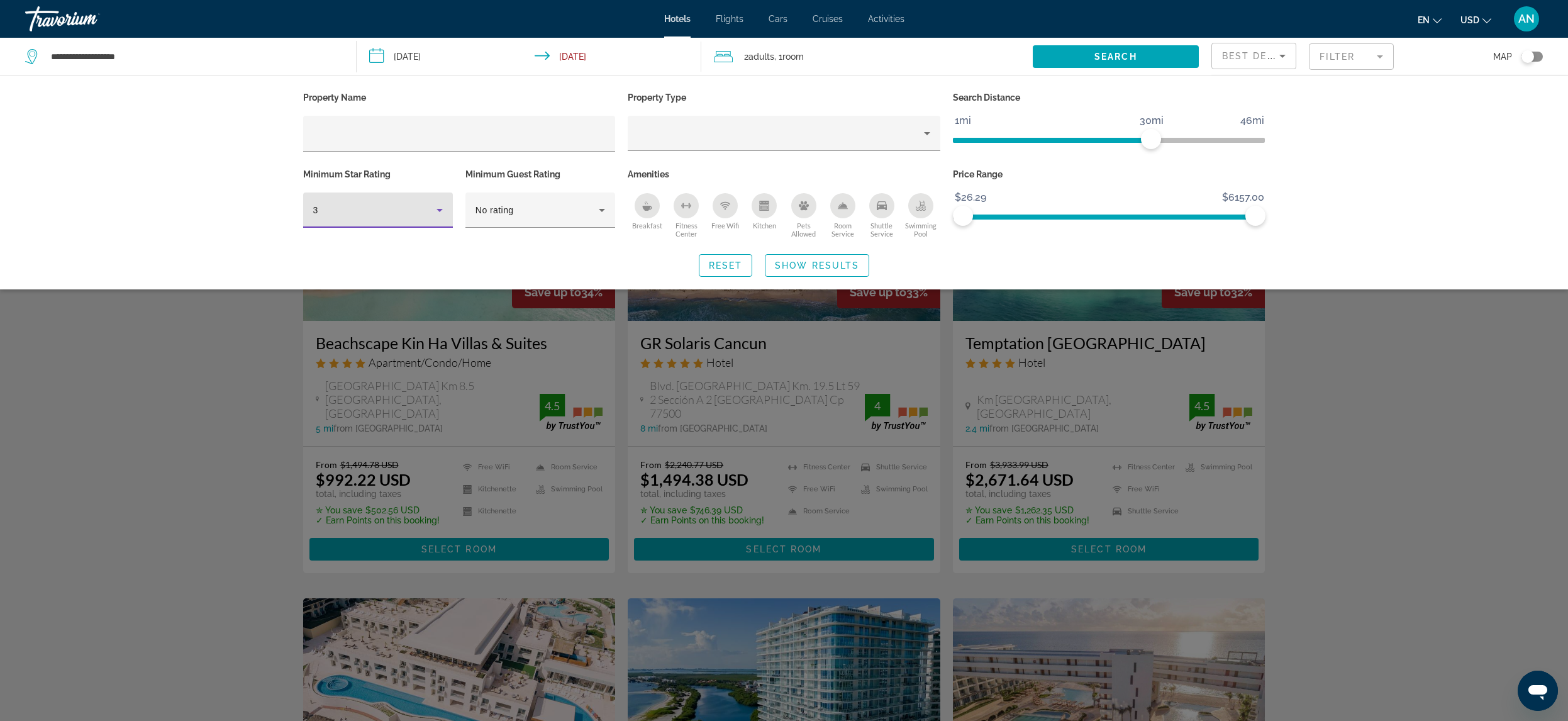
click at [443, 210] on icon "Hotel Filters" at bounding box center [439, 210] width 15 height 15
click at [319, 284] on mat-option "4" at bounding box center [378, 277] width 150 height 30
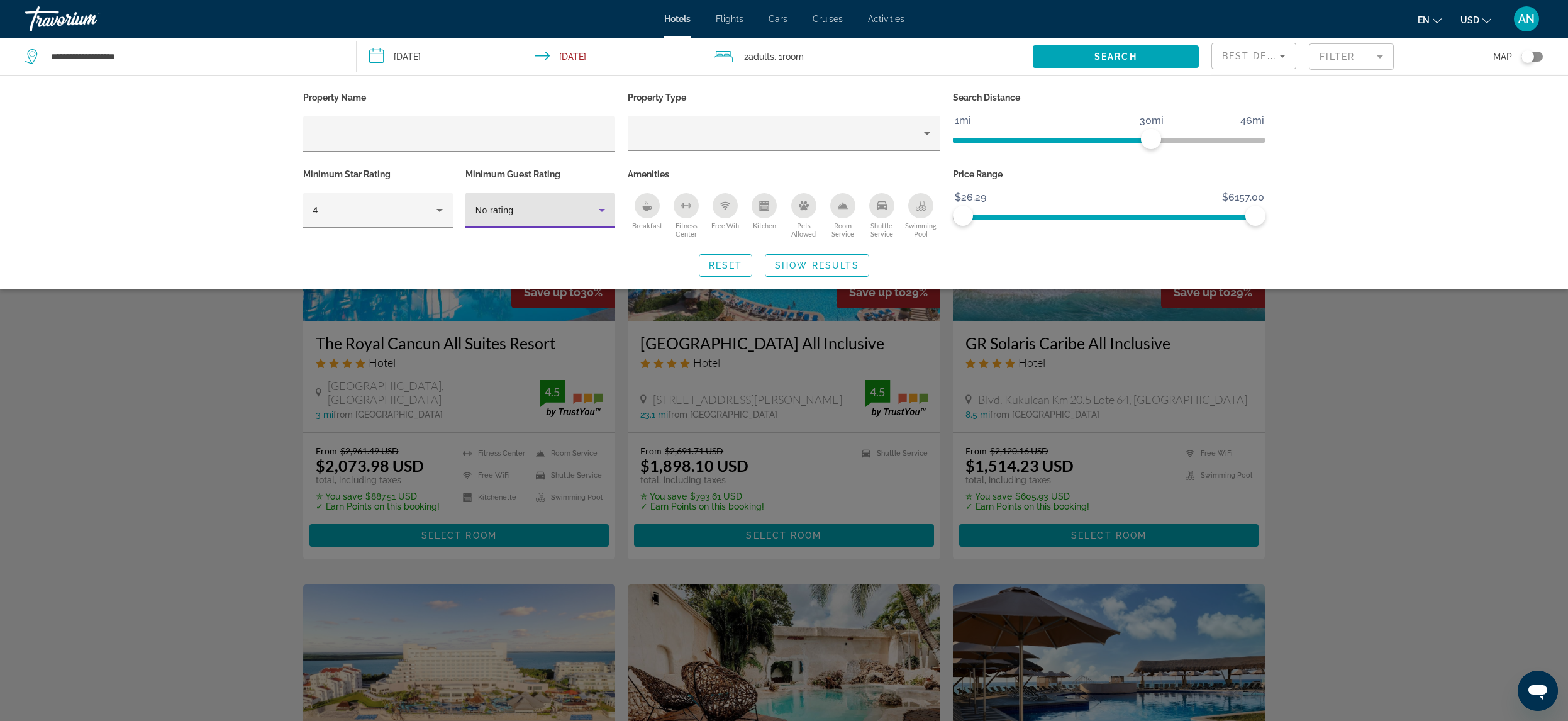
click at [598, 214] on icon "Hotel Filters" at bounding box center [602, 210] width 15 height 15
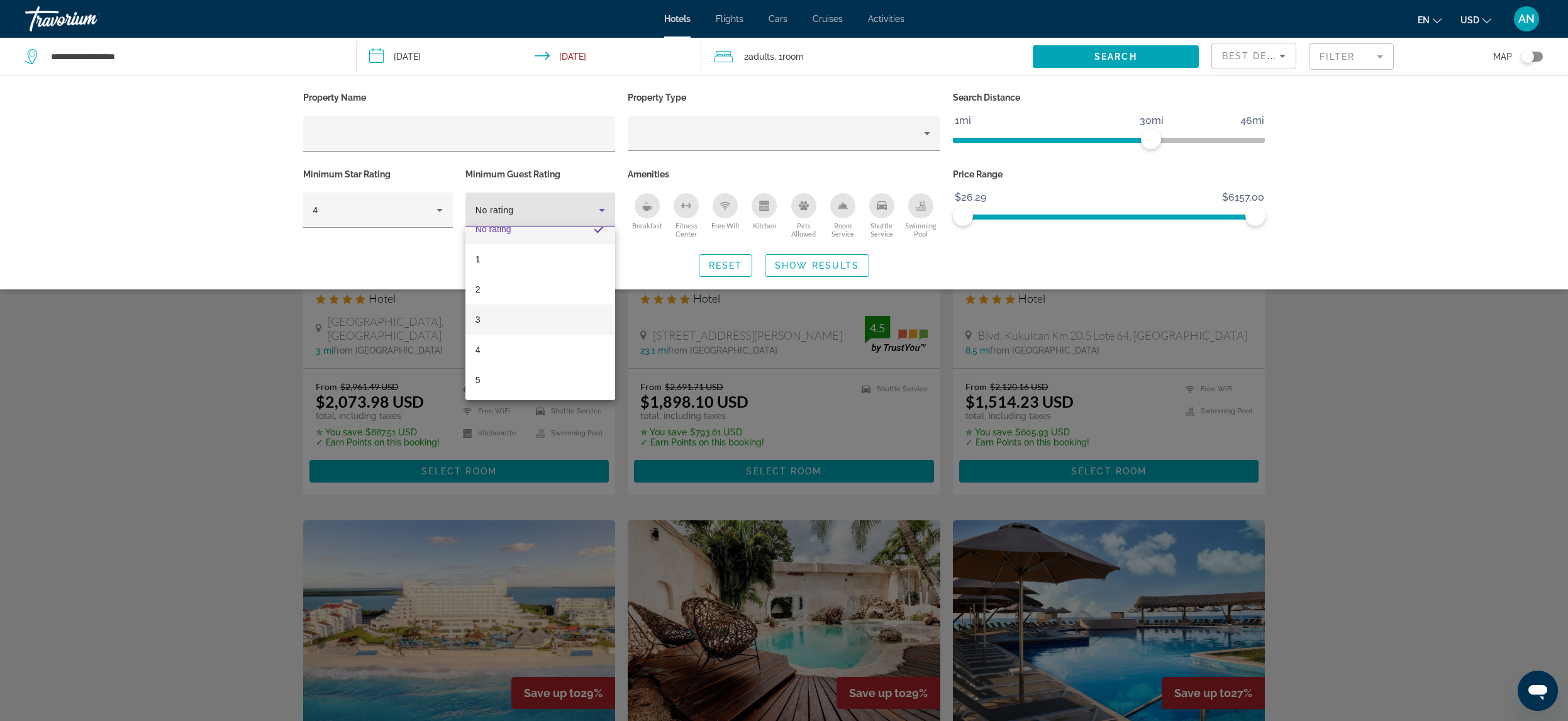
scroll to position [125, 0]
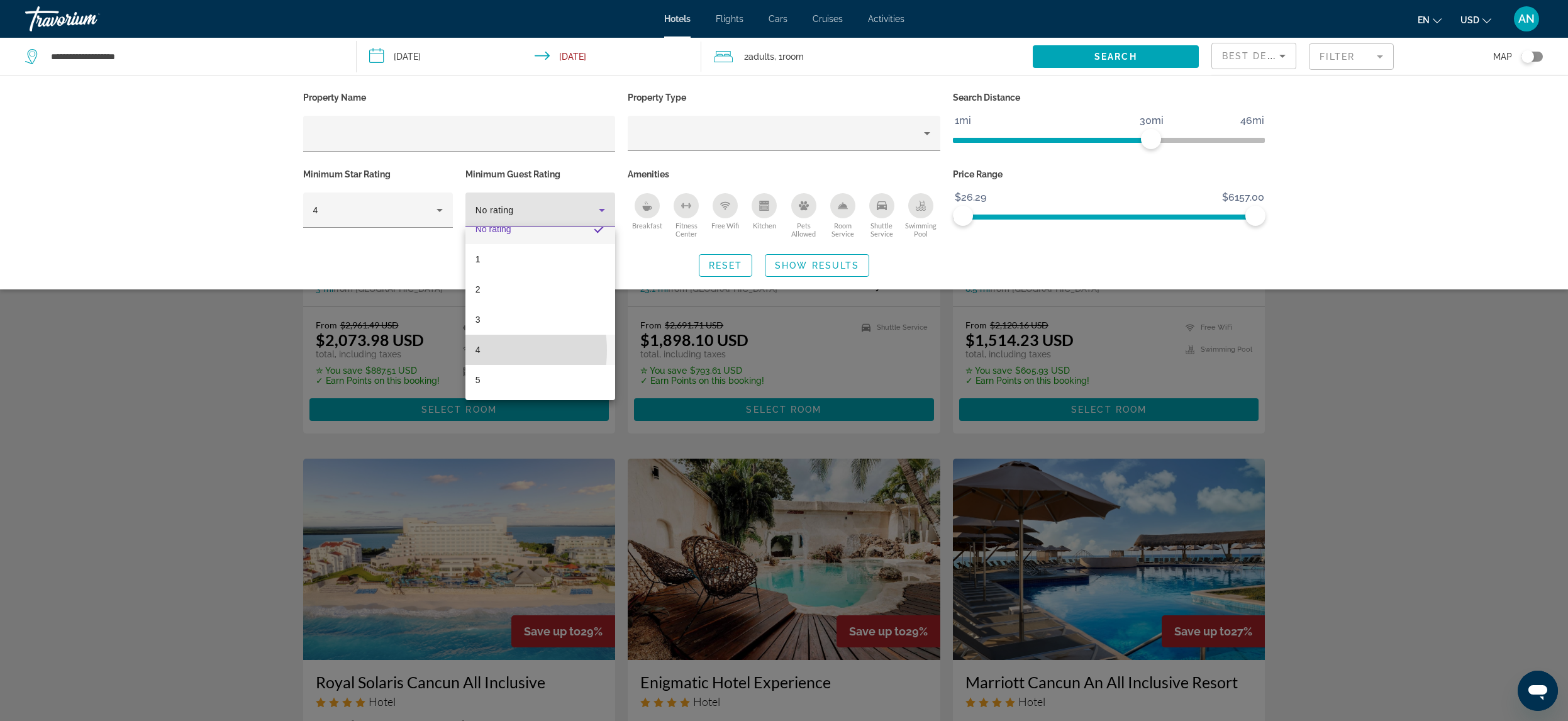
click at [480, 350] on span "4" at bounding box center [478, 350] width 5 height 15
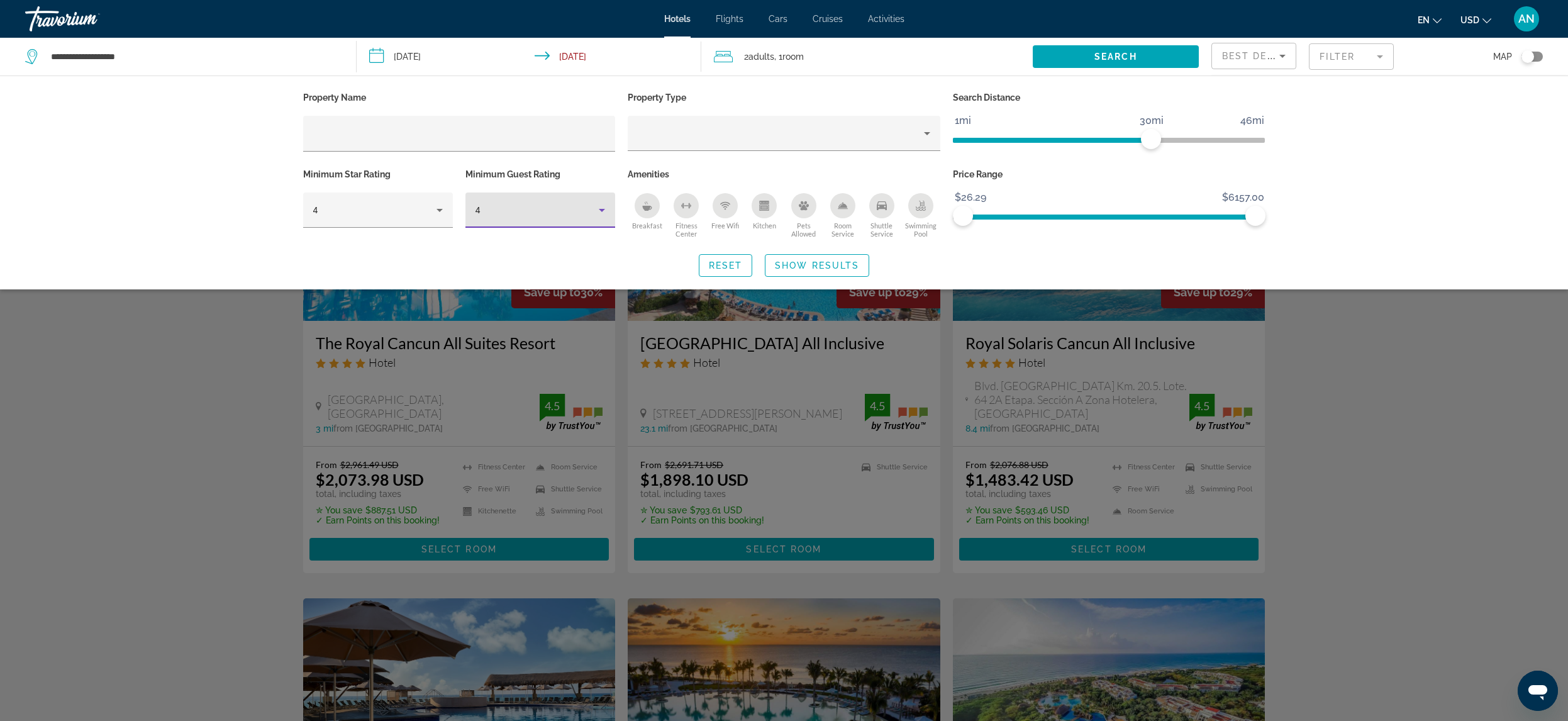
click at [604, 209] on icon "Hotel Filters" at bounding box center [602, 210] width 6 height 3
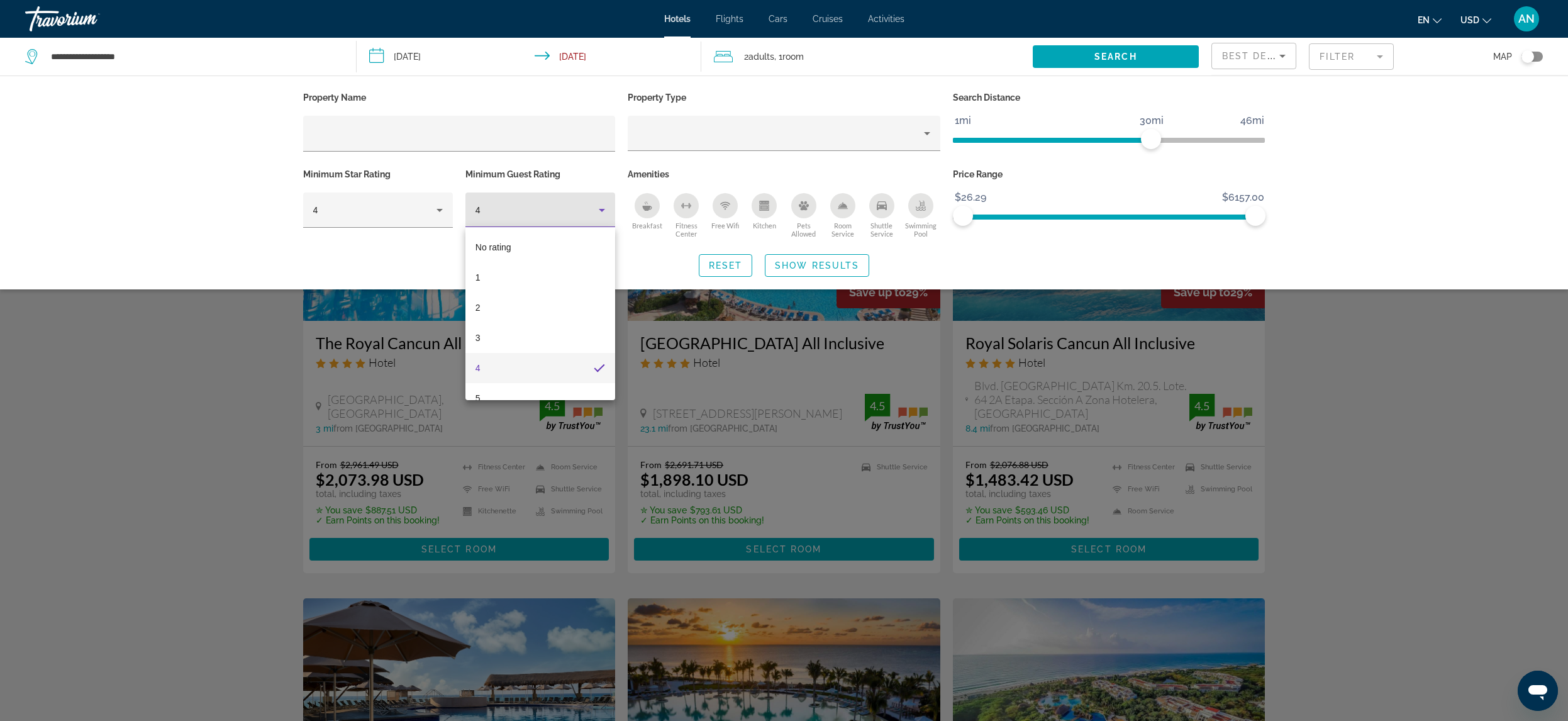
scroll to position [19, 0]
click at [477, 384] on span "5" at bounding box center [478, 380] width 5 height 15
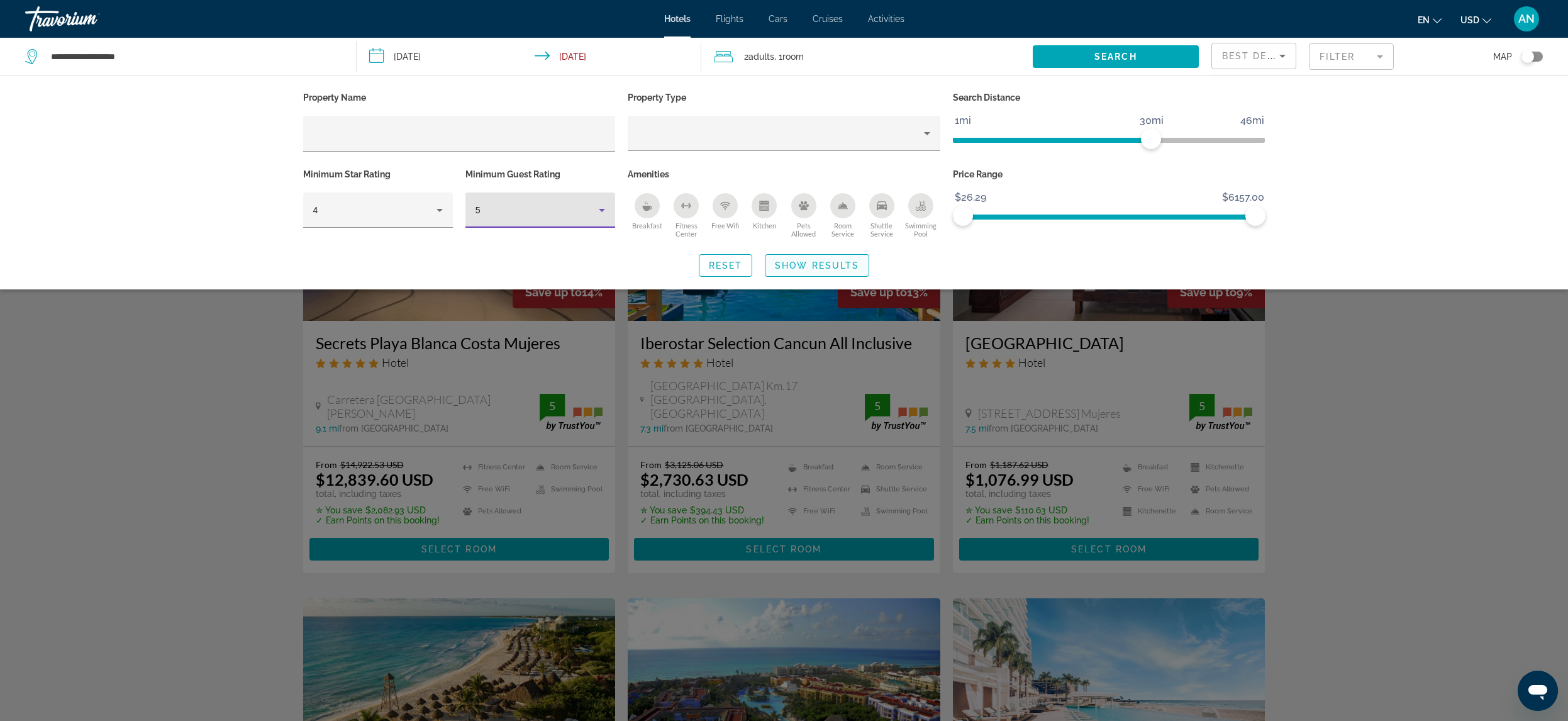
click at [829, 266] on span "Show Results" at bounding box center [817, 265] width 84 height 10
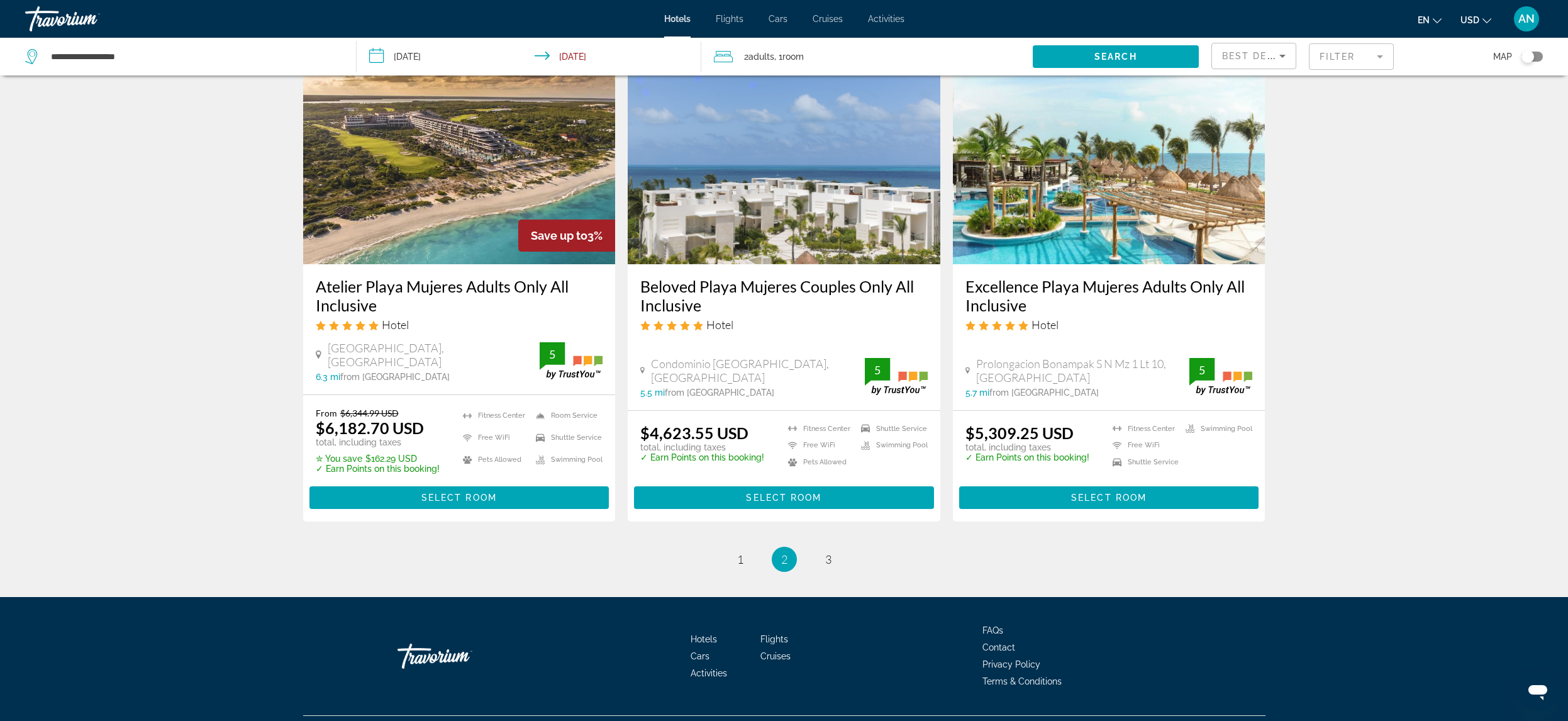
scroll to position [1518, 0]
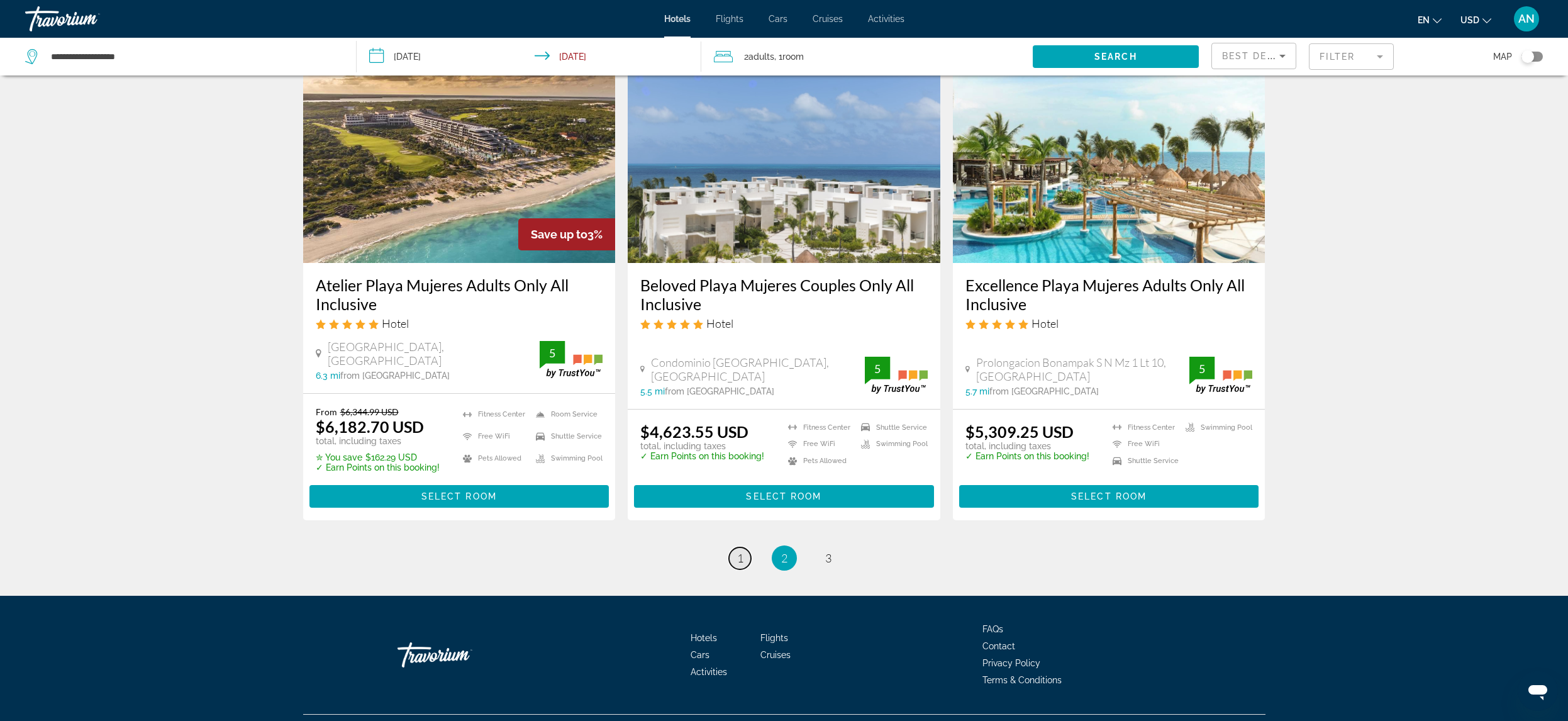
click at [744, 547] on link "page 1" at bounding box center [740, 558] width 22 height 22
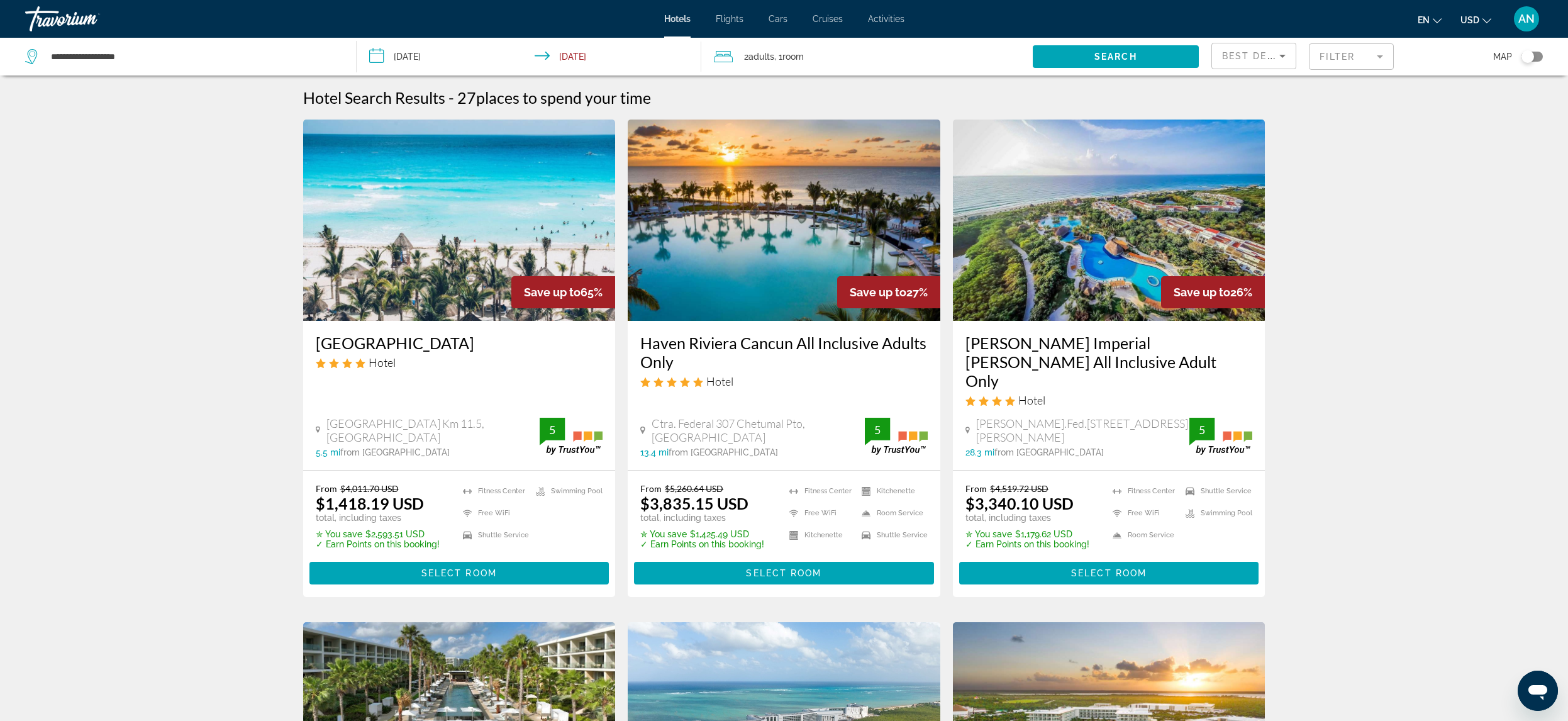
click at [1385, 58] on mat-form-field "Filter" at bounding box center [1351, 57] width 85 height 27
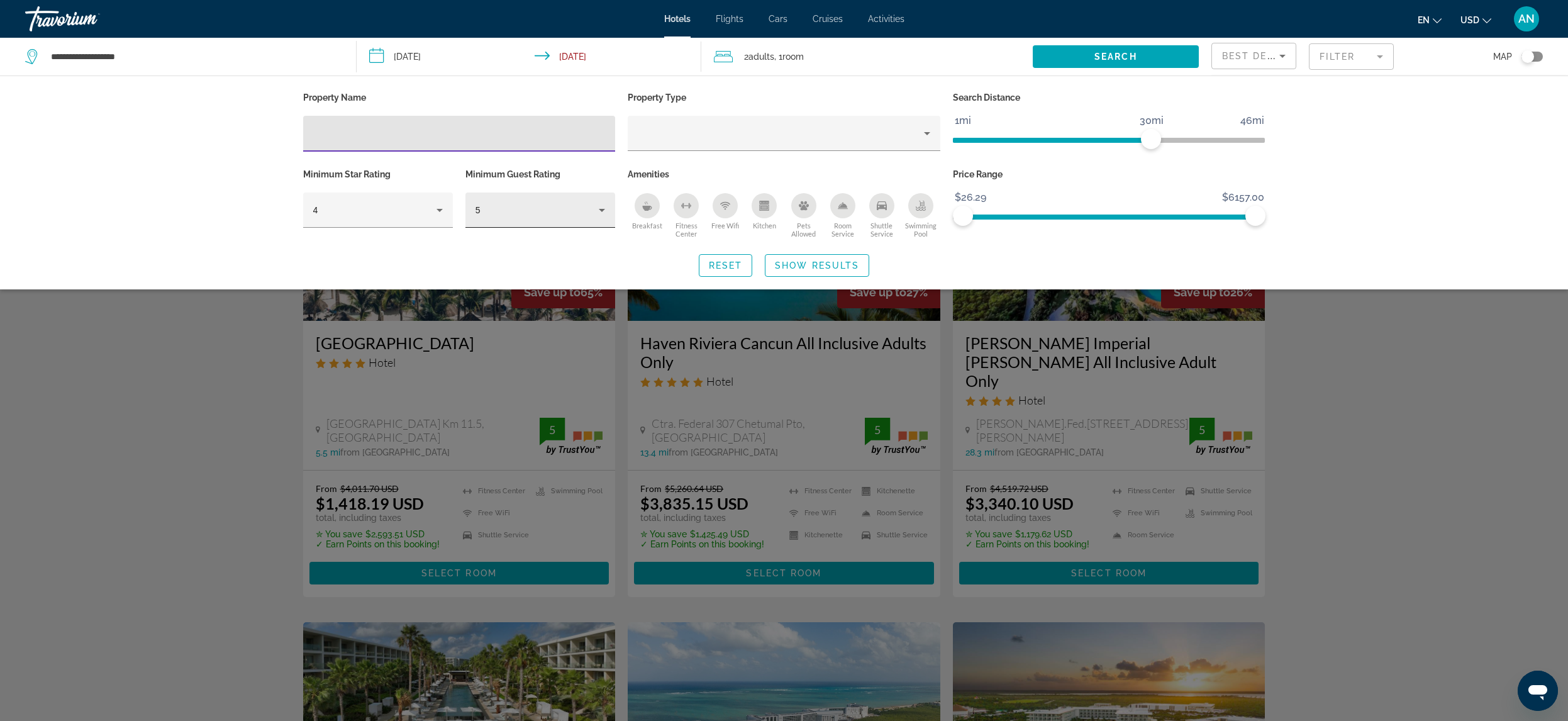
click at [601, 208] on icon "Hotel Filters" at bounding box center [602, 210] width 15 height 15
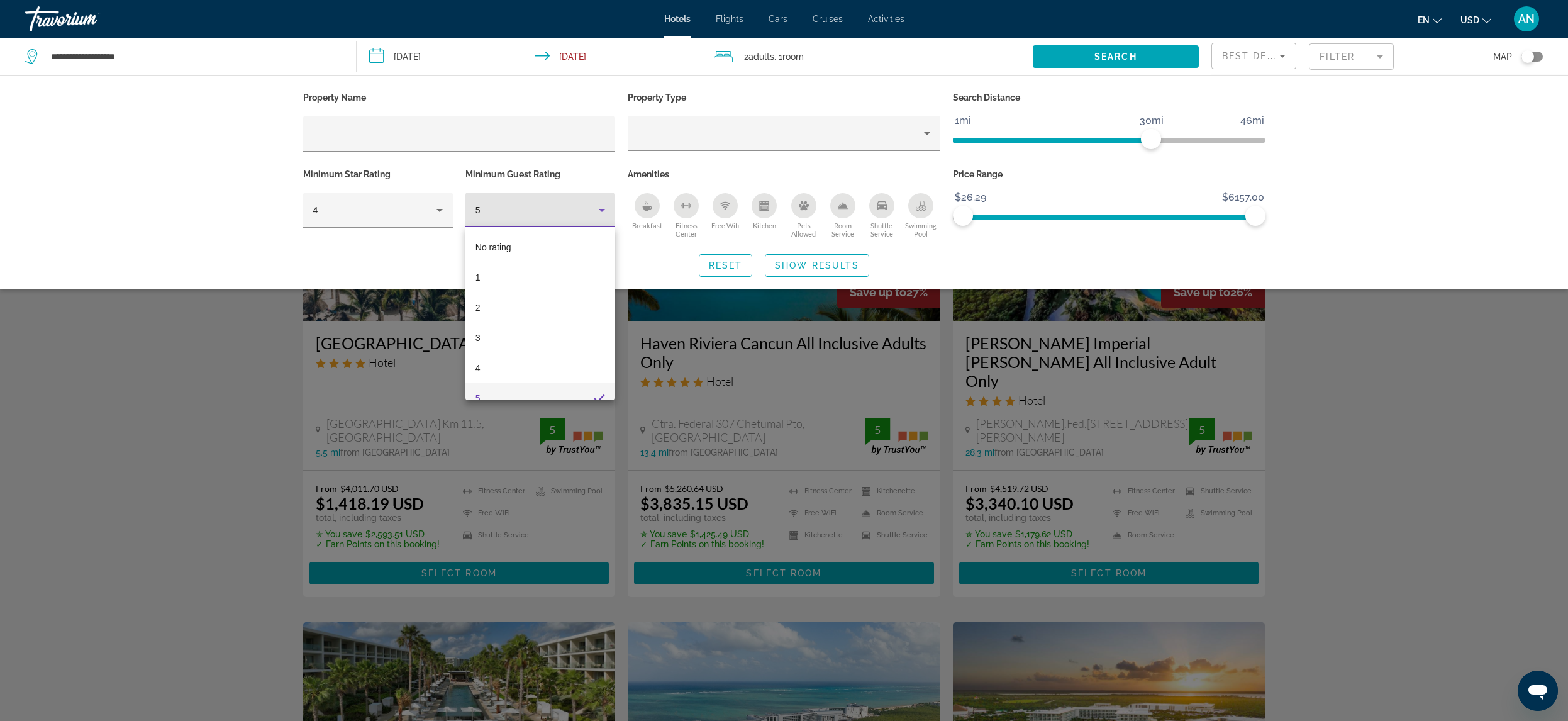
scroll to position [13, 0]
click at [484, 353] on mat-option "4" at bounding box center [540, 354] width 150 height 30
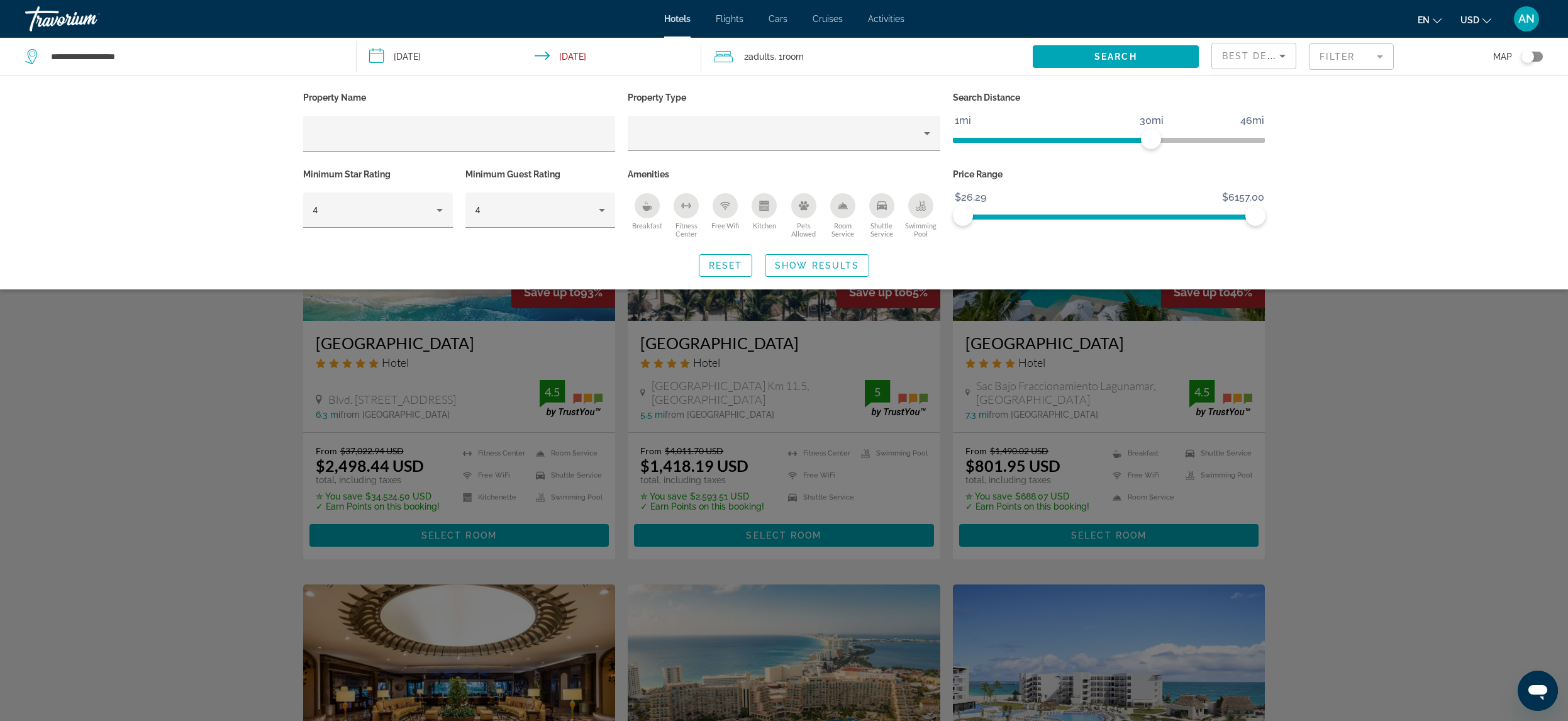
click at [398, 58] on input "**********" at bounding box center [531, 58] width 349 height 41
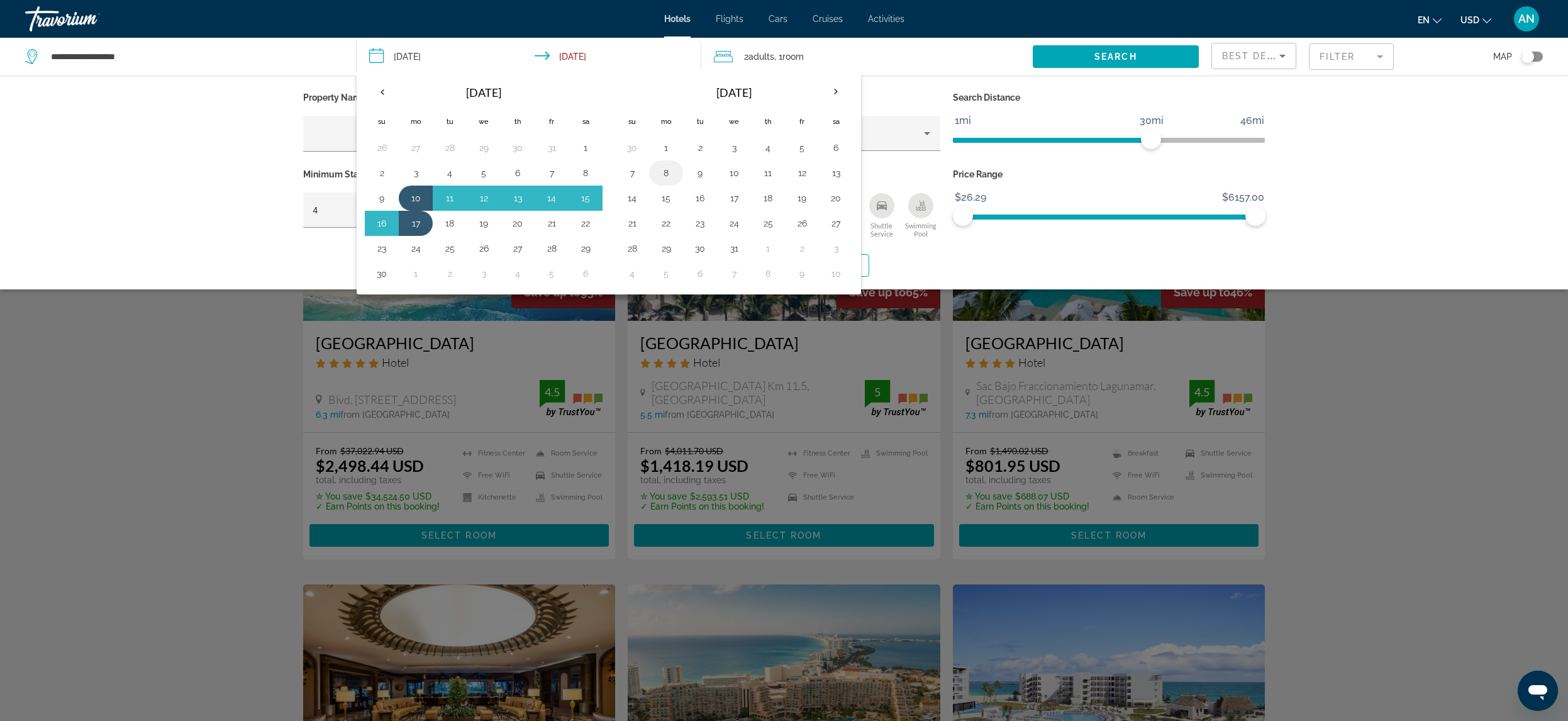
click at [665, 171] on button "8" at bounding box center [666, 173] width 20 height 18
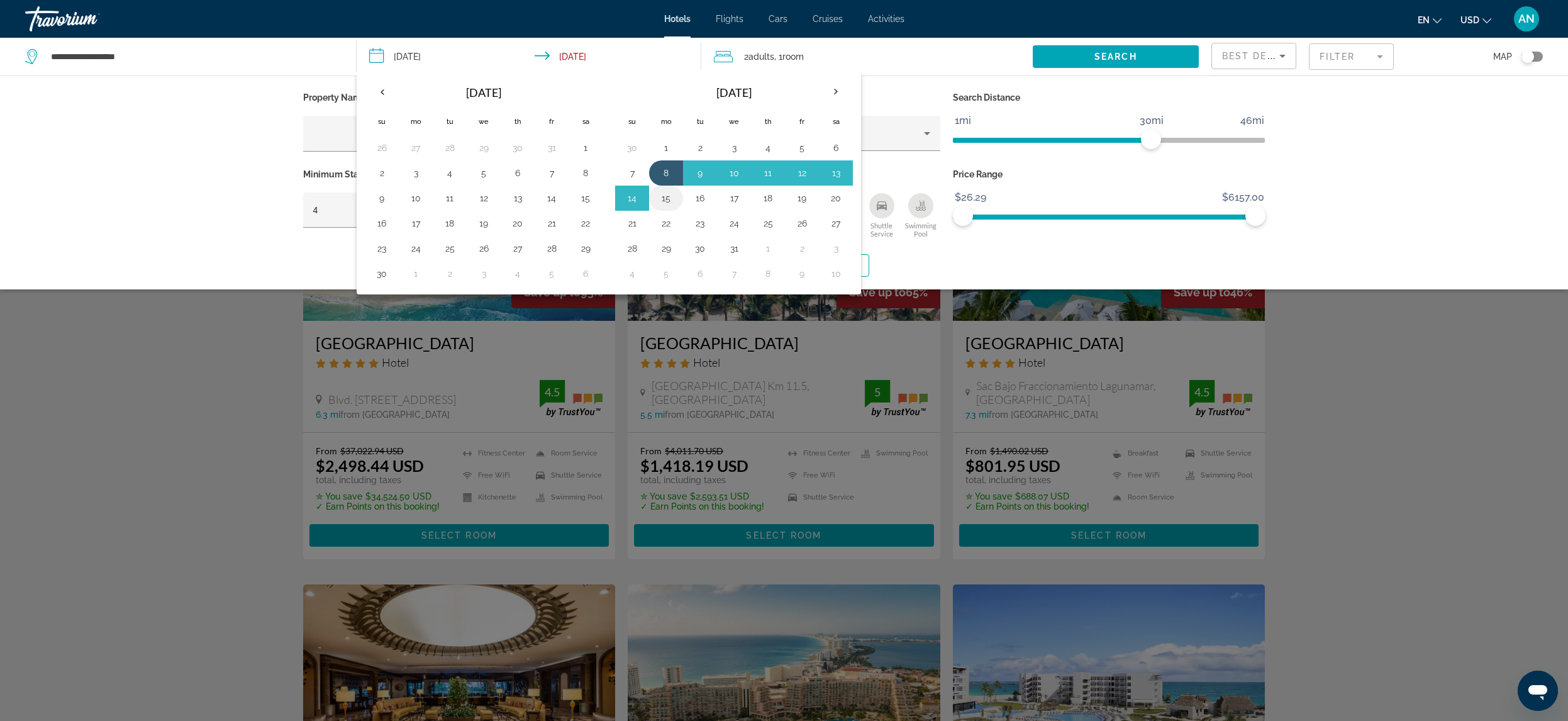
click at [665, 193] on button "15" at bounding box center [666, 198] width 20 height 18
type input "**********"
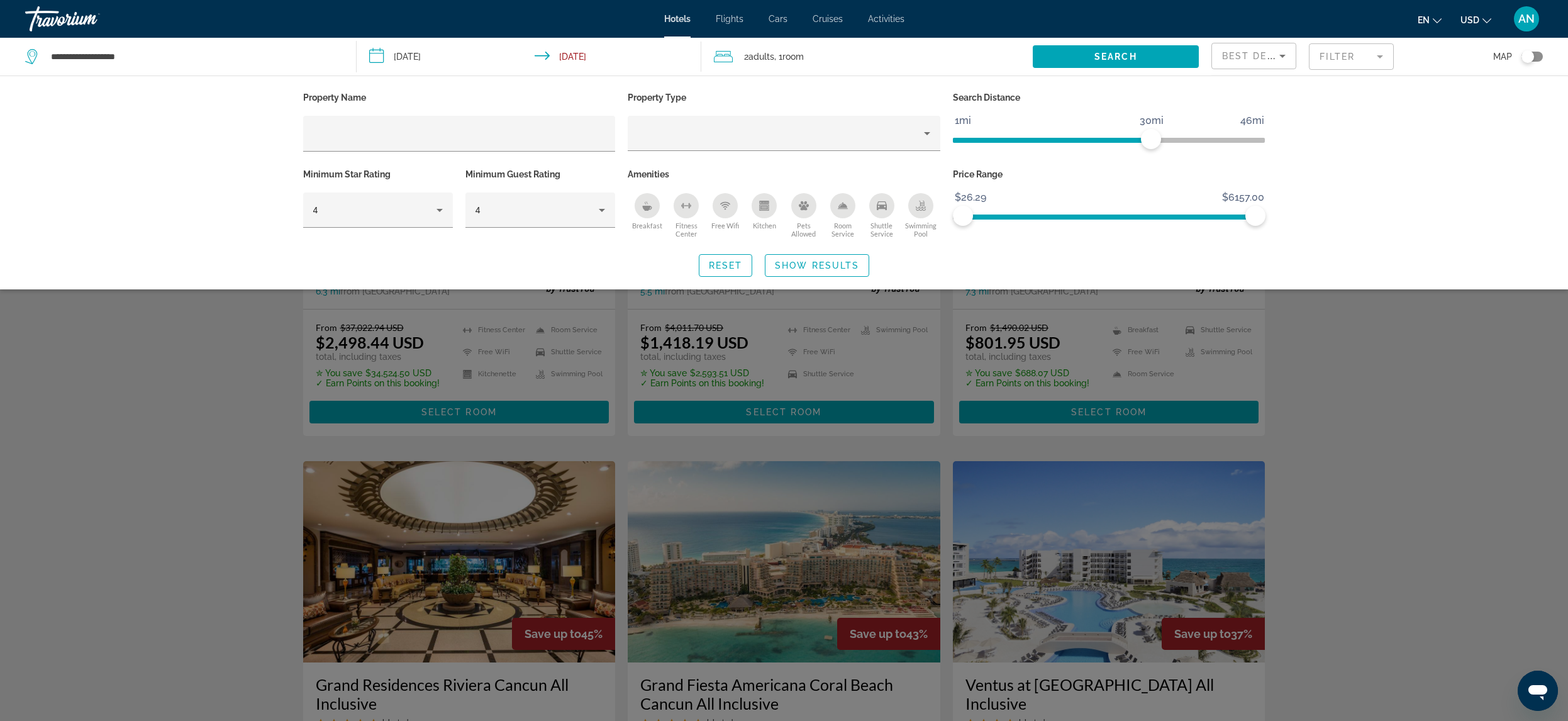
scroll to position [125, 0]
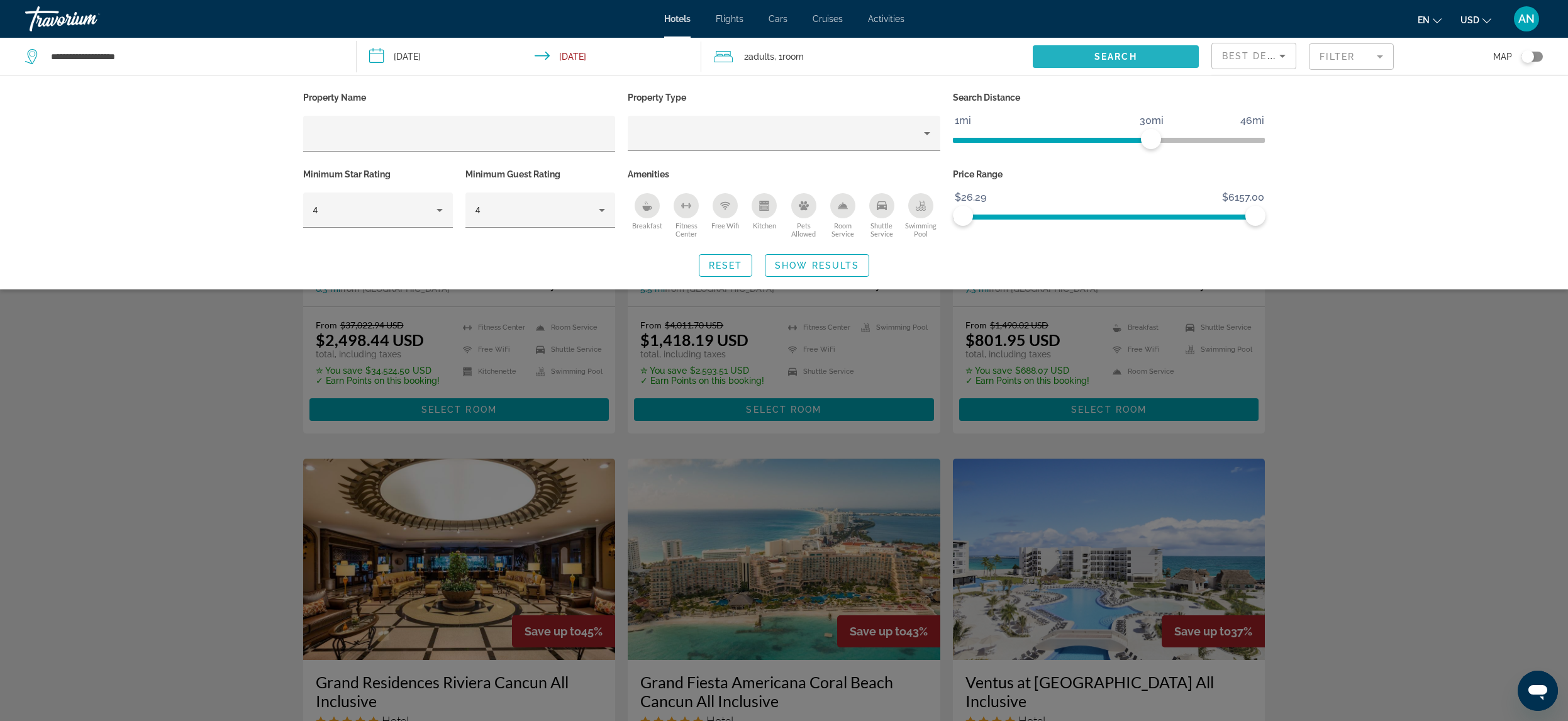
click at [1111, 55] on span "Search" at bounding box center [1116, 57] width 43 height 10
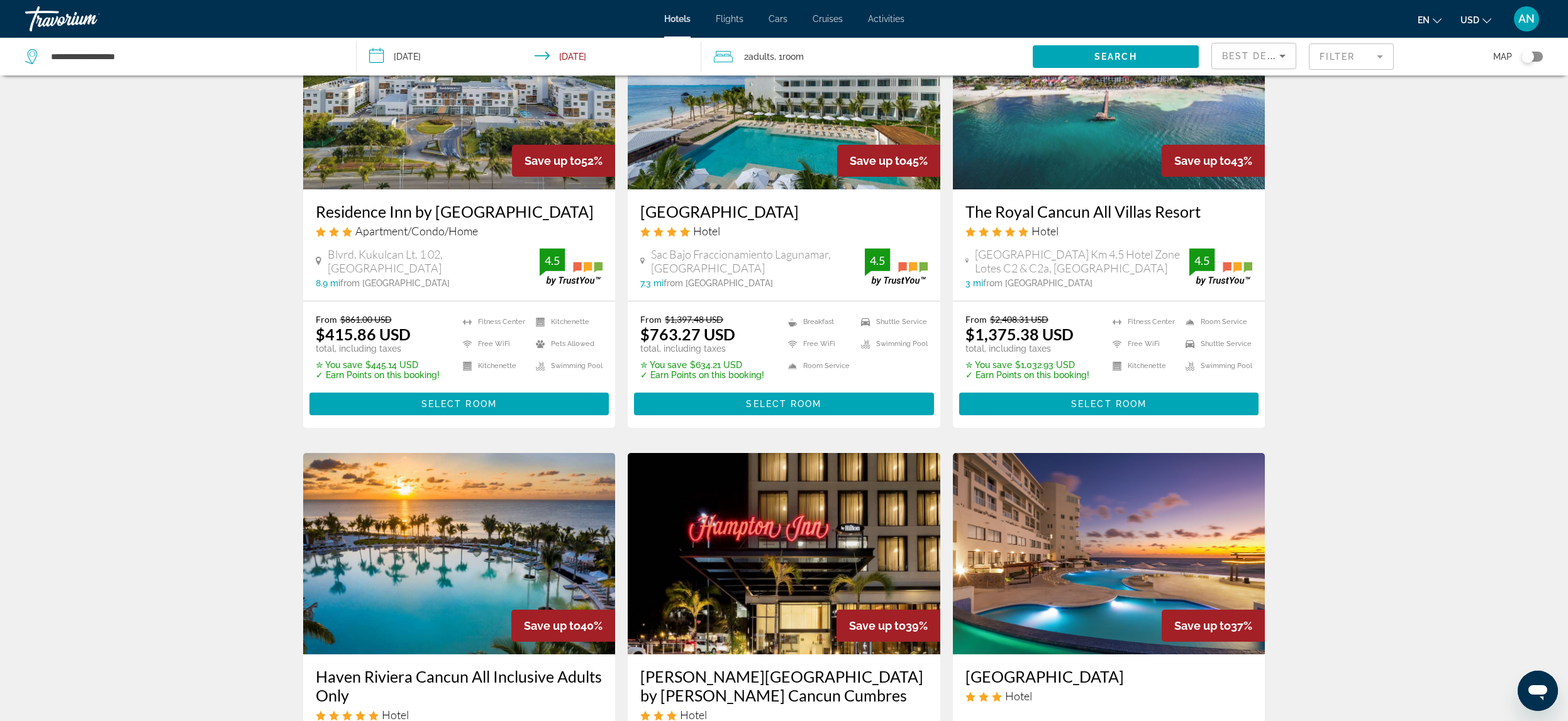
scroll to position [503, 0]
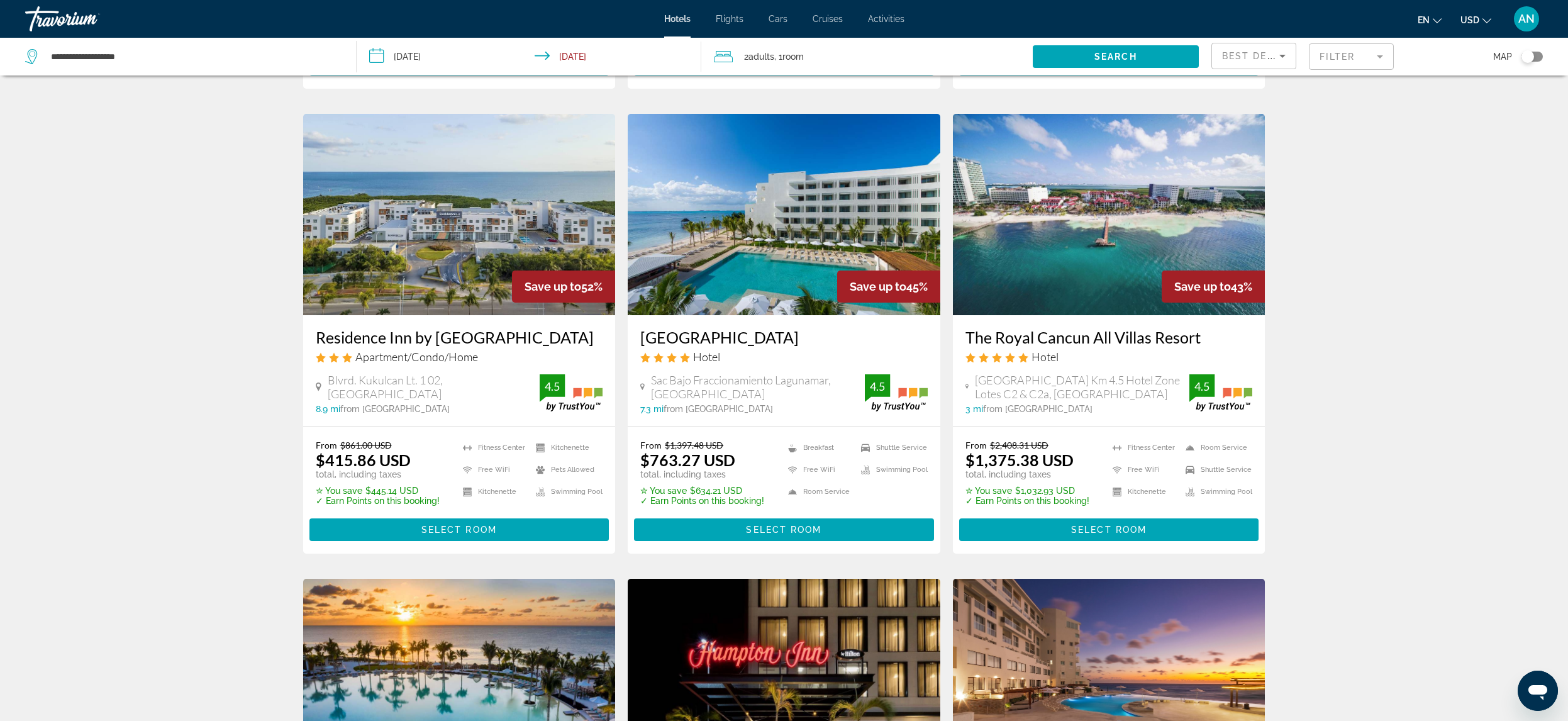
click at [1047, 328] on h3 "The Royal Cancun All Villas Resort" at bounding box center [1108, 337] width 287 height 19
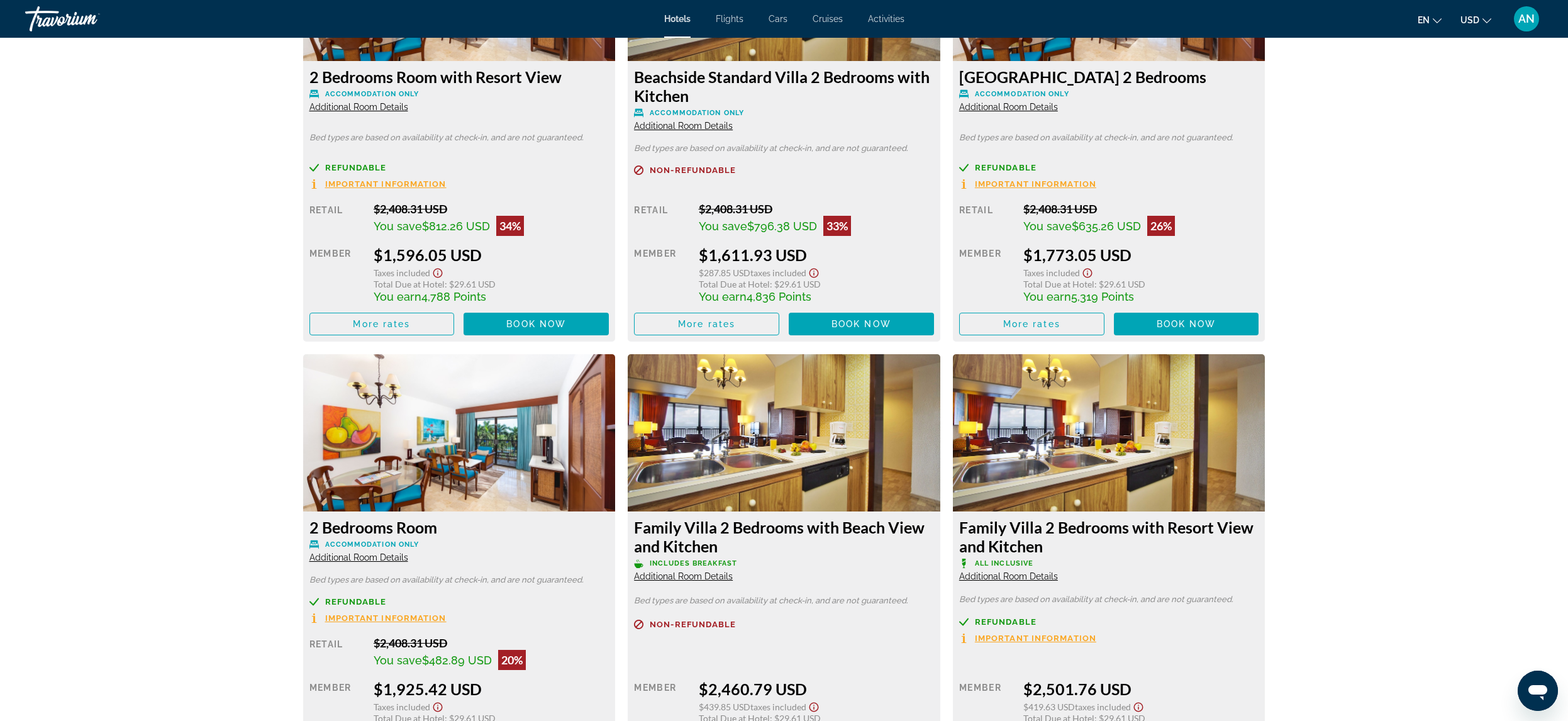
scroll to position [2454, 0]
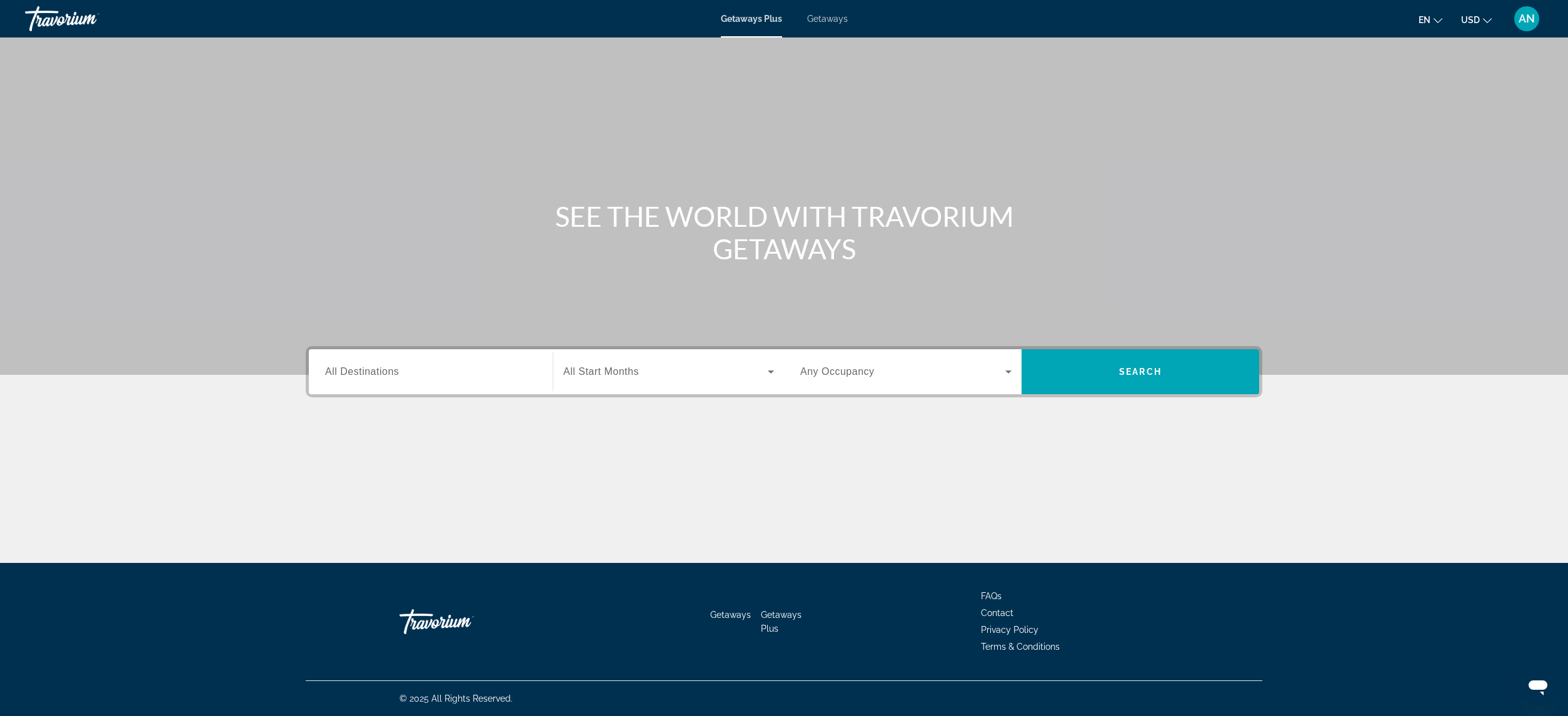
click at [839, 18] on span "Getaways" at bounding box center [827, 18] width 41 height 10
click at [400, 378] on input "Destination All Destinations" at bounding box center [430, 372] width 211 height 15
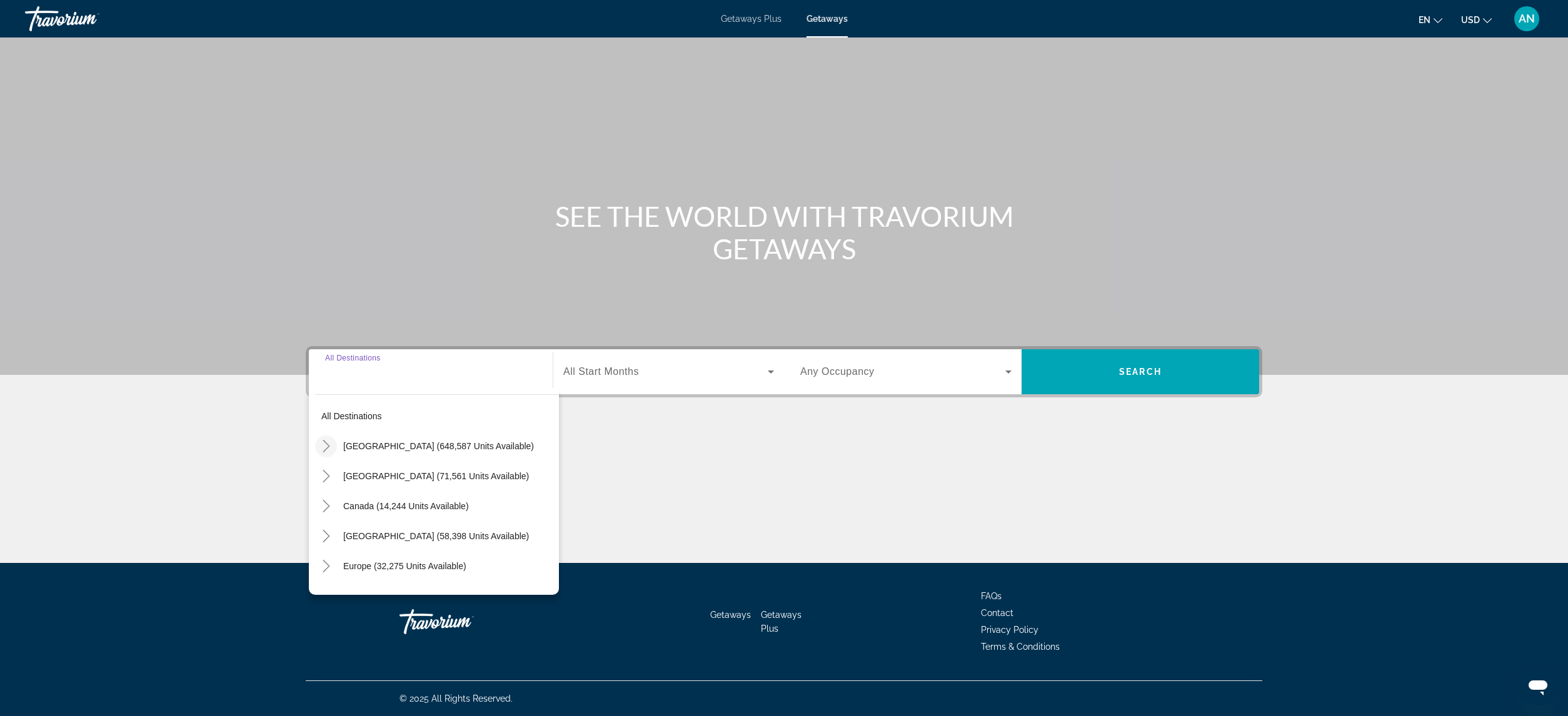
click at [328, 445] on icon "Toggle United States (648,587 units available)" at bounding box center [326, 446] width 7 height 13
click at [335, 496] on icon "Toggle California (85,928 units available)" at bounding box center [339, 500] width 13 height 13
click at [383, 556] on span "[GEOGRAPHIC_DATA] (25,591 units available)" at bounding box center [439, 559] width 186 height 10
type input "**********"
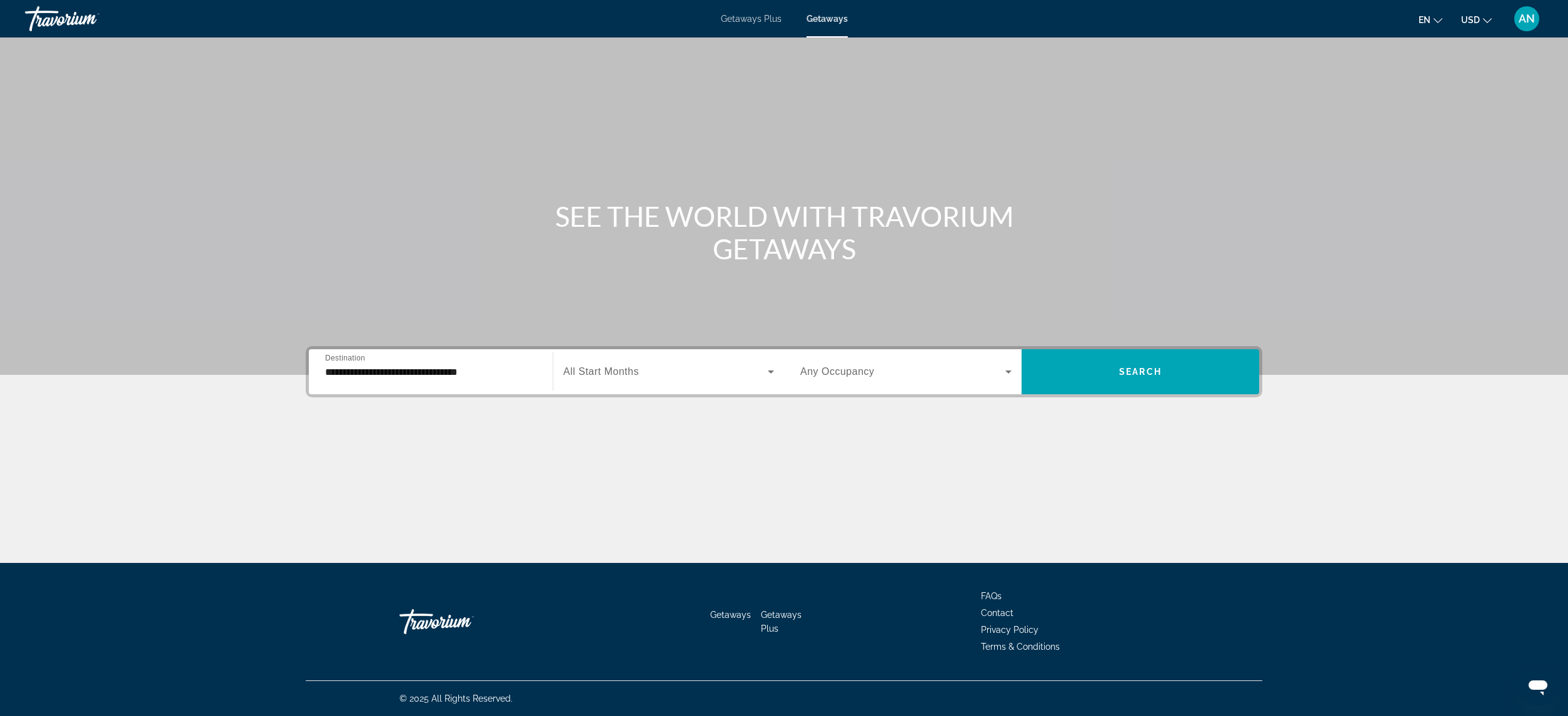
click at [626, 368] on span "All Start Months" at bounding box center [601, 371] width 76 height 10
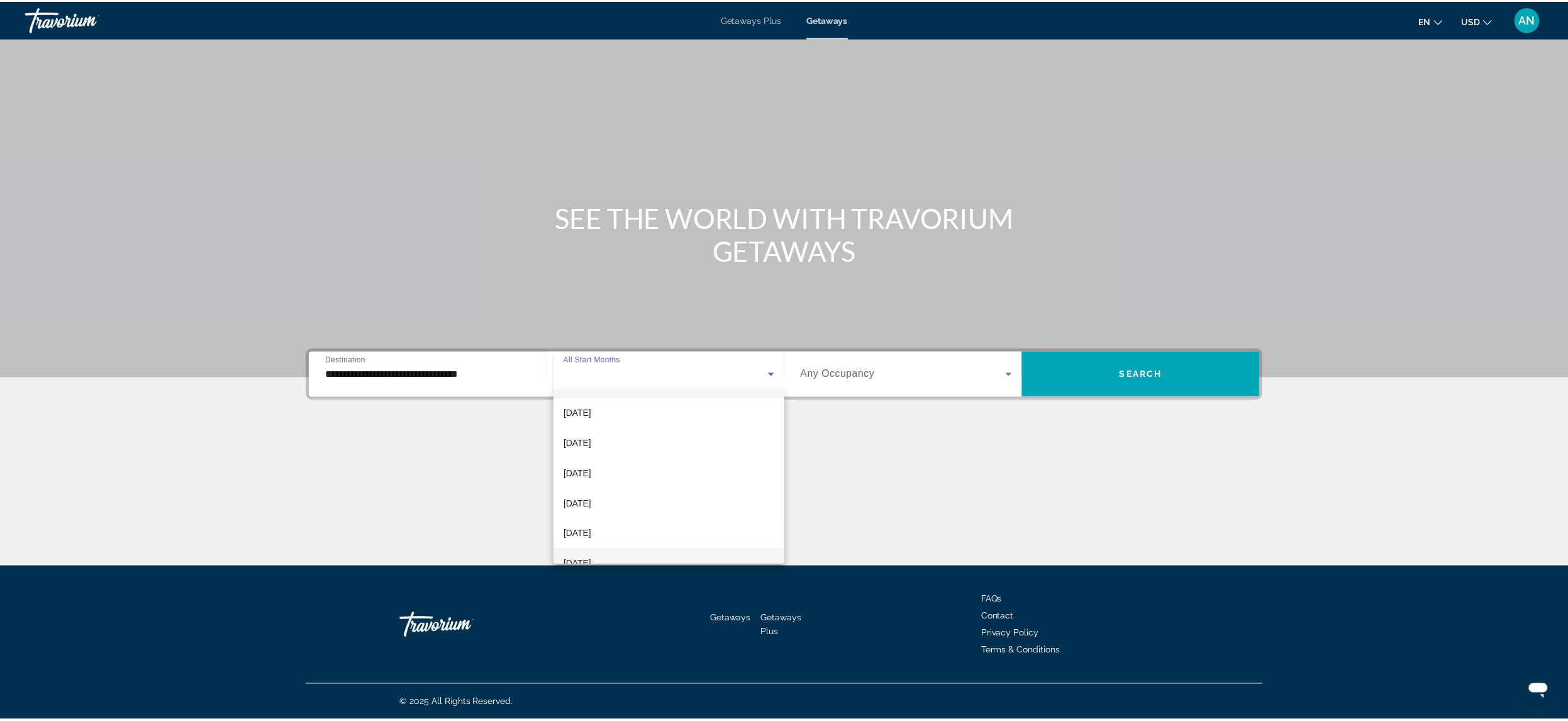
scroll to position [32, 0]
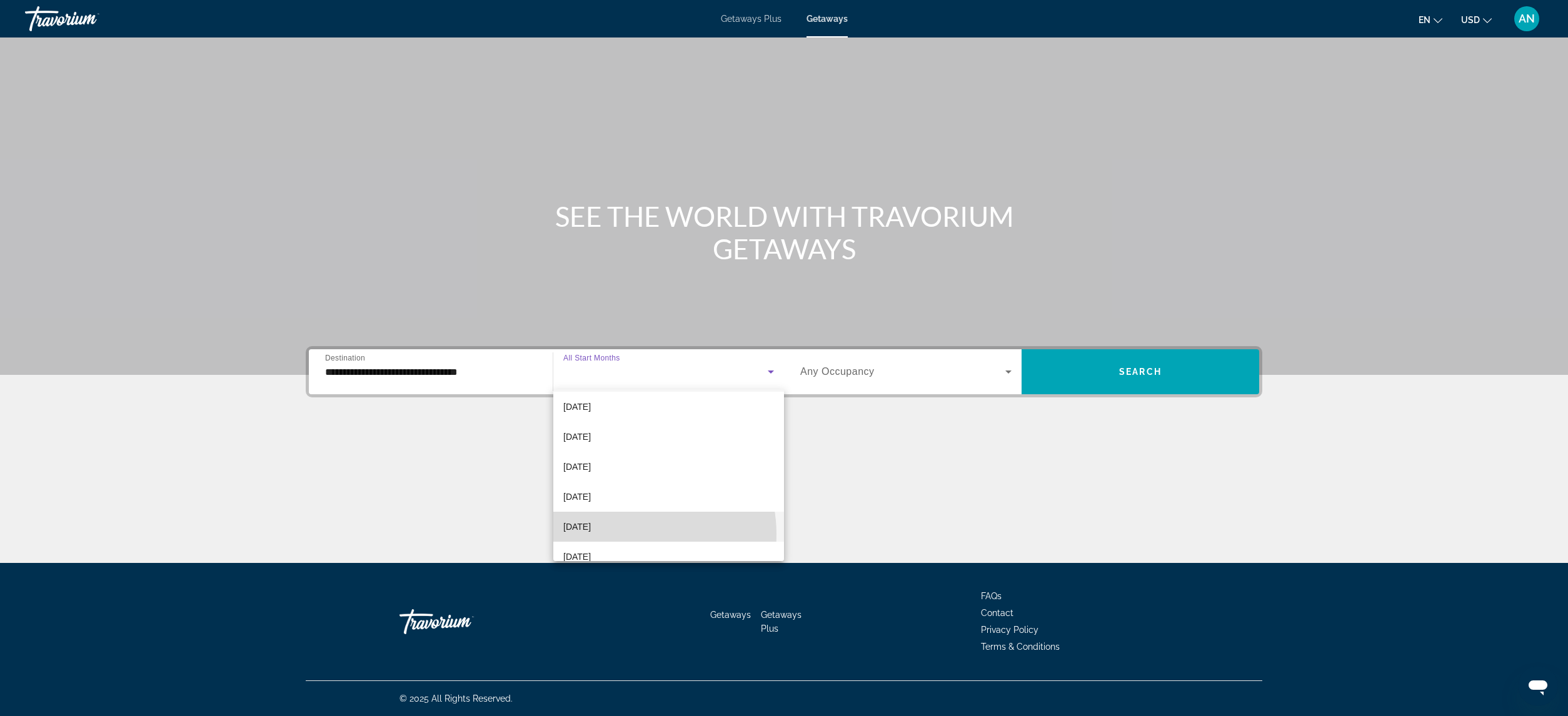
click at [631, 534] on mat-option "[DATE]" at bounding box center [668, 526] width 231 height 30
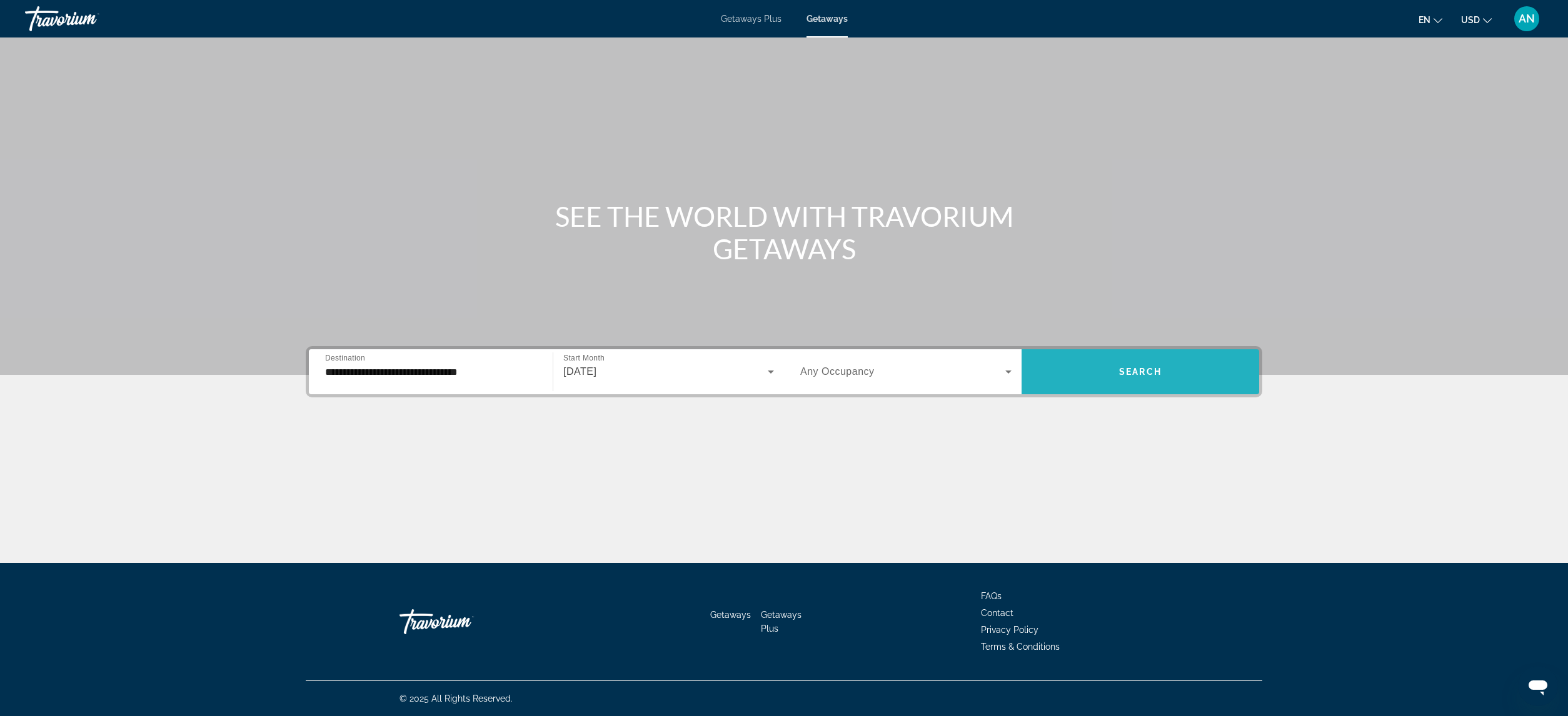
click at [1099, 362] on span "Search widget" at bounding box center [1139, 371] width 237 height 30
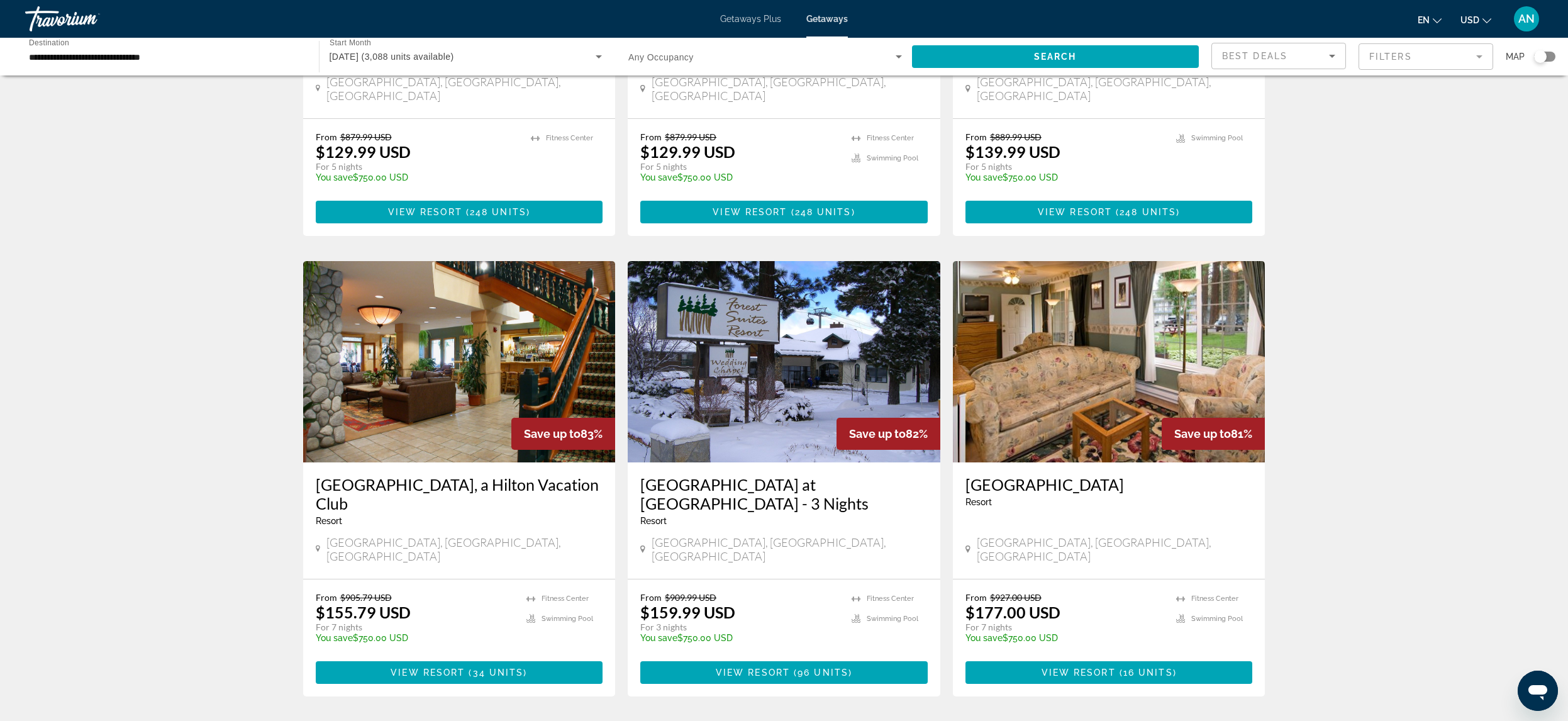
scroll to position [818, 0]
click at [475, 667] on span "34 units" at bounding box center [498, 672] width 51 height 10
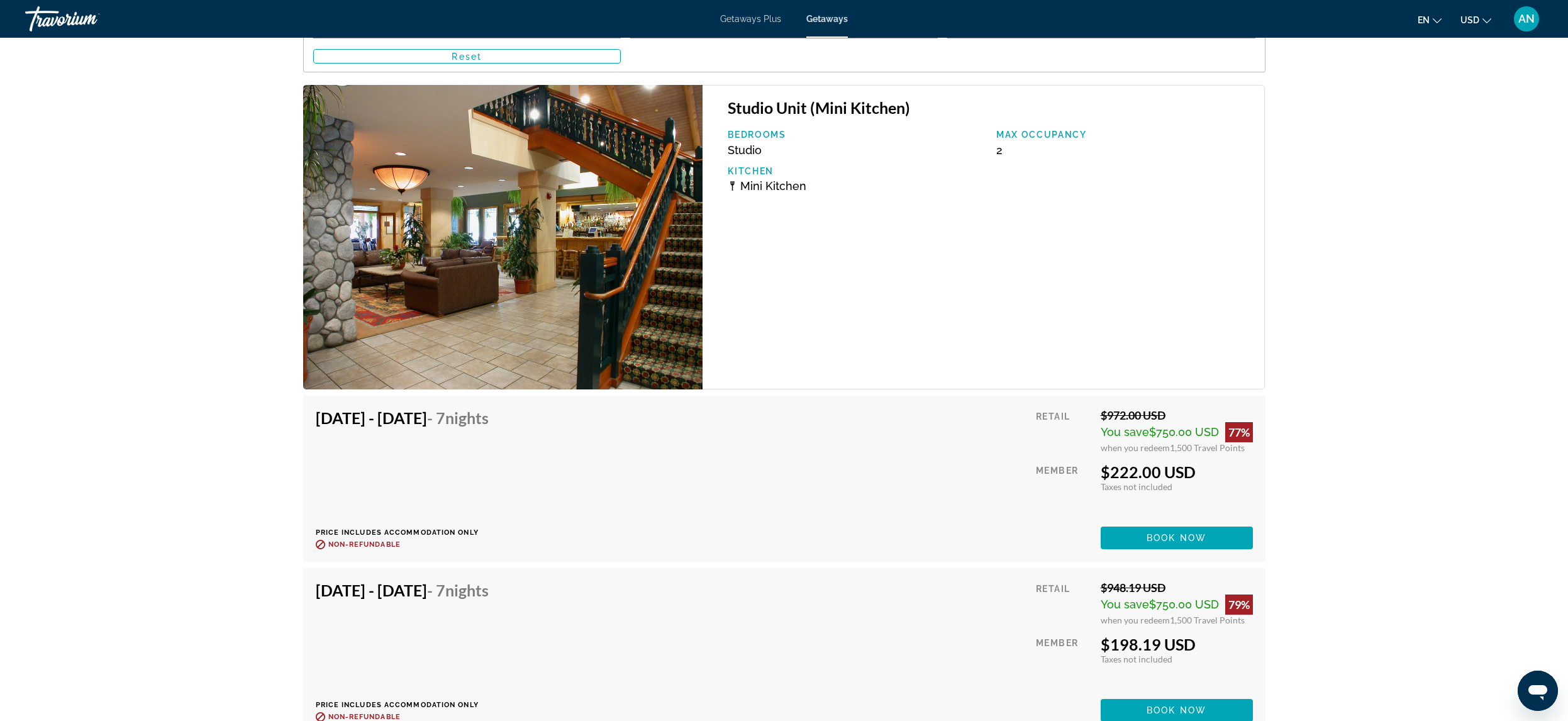
scroll to position [2202, 0]
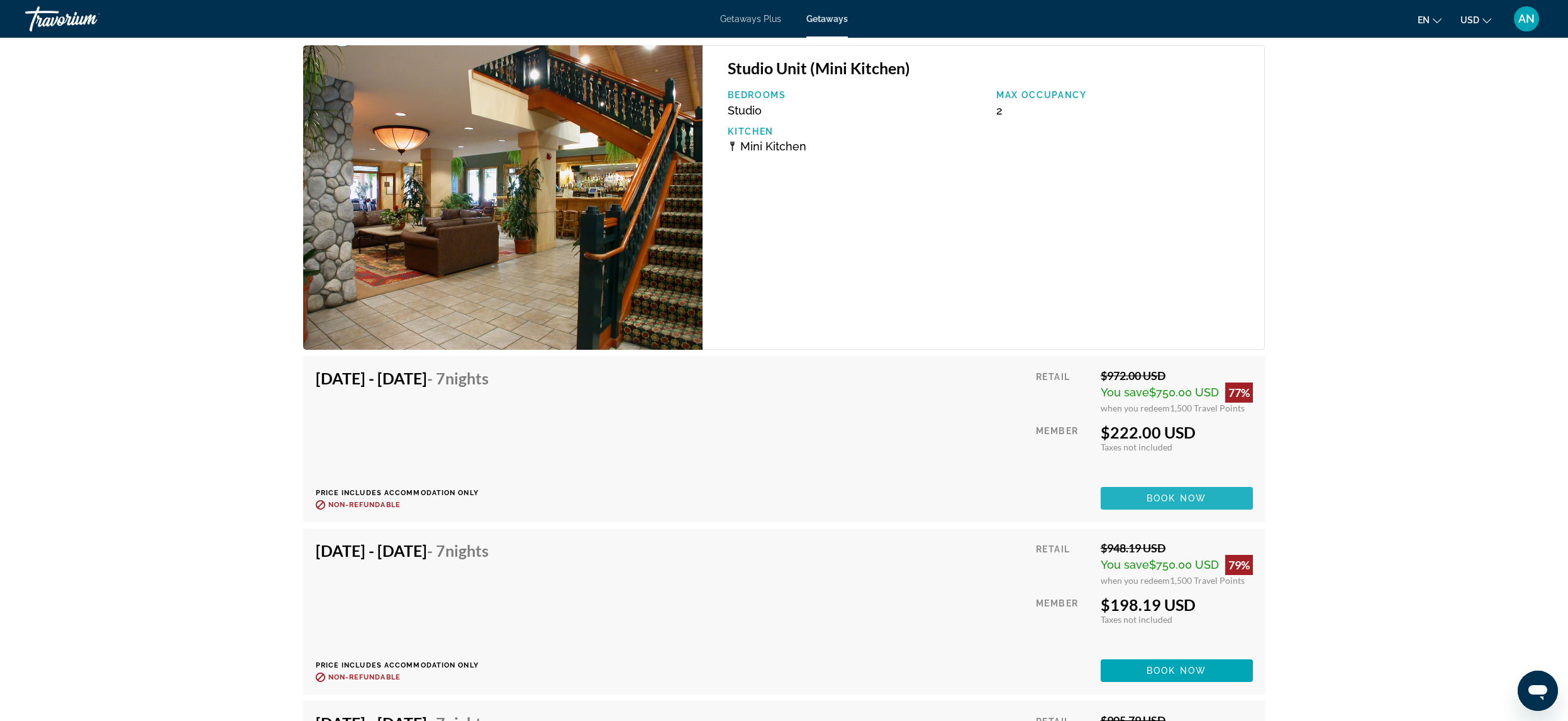
click at [1126, 493] on span "Main content" at bounding box center [1176, 498] width 152 height 30
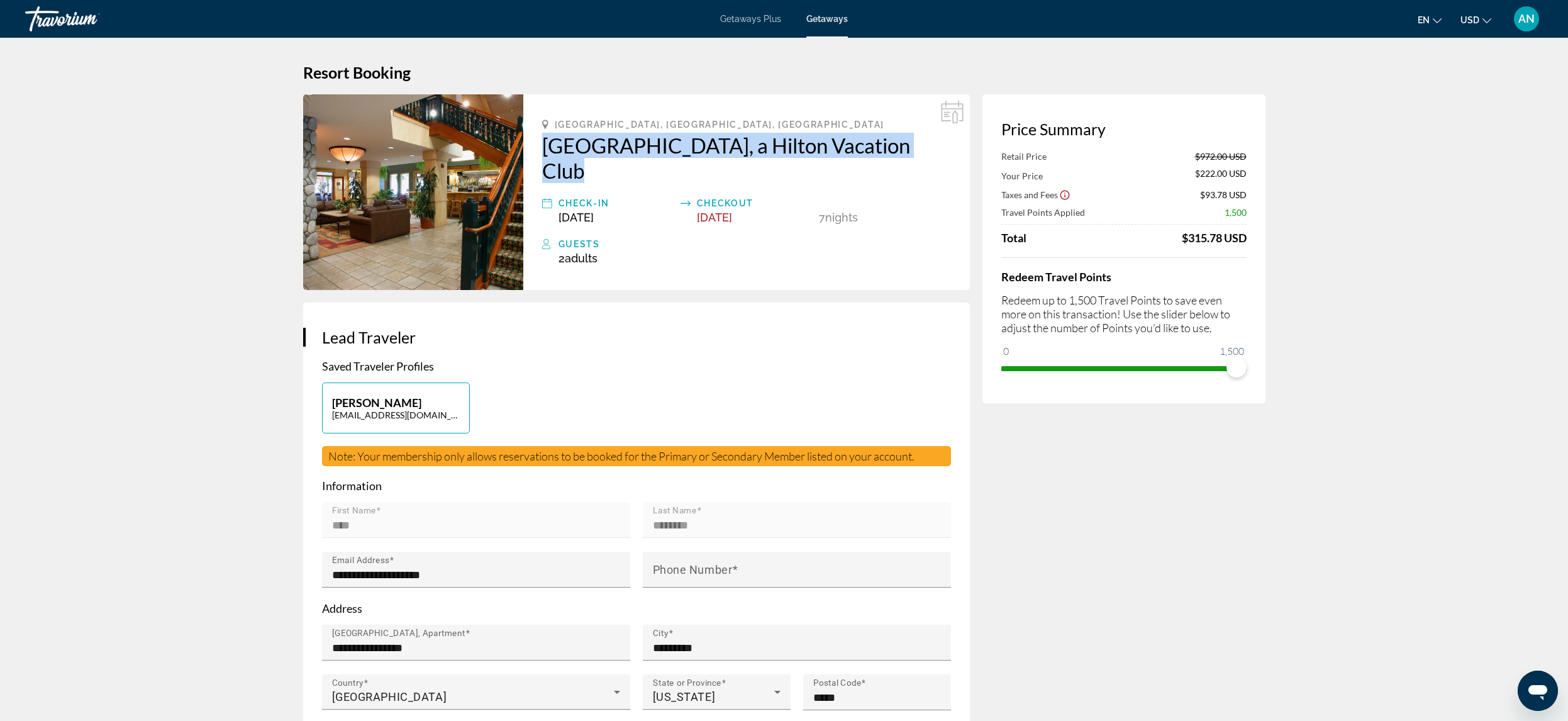
drag, startPoint x: 536, startPoint y: 142, endPoint x: 915, endPoint y: 144, distance: 379.0
click at [915, 144] on div "[GEOGRAPHIC_DATA], [GEOGRAPHIC_DATA], [GEOGRAPHIC_DATA] [GEOGRAPHIC_DATA], a Hi…" at bounding box center [747, 193] width 447 height 196
copy h2 "[GEOGRAPHIC_DATA], a Hilton Vacation Club"
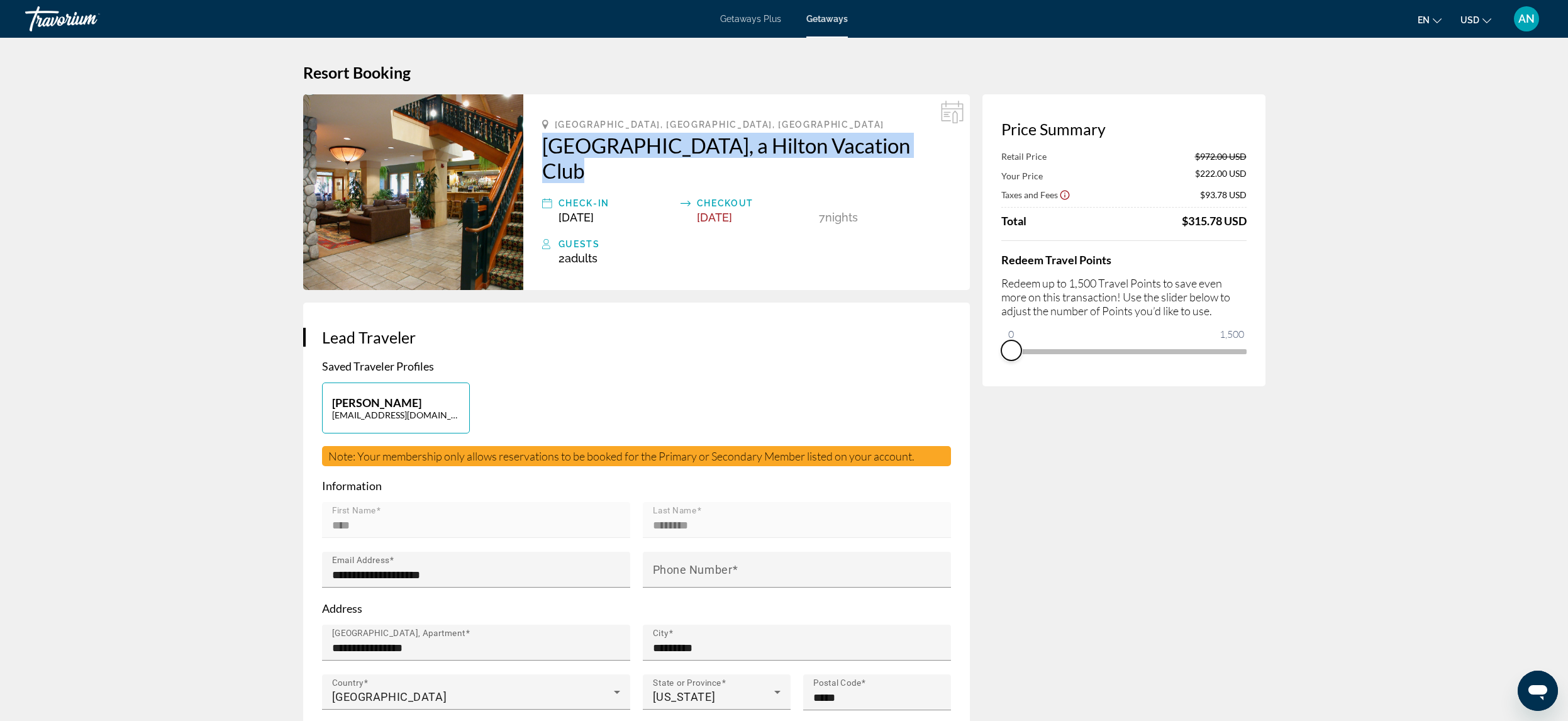
drag, startPoint x: 1232, startPoint y: 371, endPoint x: 962, endPoint y: 425, distance: 275.3
drag, startPoint x: 1019, startPoint y: 338, endPoint x: 1260, endPoint y: 337, distance: 241.0
click at [1260, 337] on div "Price Summary Your Price $972.00 USD Taxes and Fees $153.78 USD Travel Points A…" at bounding box center [1124, 240] width 283 height 292
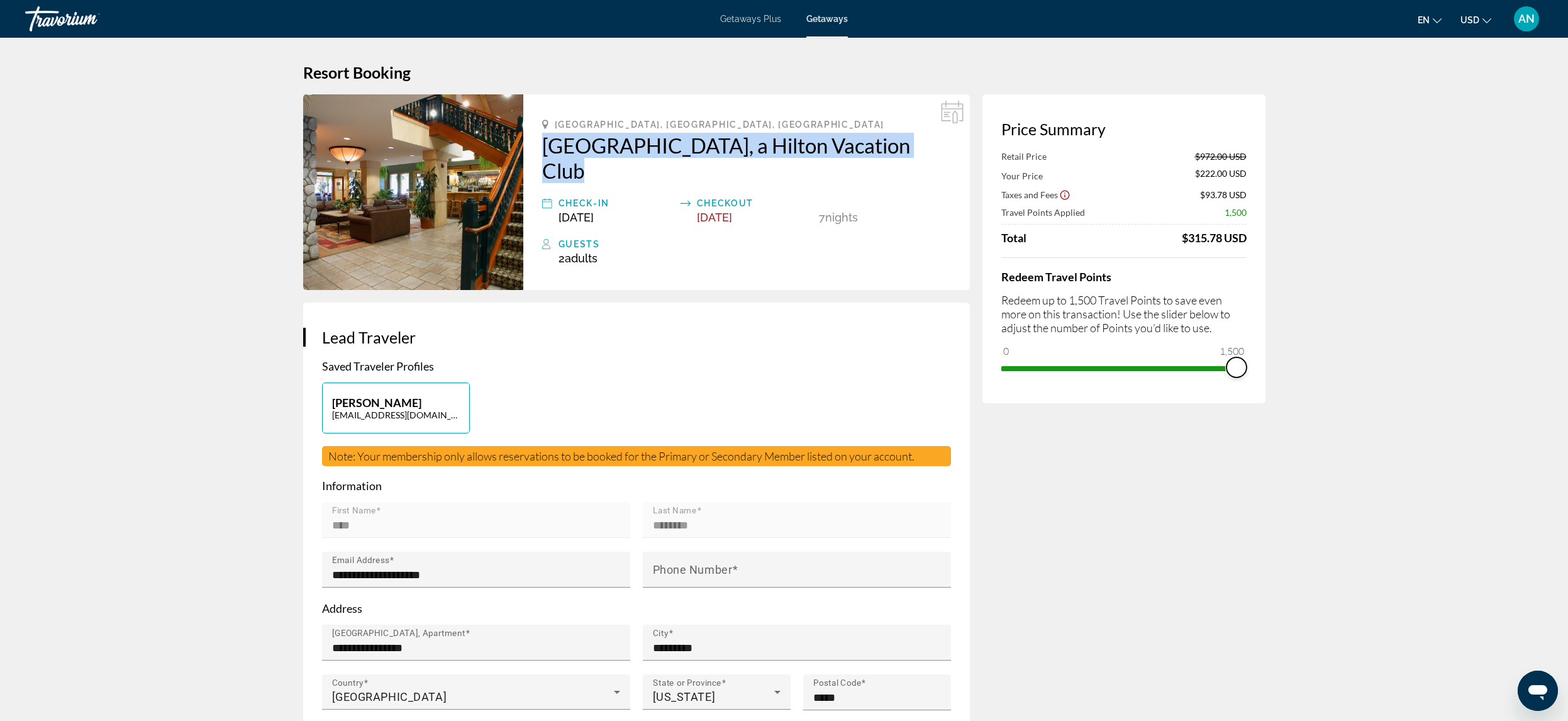
click at [1242, 370] on span "ngx-slider" at bounding box center [1236, 367] width 20 height 20
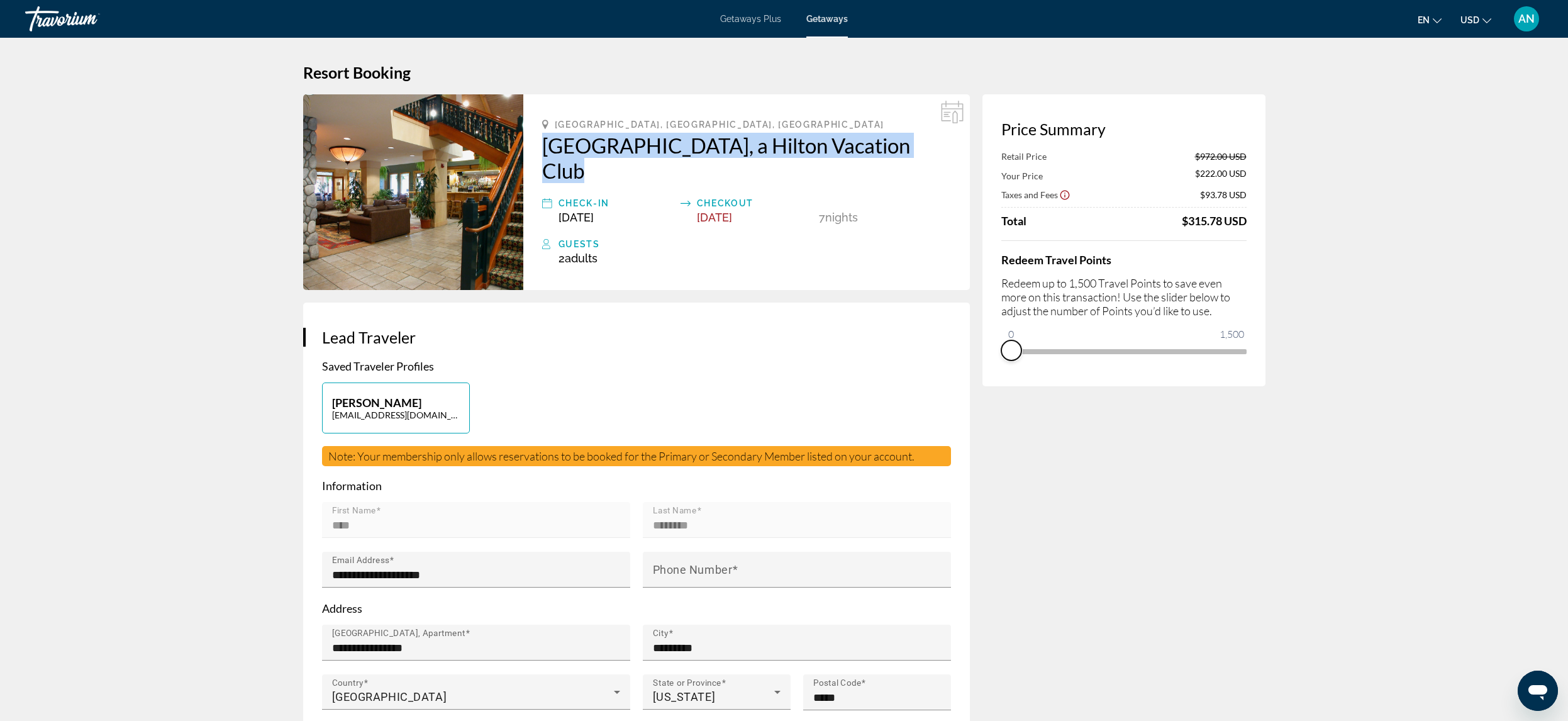
drag, startPoint x: 1242, startPoint y: 371, endPoint x: 932, endPoint y: 426, distance: 314.8
drag, startPoint x: 1011, startPoint y: 337, endPoint x: 1051, endPoint y: 335, distance: 40.0
click at [1051, 349] on ngx-slider "0 1,500 241" at bounding box center [1124, 350] width 245 height 2
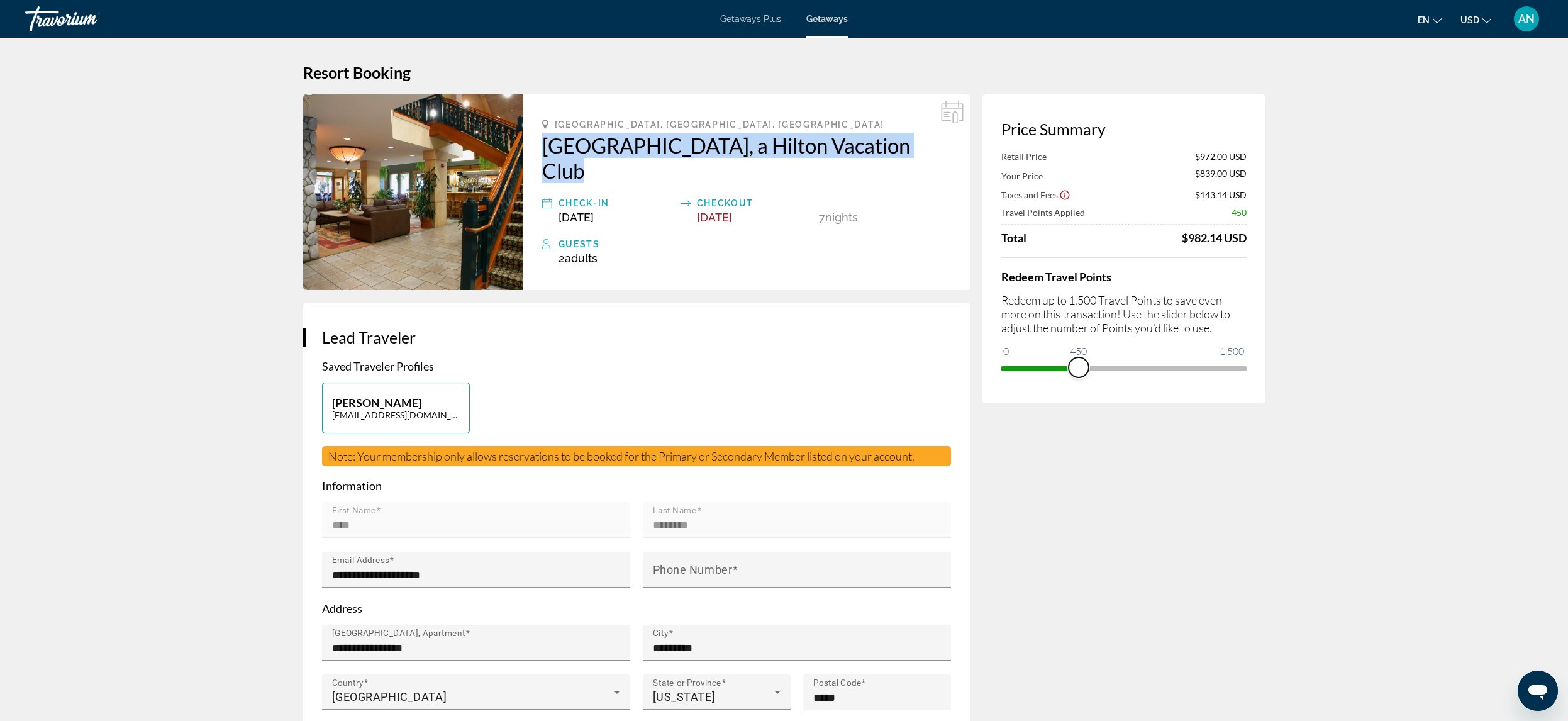
drag, startPoint x: 1053, startPoint y: 363, endPoint x: 1079, endPoint y: 359, distance: 26.3
click at [1079, 359] on span "ngx-slider" at bounding box center [1079, 367] width 20 height 20
drag, startPoint x: 1079, startPoint y: 370, endPoint x: 1116, endPoint y: 369, distance: 37.0
click at [1116, 369] on span "ngx-slider" at bounding box center [1116, 367] width 20 height 20
drag, startPoint x: 1119, startPoint y: 369, endPoint x: 1161, endPoint y: 365, distance: 42.2
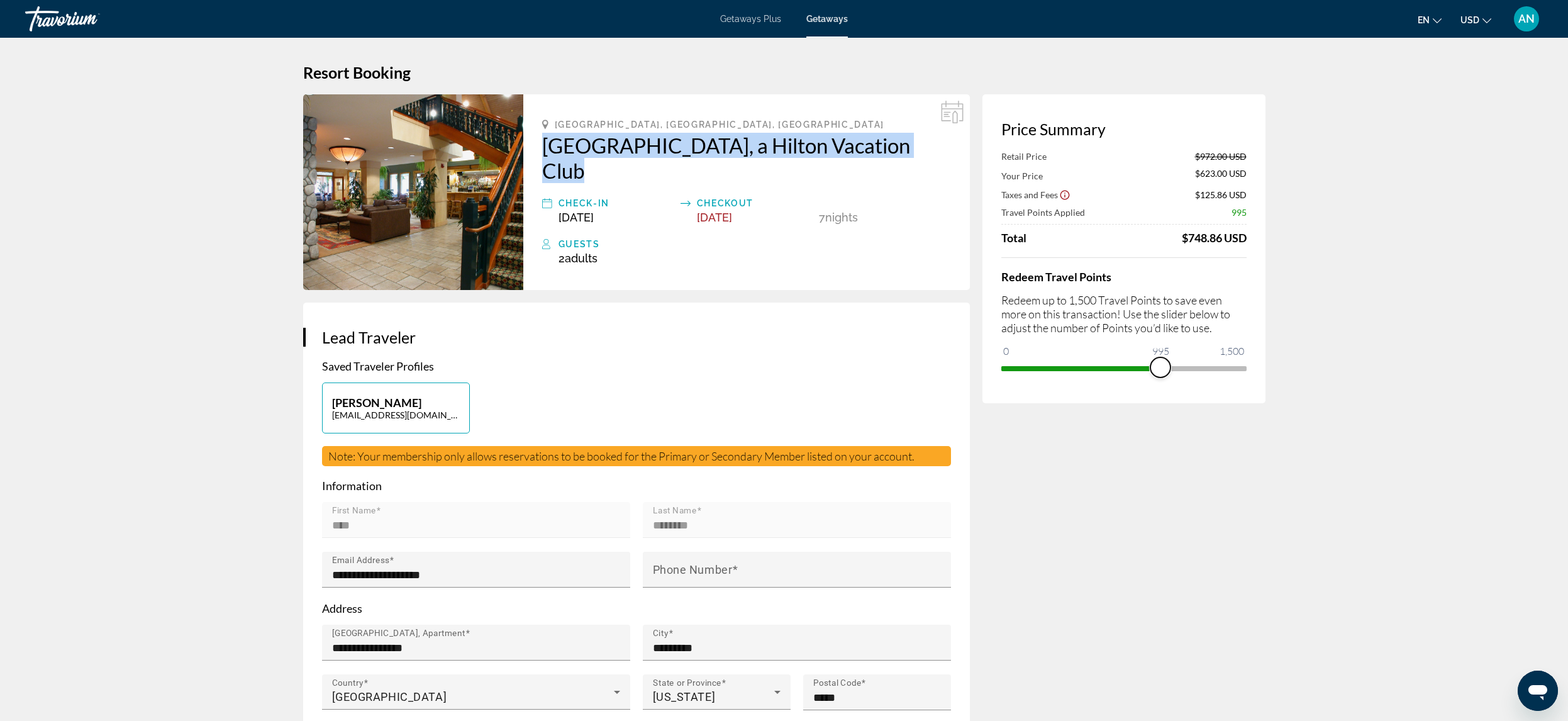
click at [1161, 365] on span "ngx-slider" at bounding box center [1160, 367] width 20 height 20
drag, startPoint x: 1161, startPoint y: 365, endPoint x: 1272, endPoint y: 365, distance: 111.0
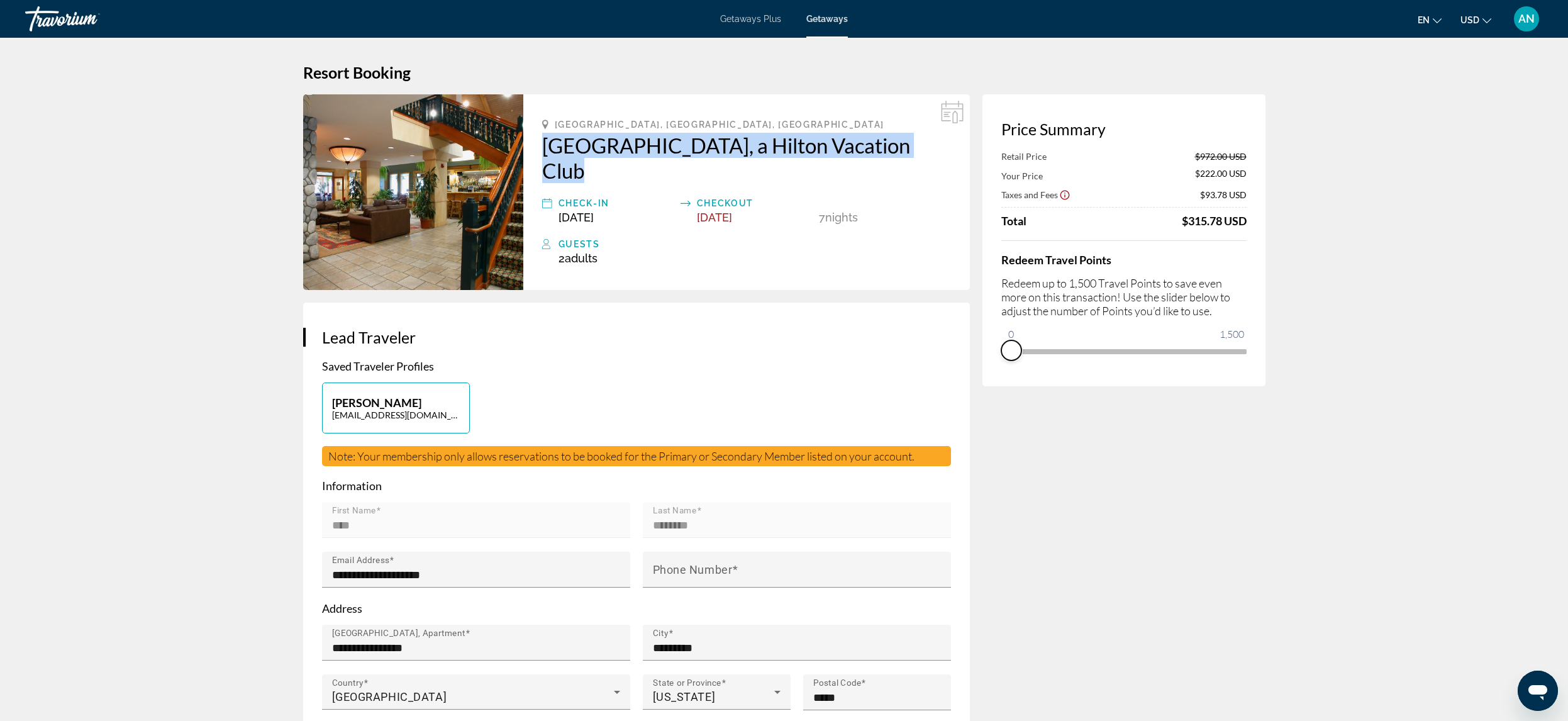
drag, startPoint x: 1229, startPoint y: 363, endPoint x: 982, endPoint y: 383, distance: 247.8
click at [982, 383] on div "Price Summary Retail Price $972.00 USD Your Price $222.00 USD Taxes and Fees $9…" at bounding box center [1124, 240] width 283 height 292
drag, startPoint x: 1014, startPoint y: 329, endPoint x: 1299, endPoint y: 331, distance: 285.0
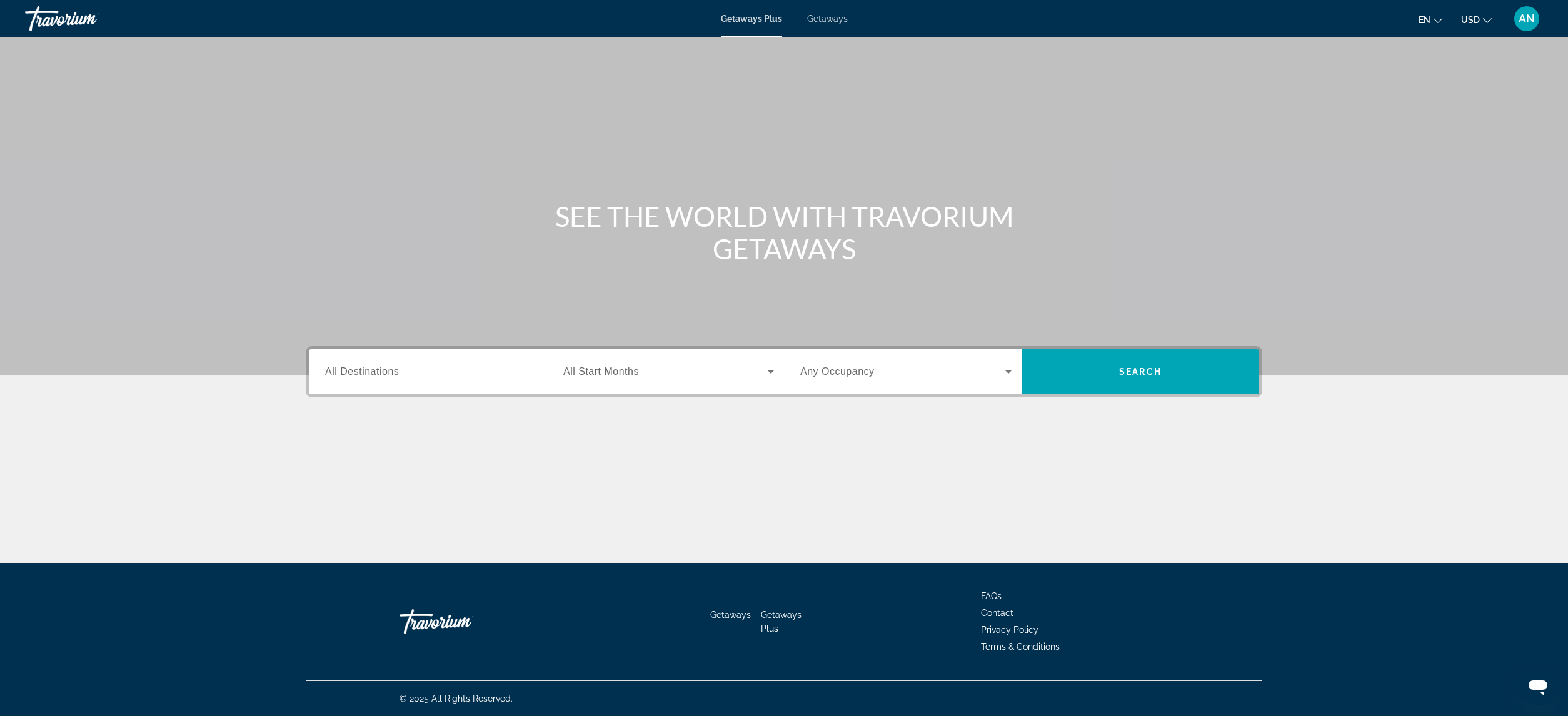
click at [843, 21] on span "Getaways" at bounding box center [827, 18] width 41 height 10
